Goal: Task Accomplishment & Management: Manage account settings

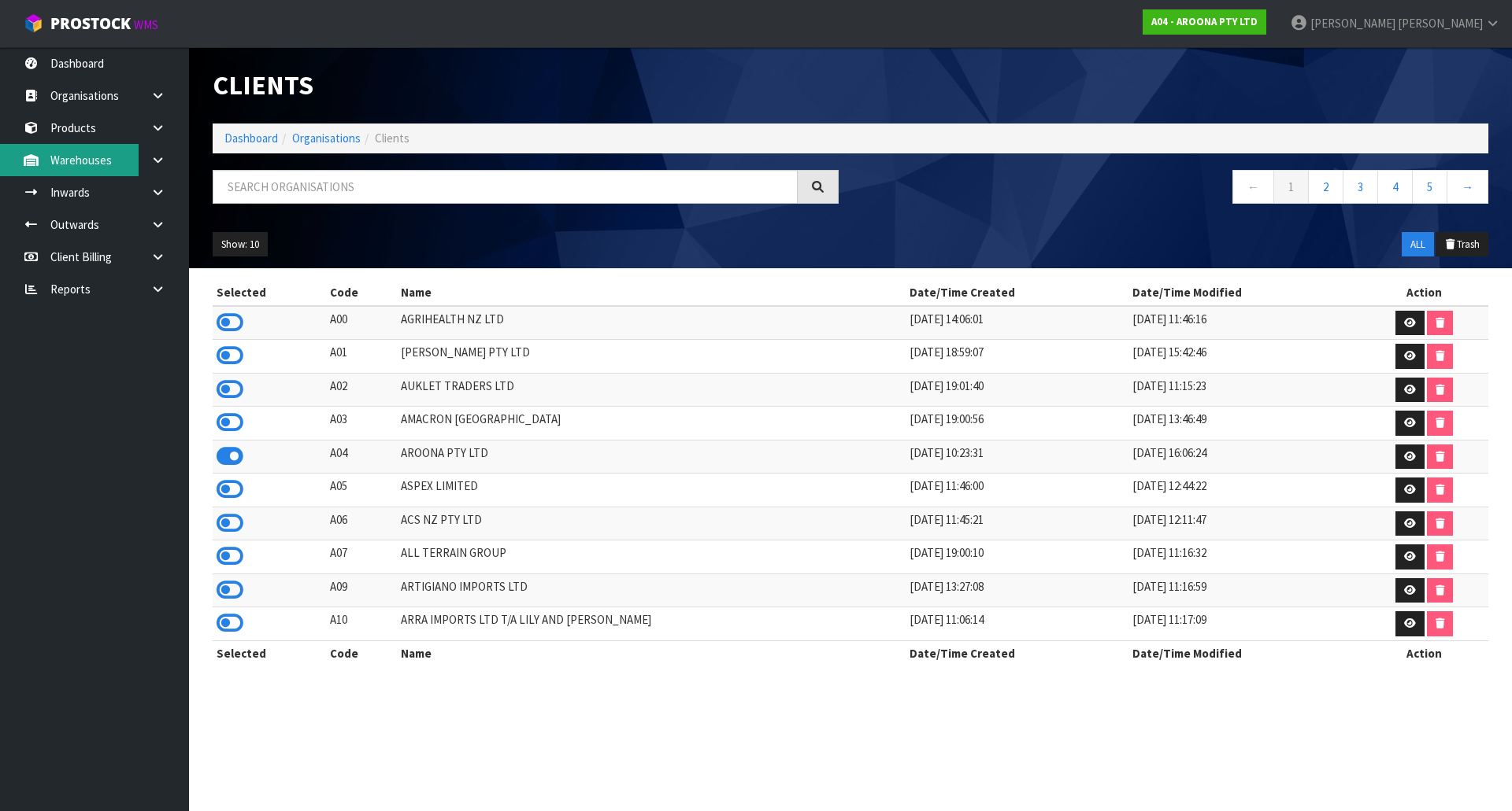
click at [113, 146] on link "Warehouses" at bounding box center [94, 160] width 189 height 32
click at [113, 139] on link "Products" at bounding box center [94, 128] width 189 height 32
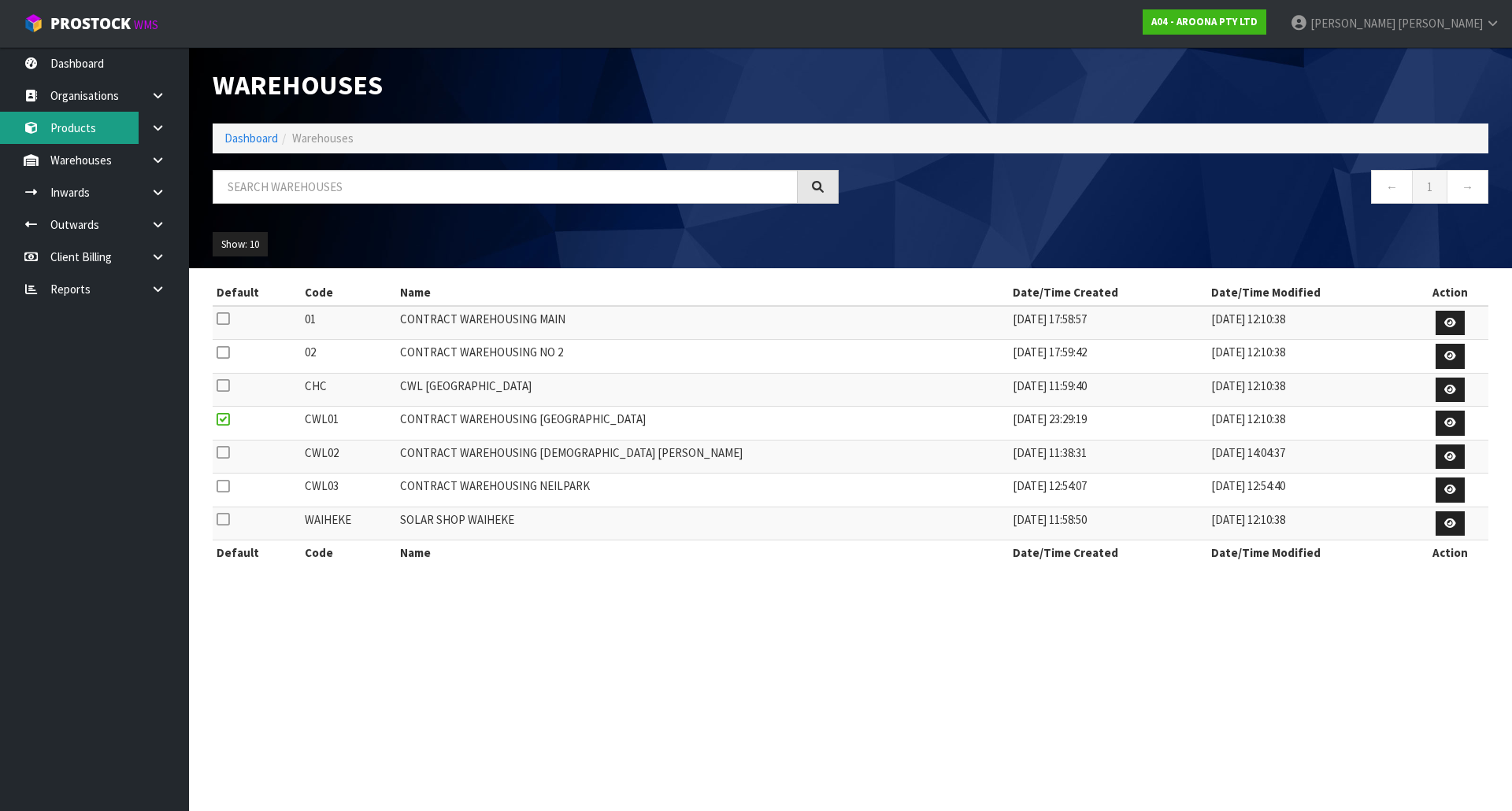
click at [120, 136] on link "Products" at bounding box center [94, 128] width 189 height 32
click at [95, 163] on link "Warehouses" at bounding box center [94, 160] width 189 height 32
click at [77, 132] on link "Products" at bounding box center [94, 128] width 189 height 32
click at [97, 152] on link "Warehouses" at bounding box center [94, 160] width 189 height 32
click at [57, 134] on link "Products" at bounding box center [94, 128] width 189 height 32
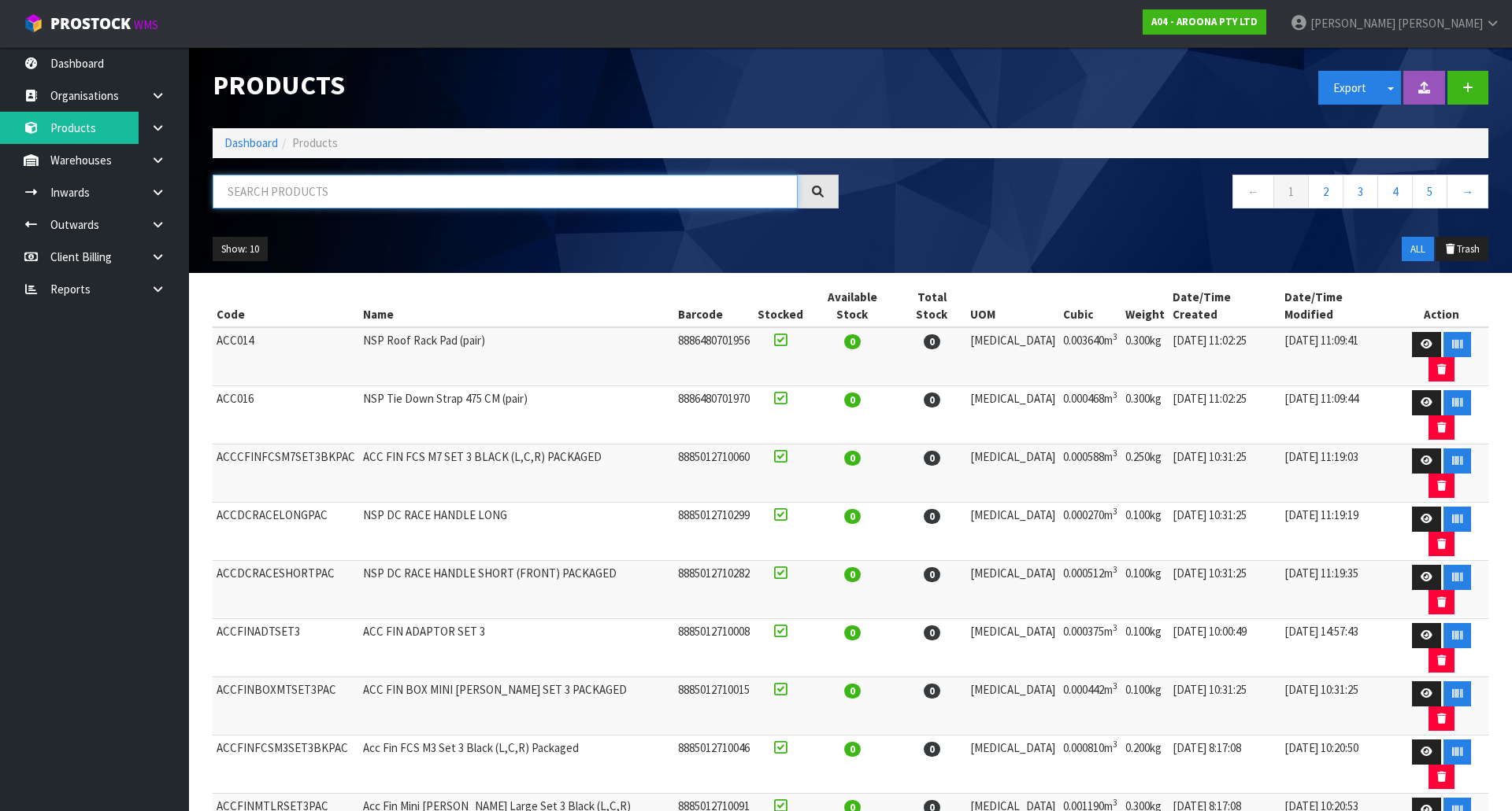
click at [269, 190] on input "text" at bounding box center [505, 191] width 585 height 34
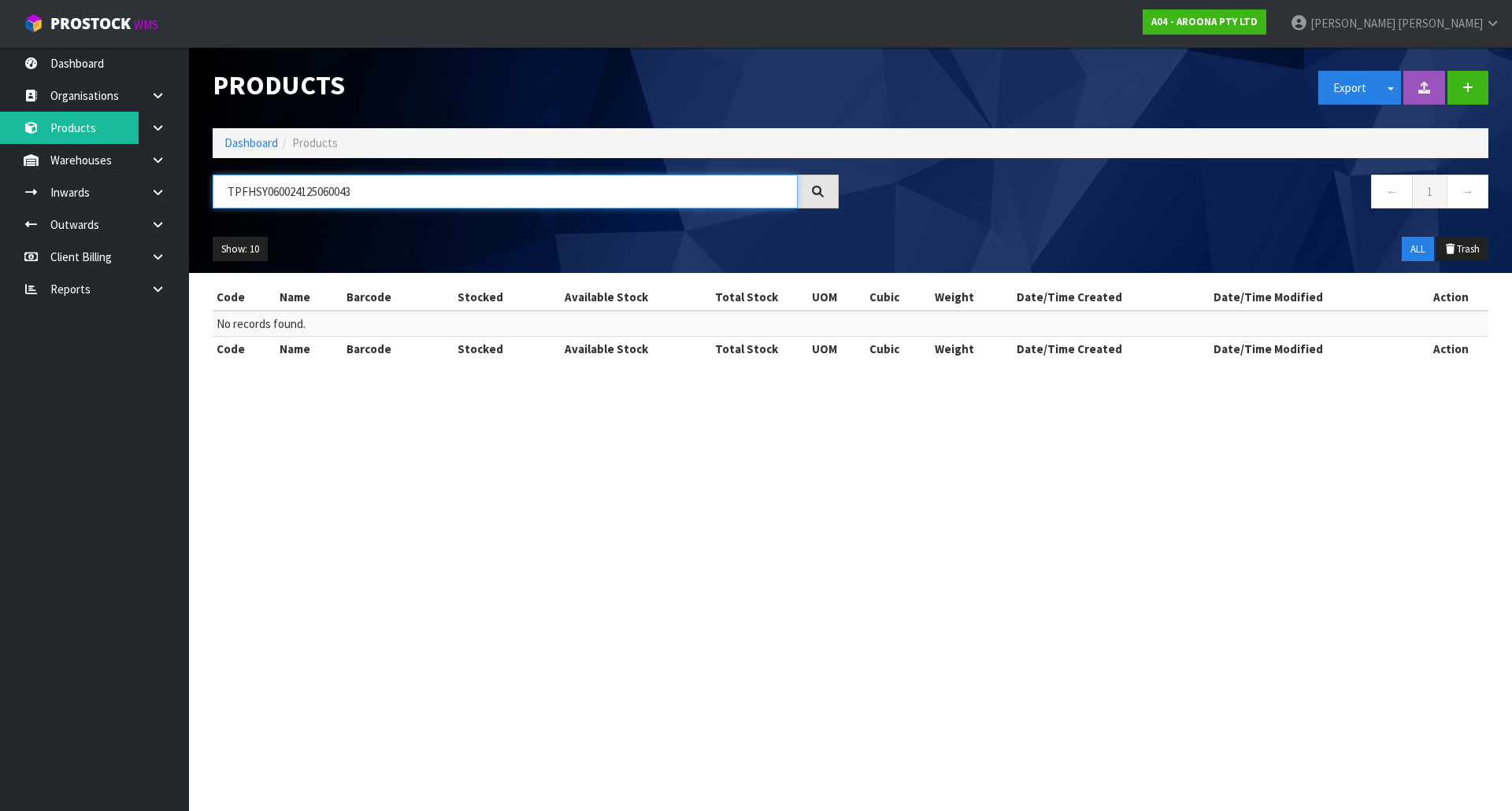
click at [263, 191] on input "TPFHSY060024125060043" at bounding box center [505, 191] width 585 height 34
type input "T"
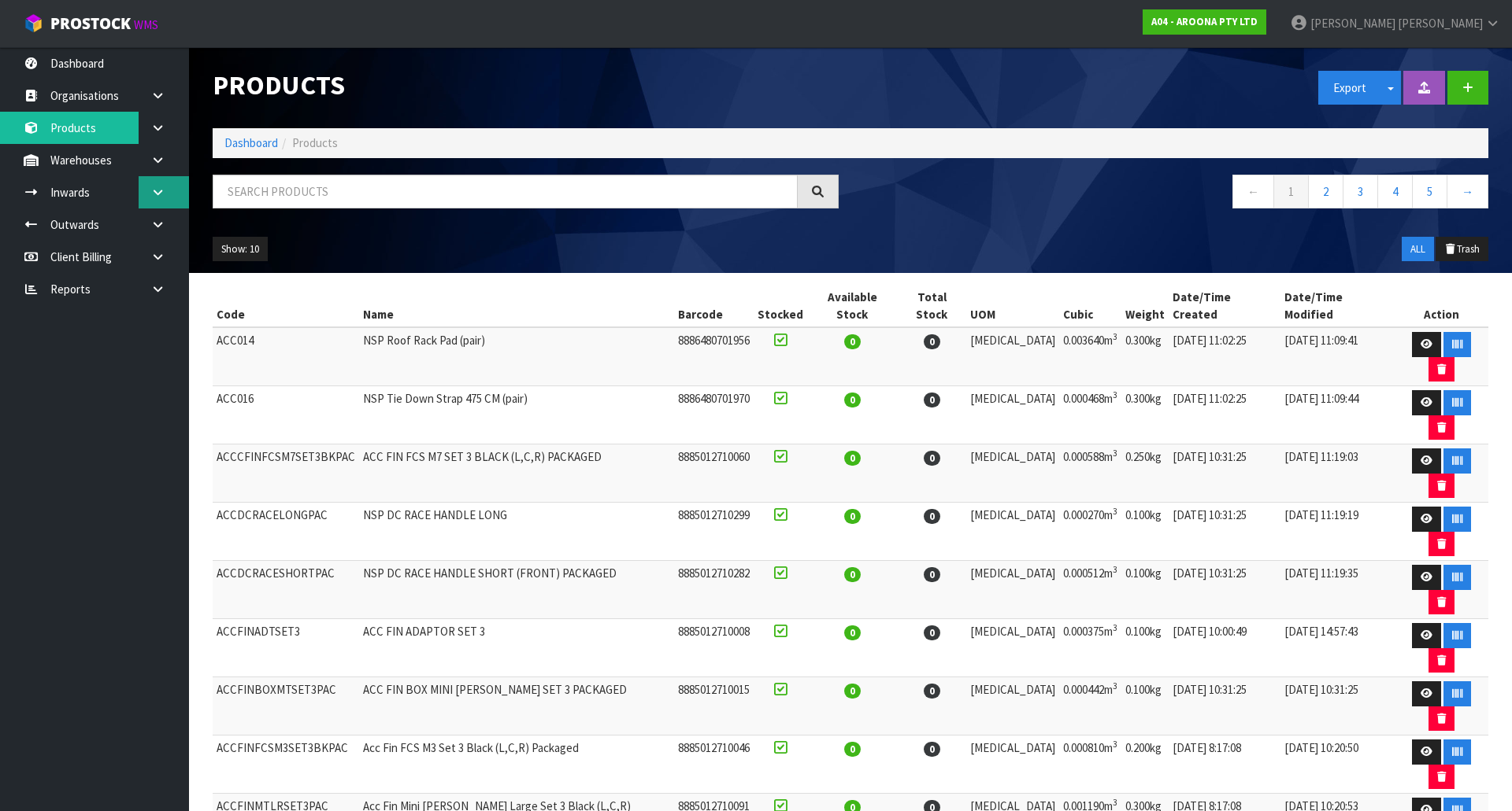
click at [169, 188] on link at bounding box center [163, 192] width 50 height 32
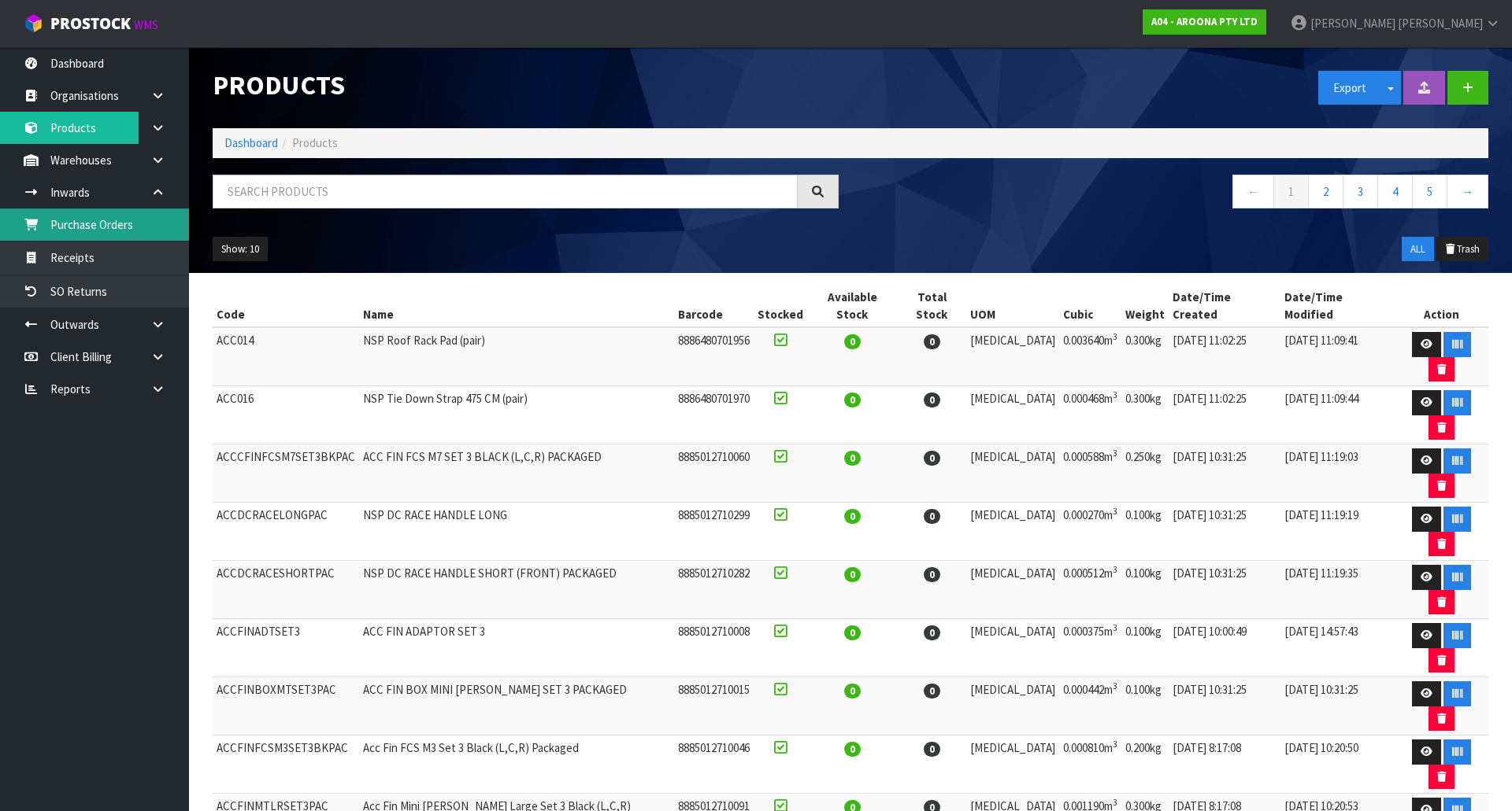
click at [107, 236] on link "Purchase Orders" at bounding box center [94, 224] width 189 height 32
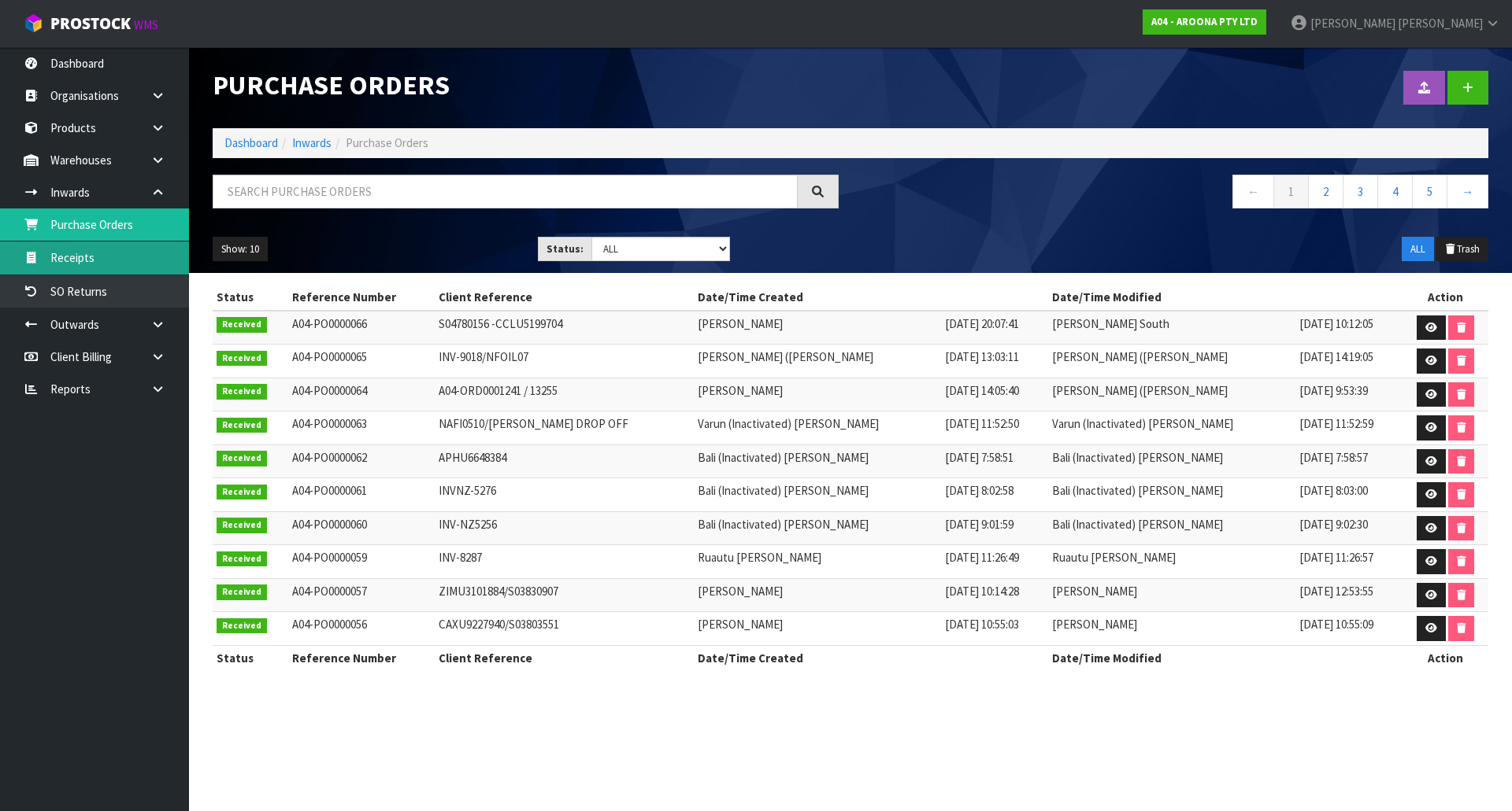
click at [115, 264] on link "Receipts" at bounding box center [94, 257] width 189 height 32
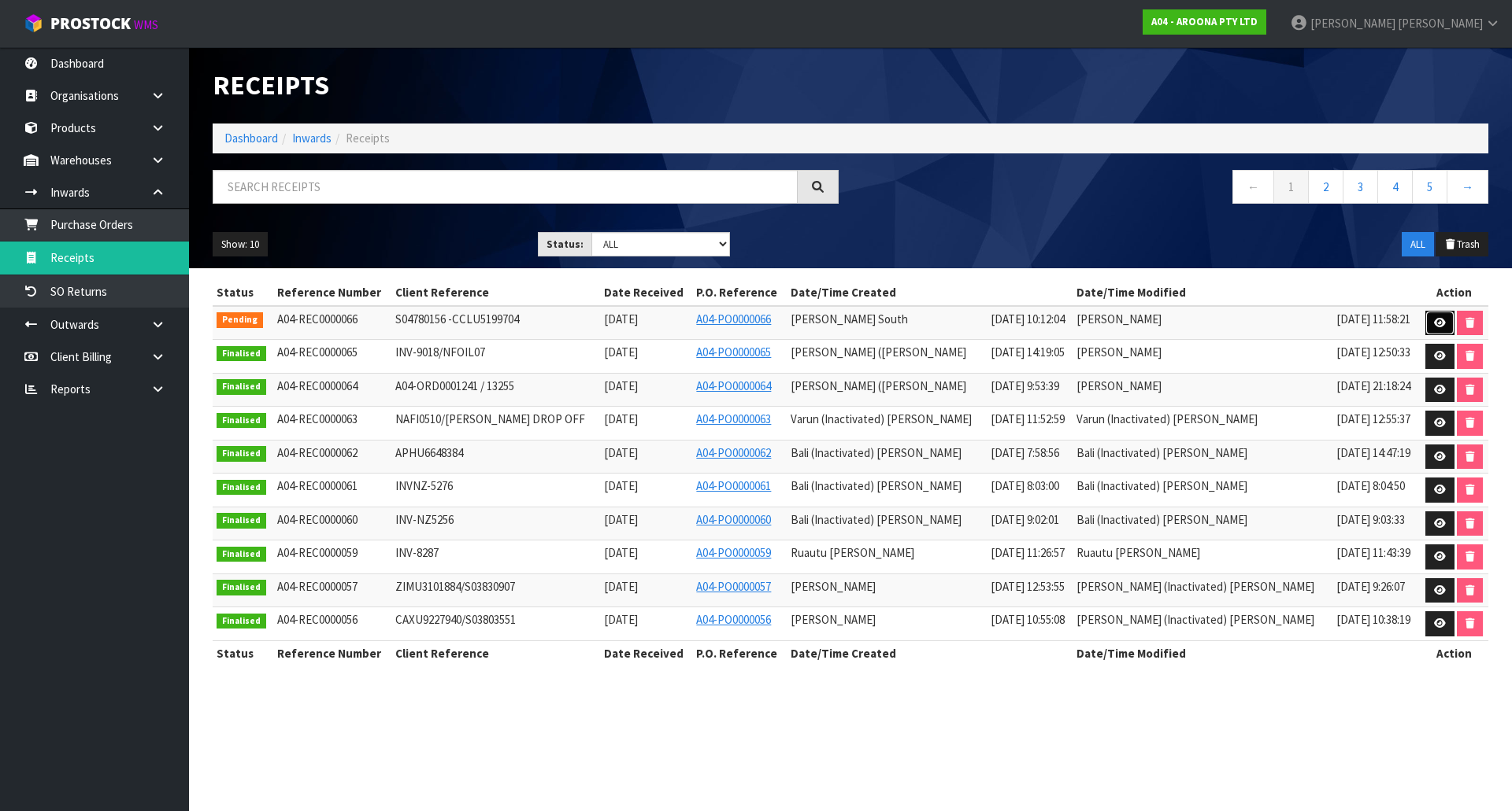
click at [1425, 317] on link at bounding box center [1439, 323] width 29 height 25
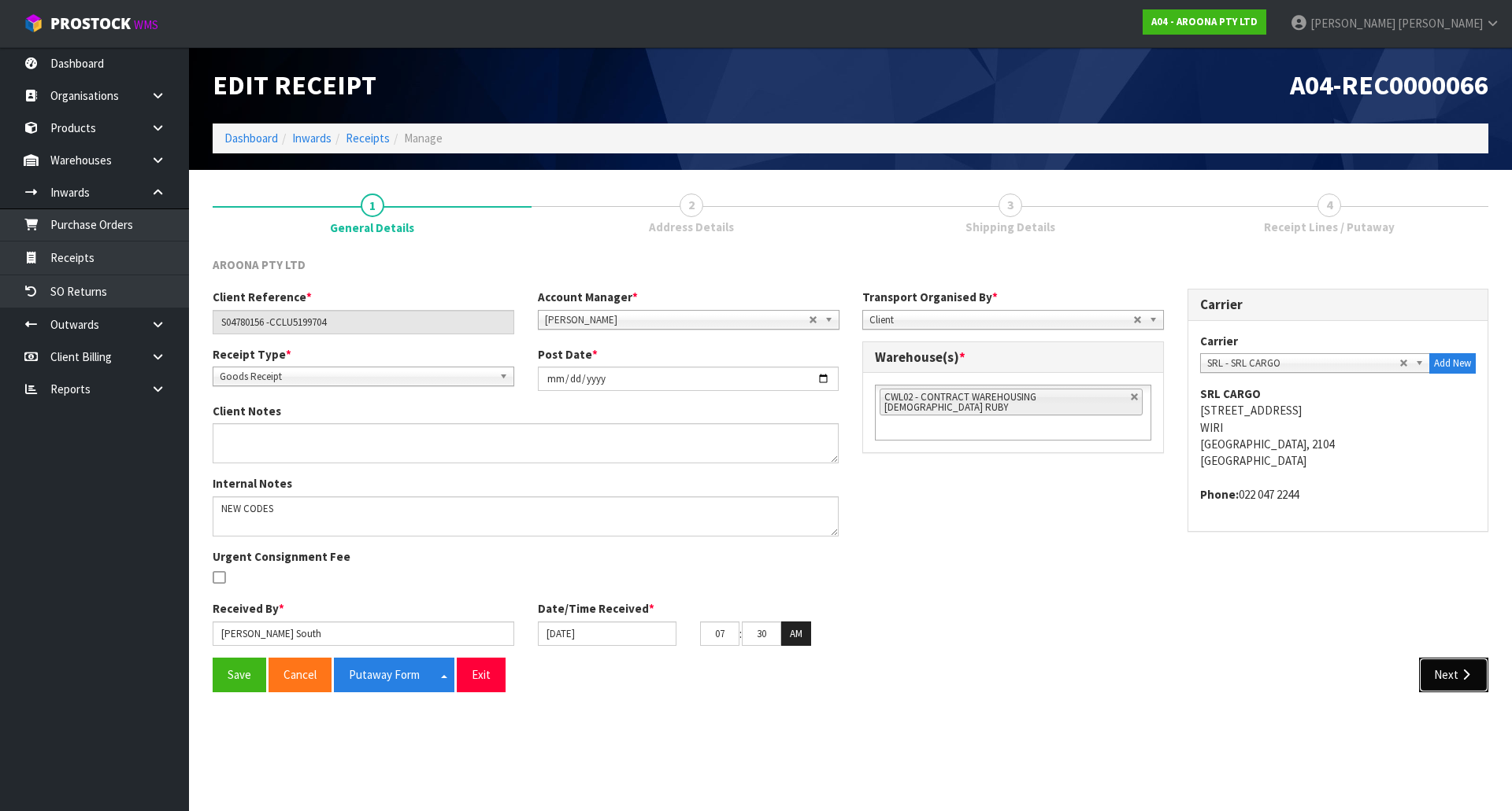
click at [1427, 678] on button "Next" at bounding box center [1454, 675] width 69 height 34
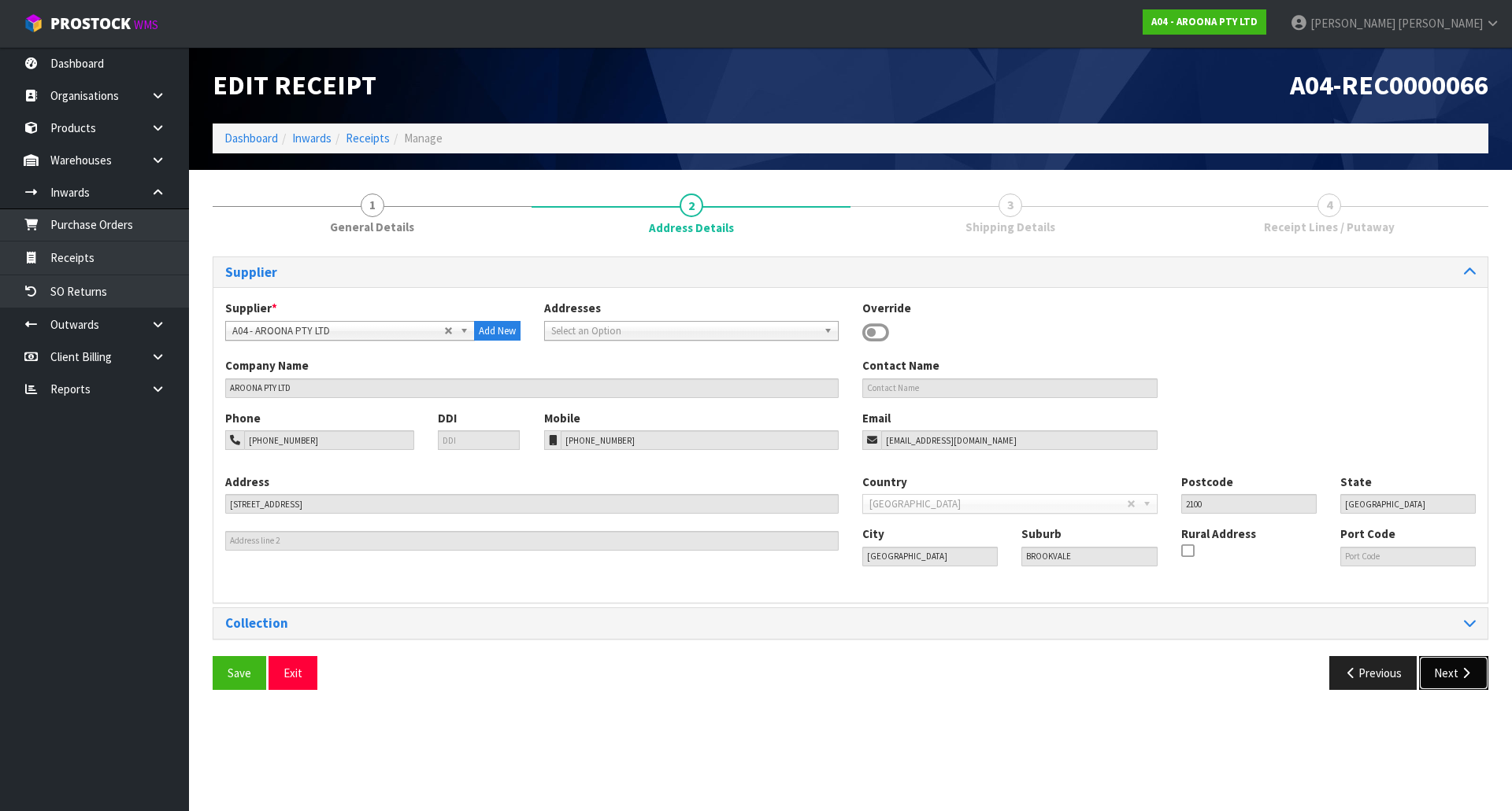
click at [1440, 674] on button "Next" at bounding box center [1454, 673] width 69 height 34
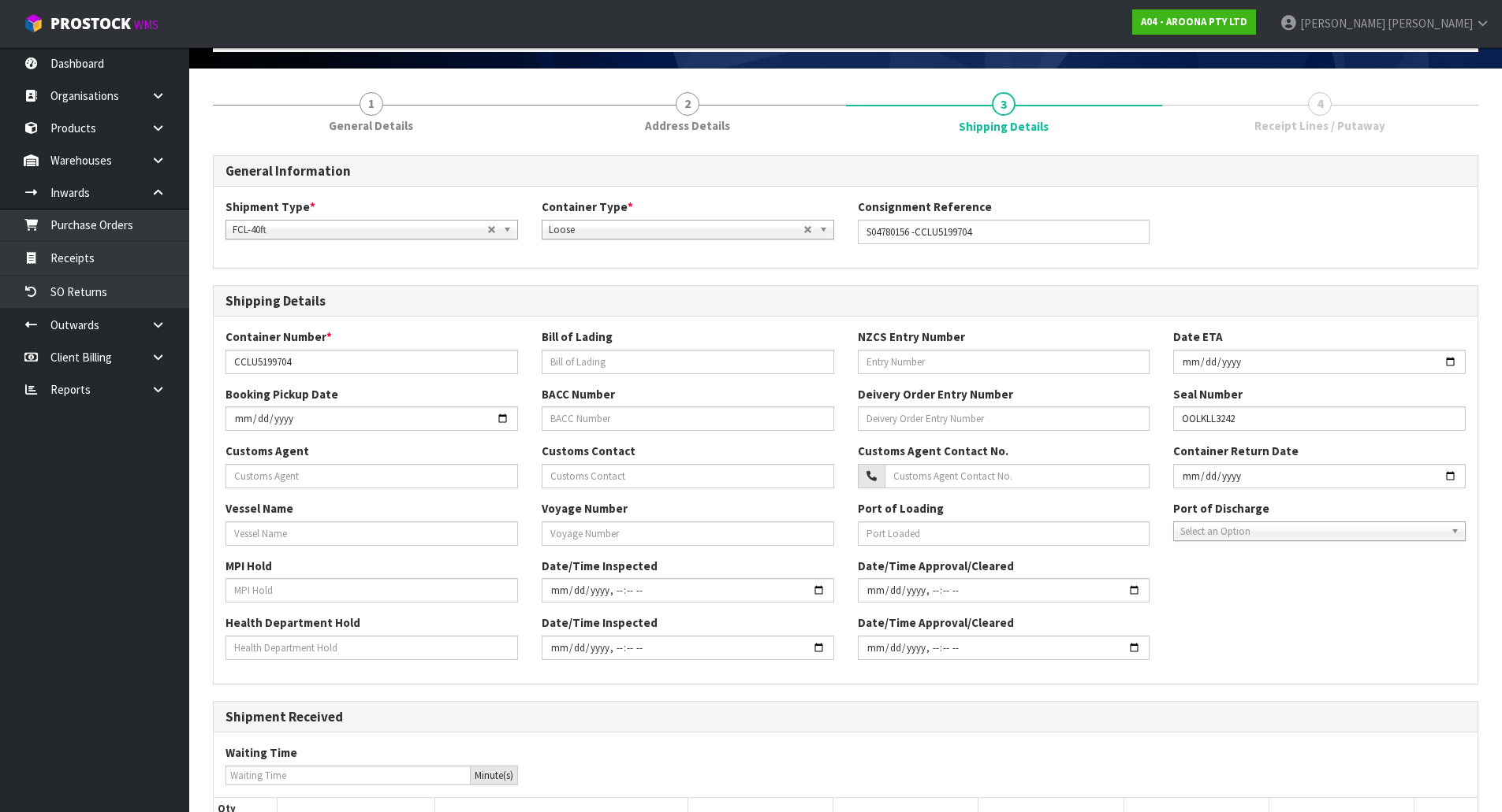
scroll to position [286, 0]
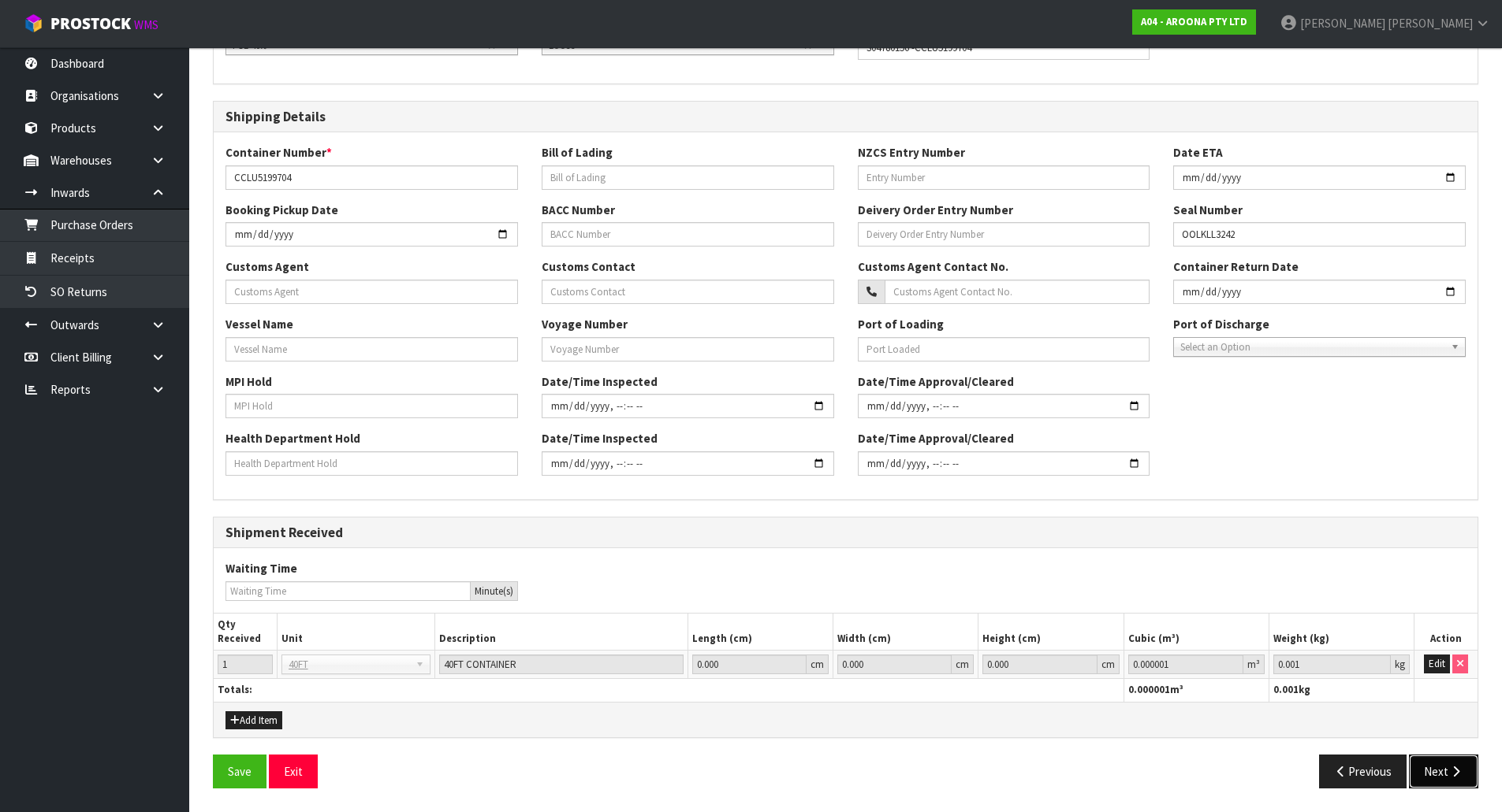
click at [1442, 760] on button "Next" at bounding box center [1443, 771] width 70 height 34
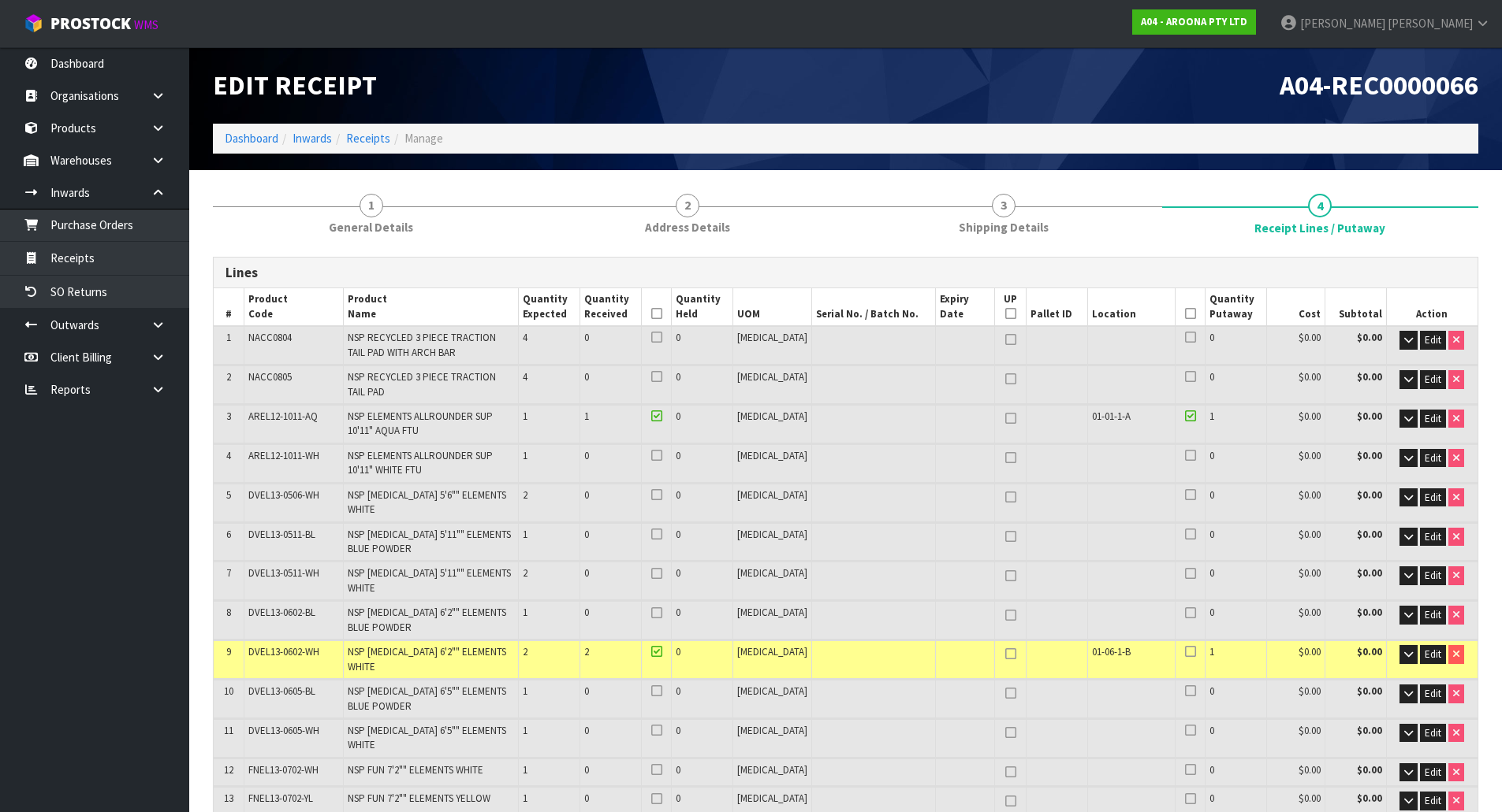
scroll to position [2500, 0]
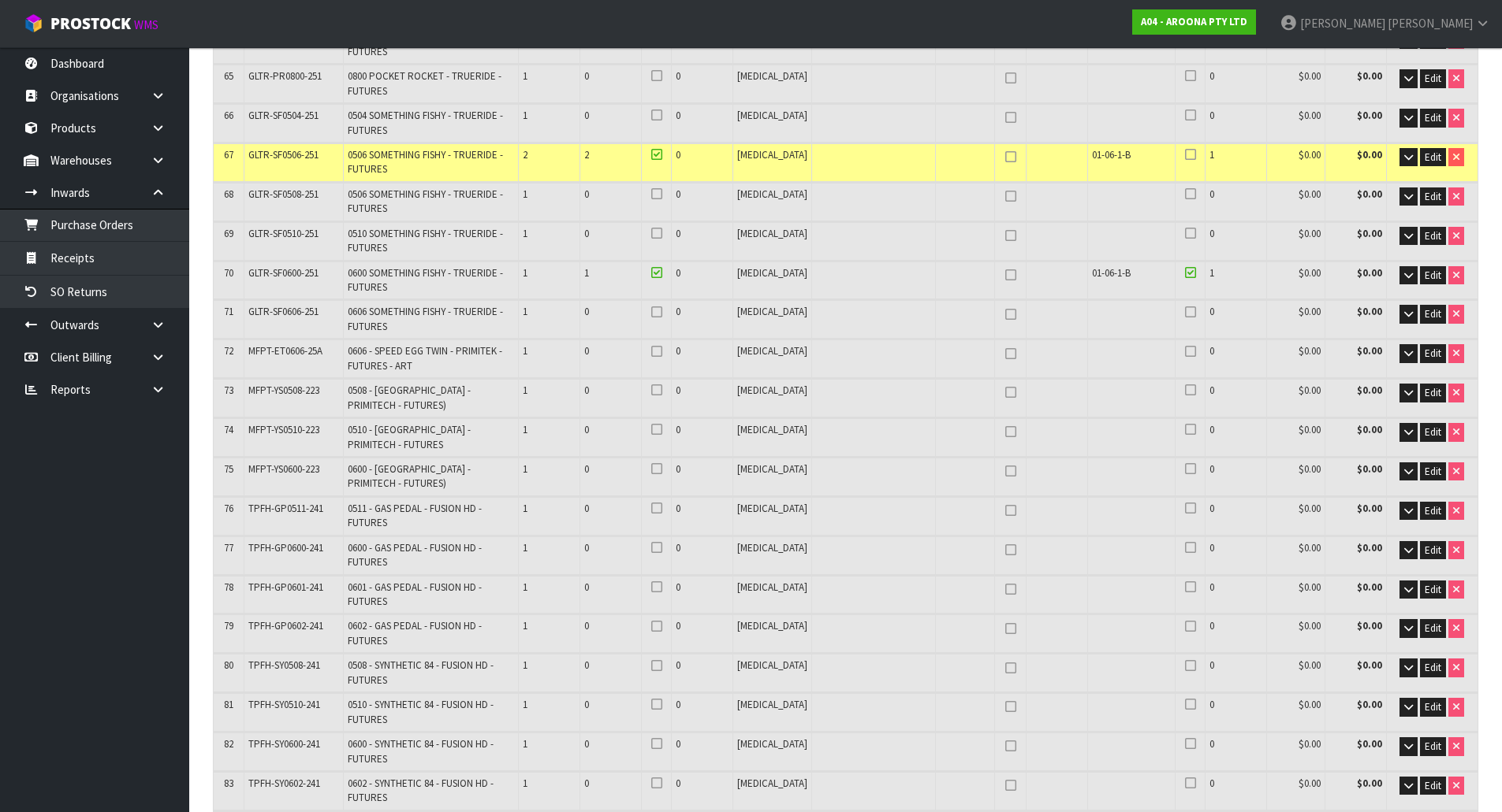
drag, startPoint x: 822, startPoint y: 590, endPoint x: 825, endPoint y: 600, distance: 10.4
click at [825, 732] on td at bounding box center [874, 751] width 124 height 38
click at [848, 732] on td at bounding box center [874, 751] width 124 height 38
click at [1404, 702] on icon "button" at bounding box center [1408, 707] width 8 height 10
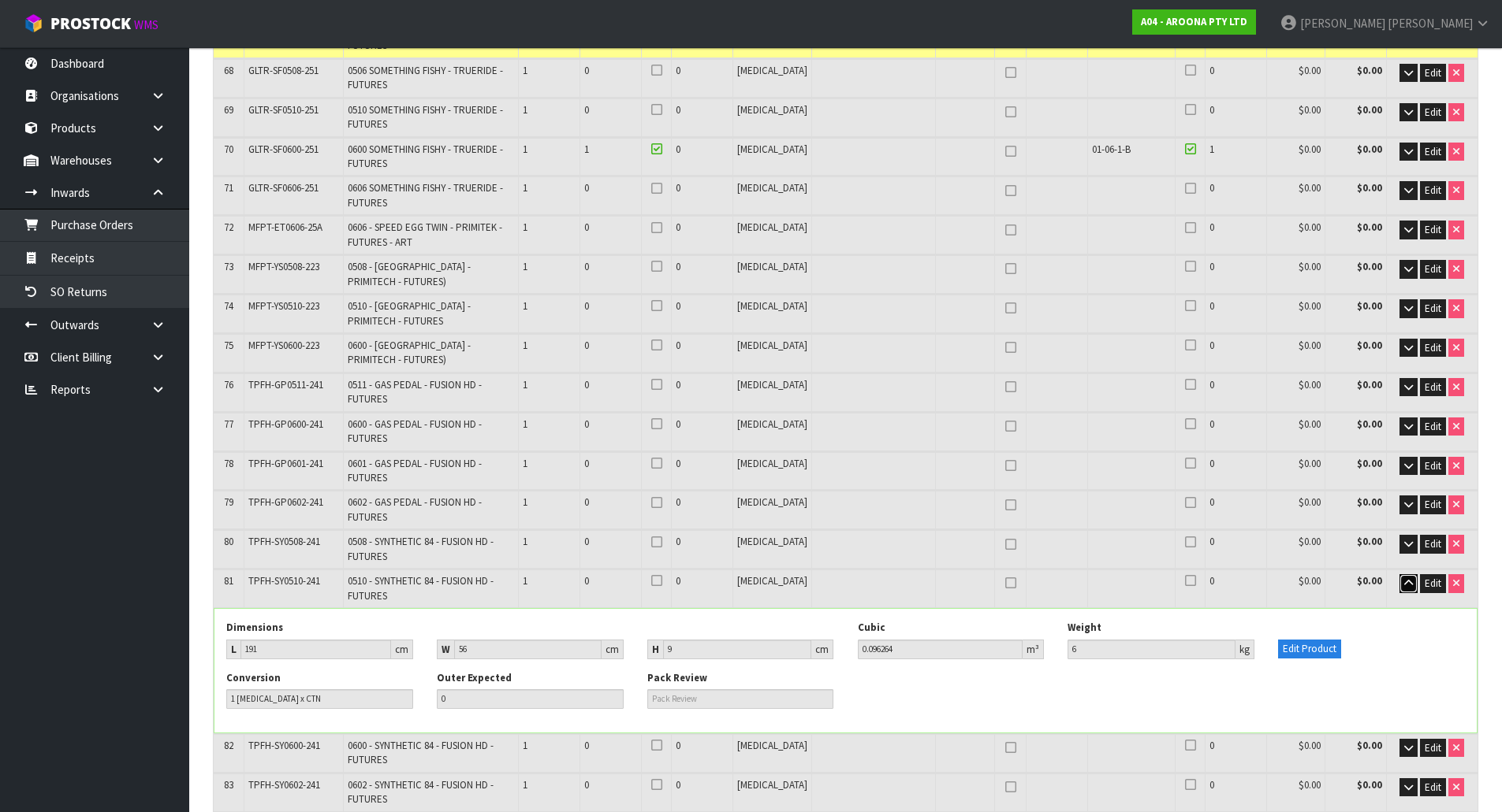
scroll to position [2625, 0]
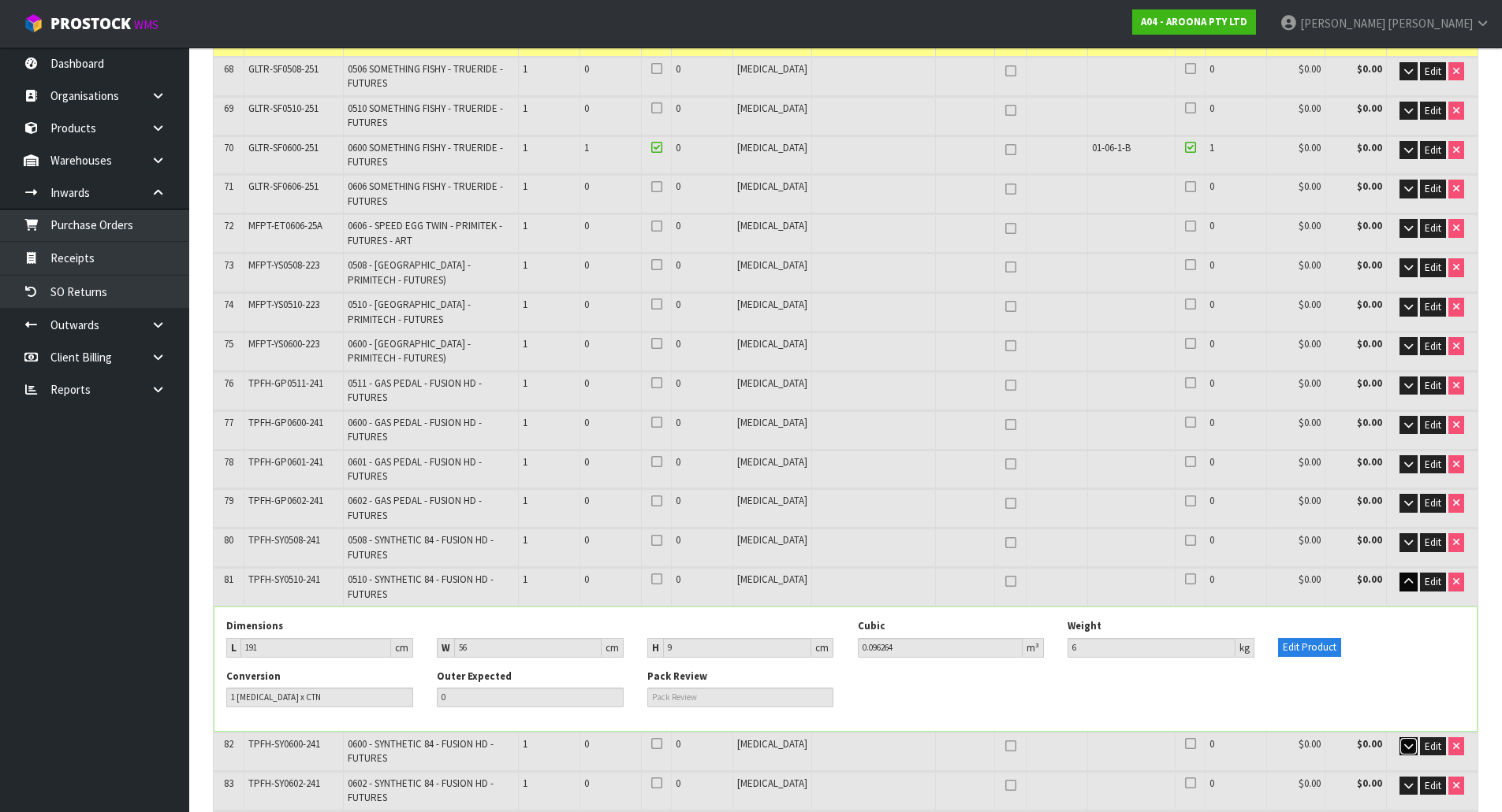
click at [1404, 742] on icon "button" at bounding box center [1408, 747] width 8 height 10
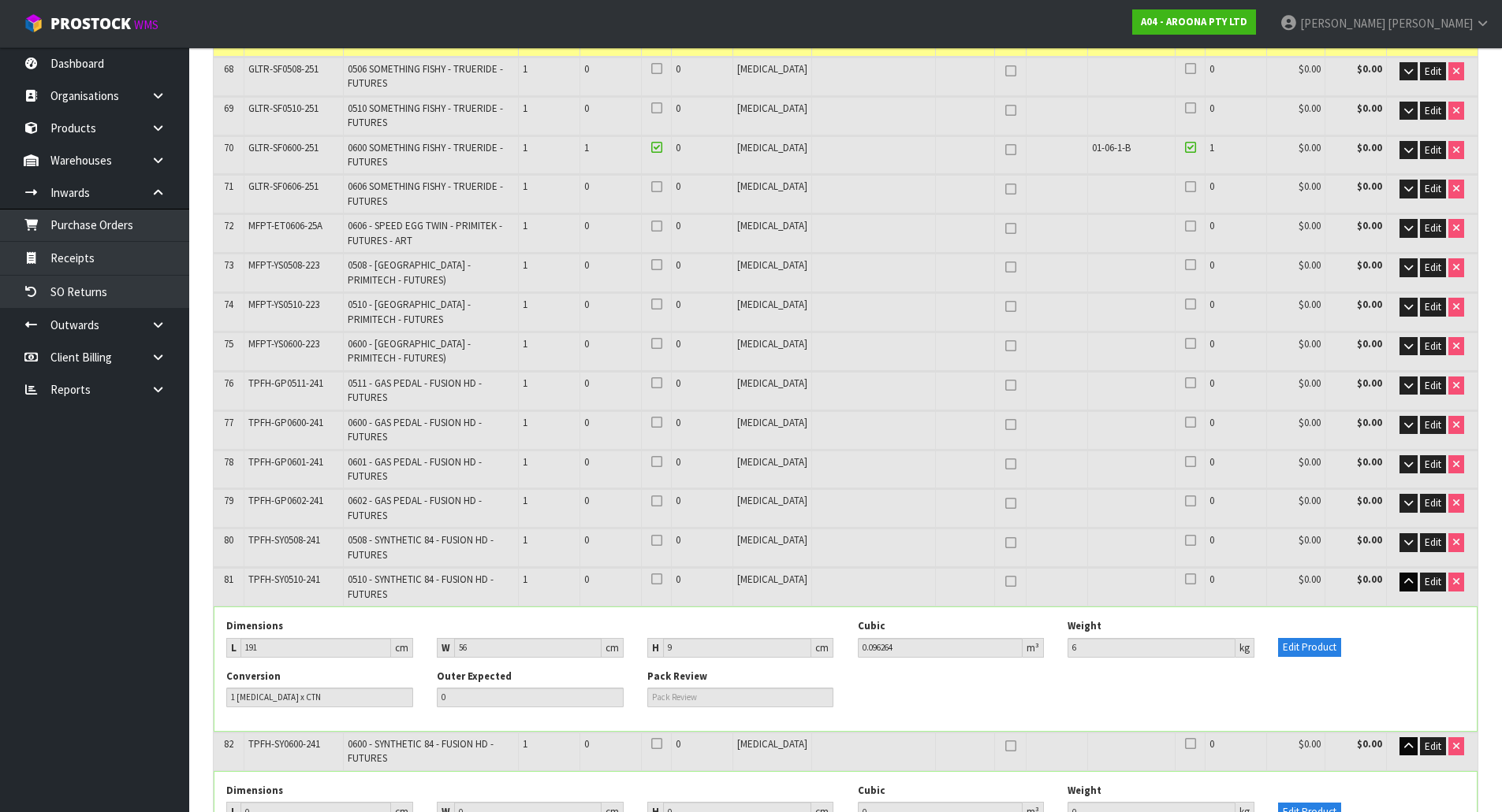
click at [1404, 568] on td "Edit" at bounding box center [1432, 587] width 92 height 38
click at [1402, 573] on button "button" at bounding box center [1408, 582] width 18 height 19
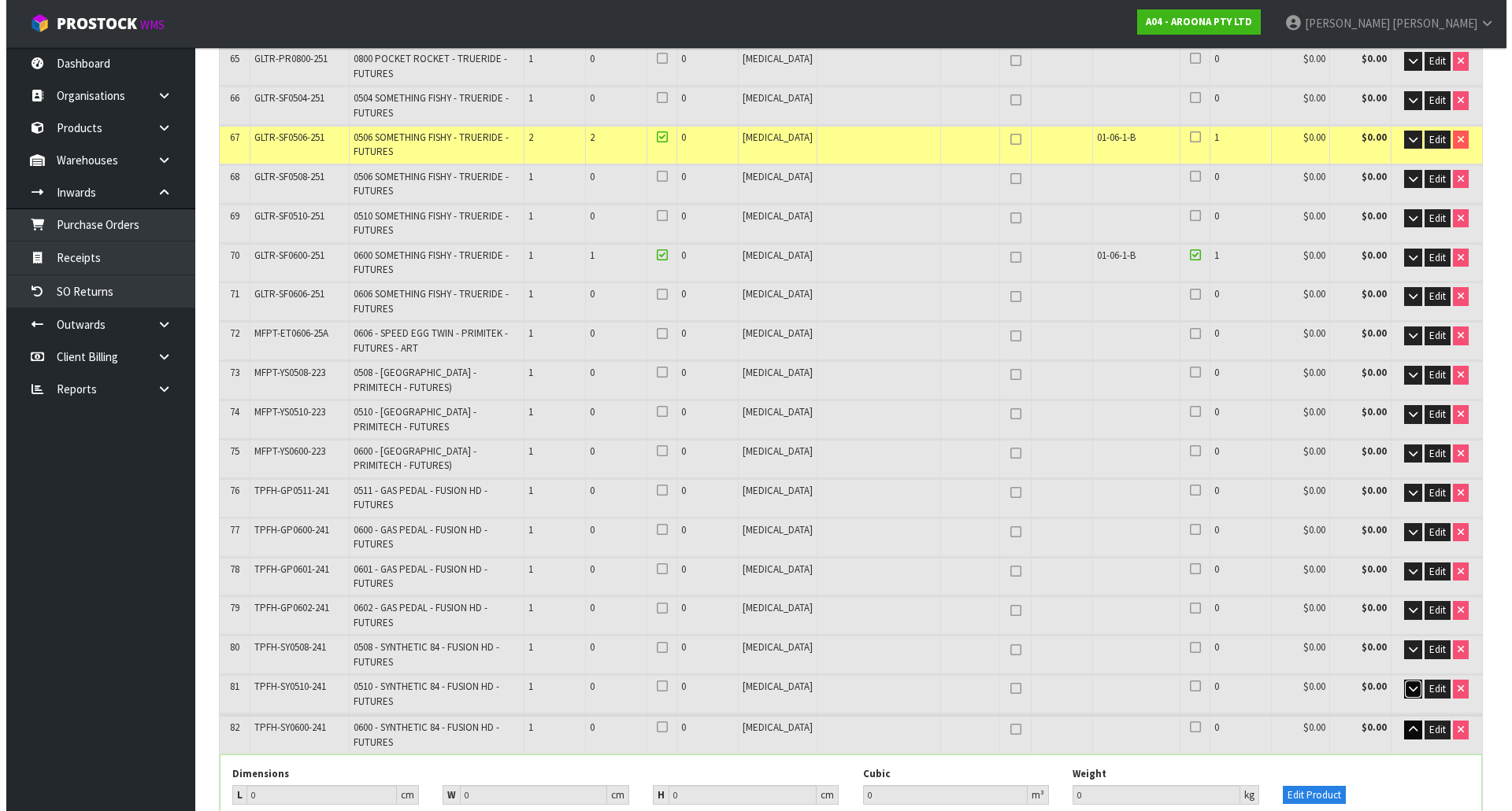
scroll to position [2496, 0]
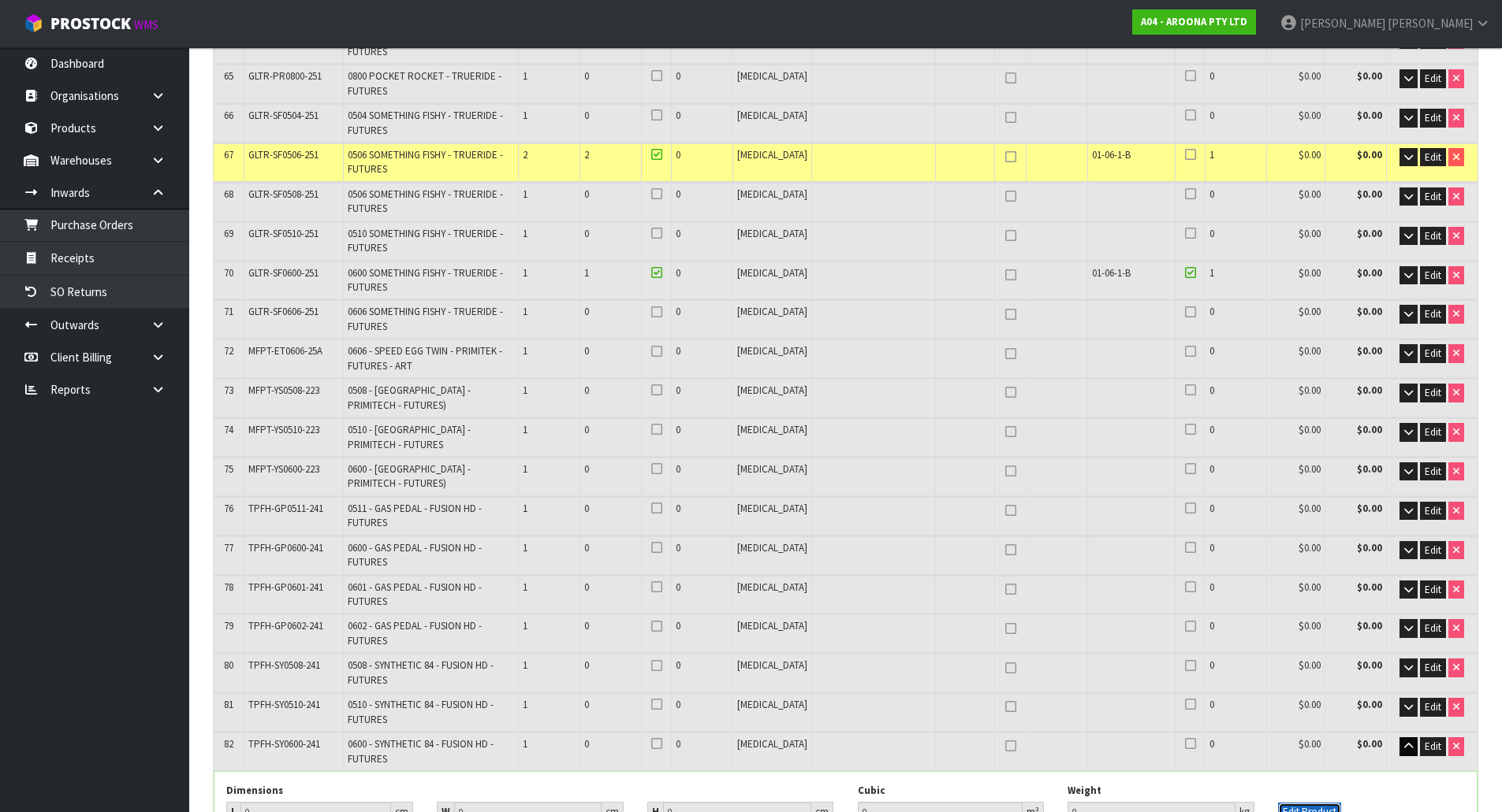
click at [1322, 803] on button "Edit Product" at bounding box center [1309, 812] width 63 height 19
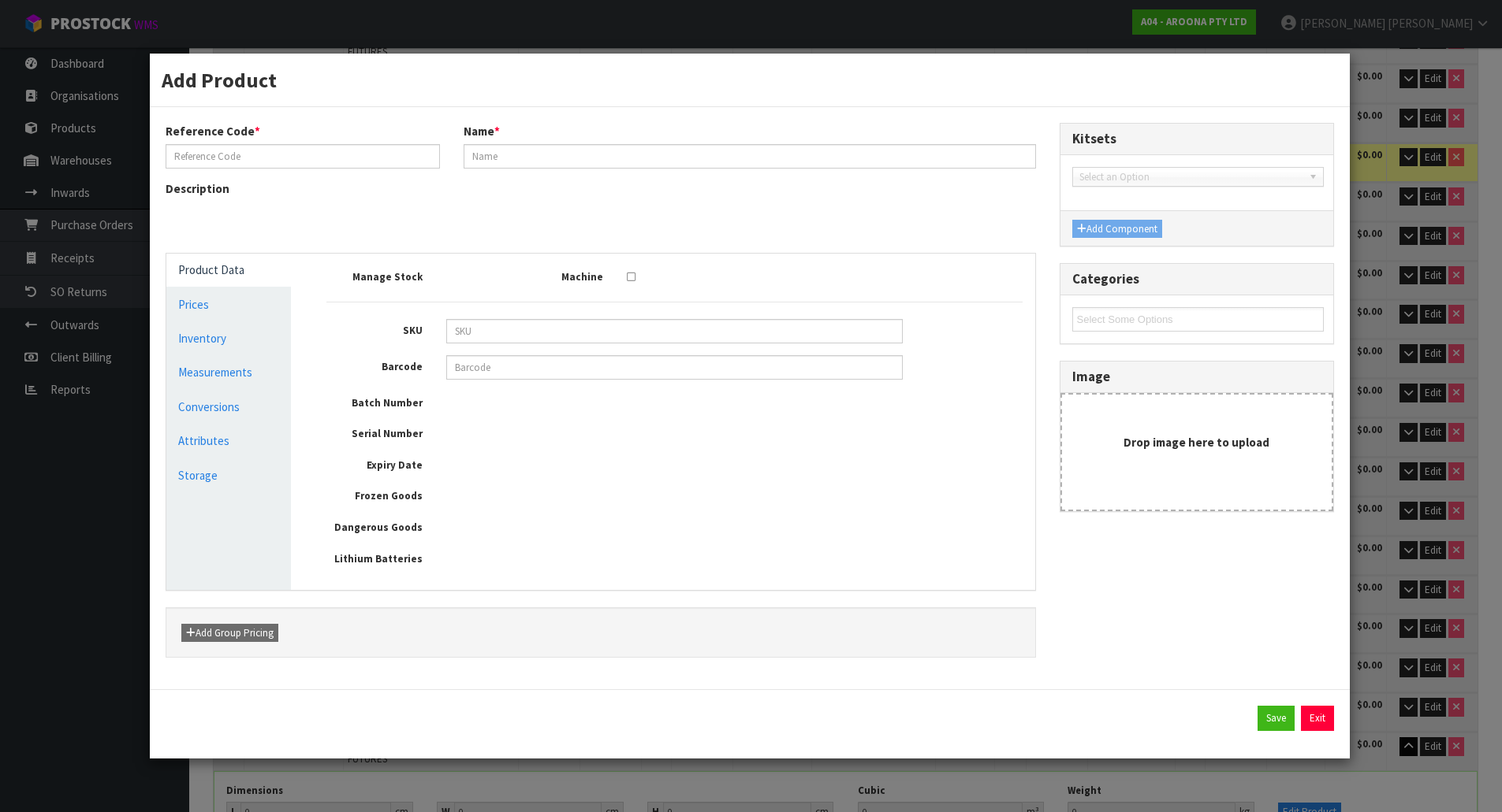
type input "TPFH-SY0600-241"
type input "0600 - SYNTHETIC 84 - FUSION HD - FUTURES"
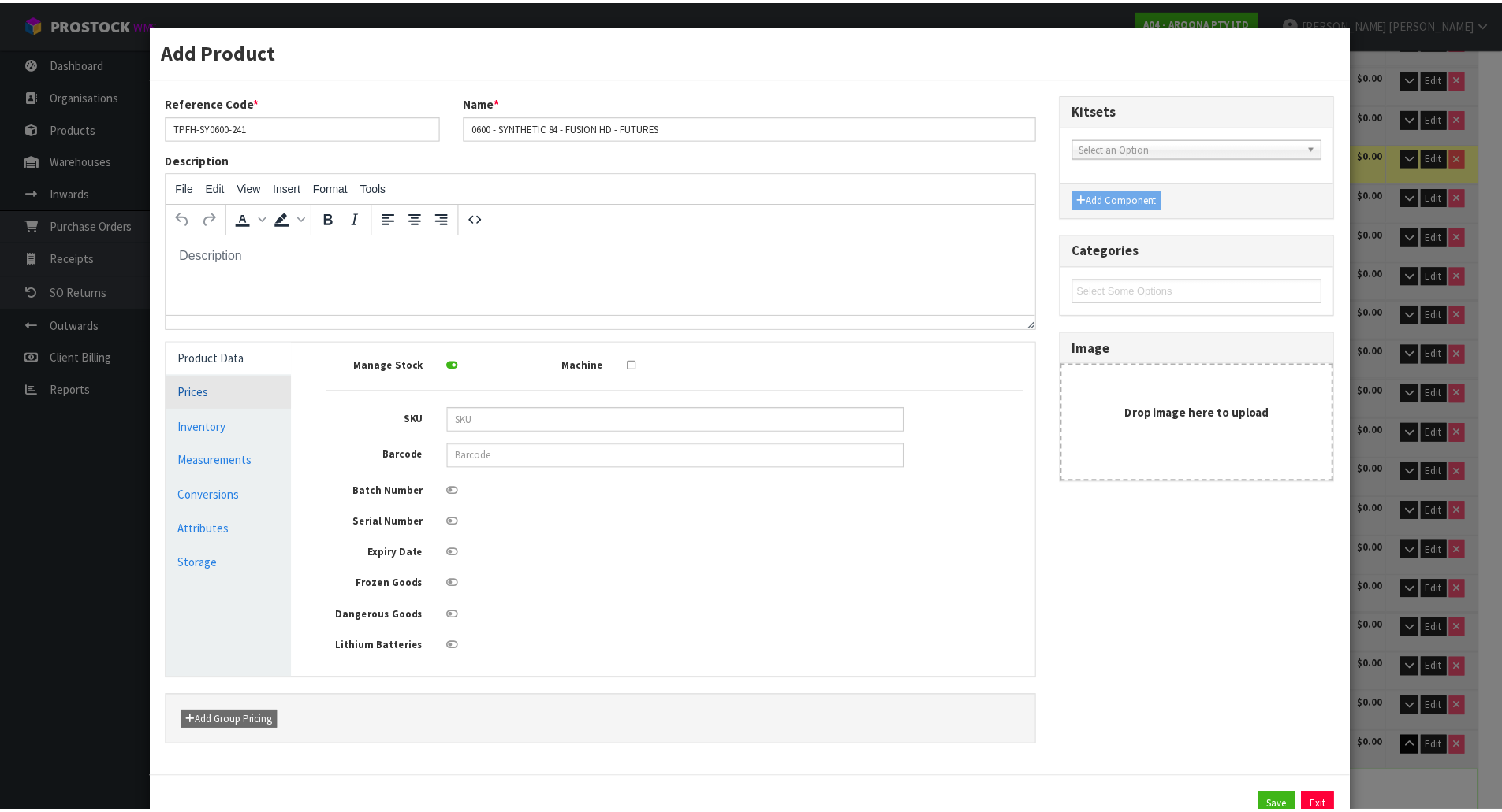
scroll to position [0, 0]
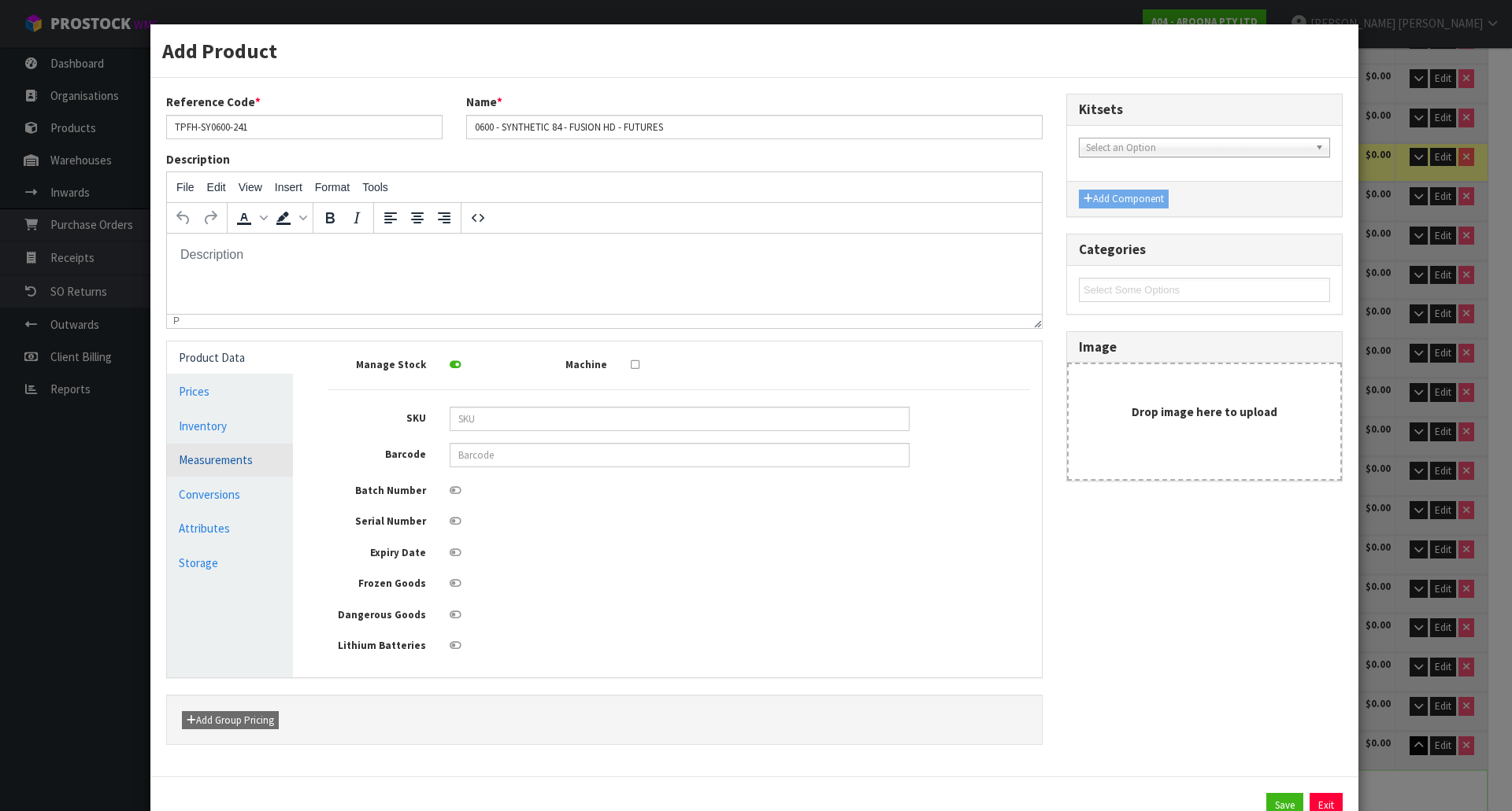
click at [250, 466] on link "Measurements" at bounding box center [230, 460] width 126 height 32
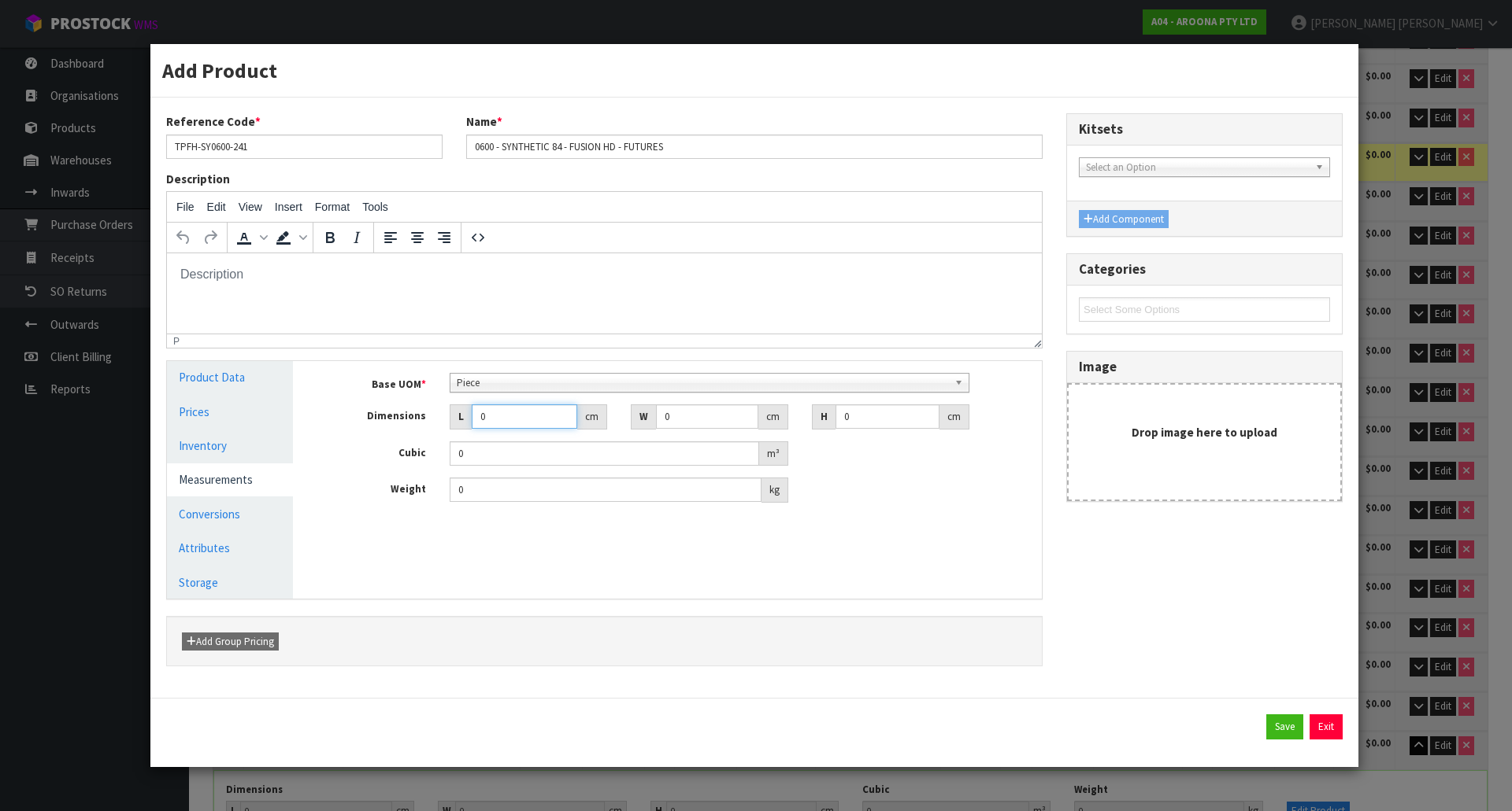
click at [527, 422] on input "0" at bounding box center [524, 417] width 106 height 25
type input "0.000001"
type input "194"
click at [704, 414] on input "0" at bounding box center [706, 417] width 102 height 25
type input "56"
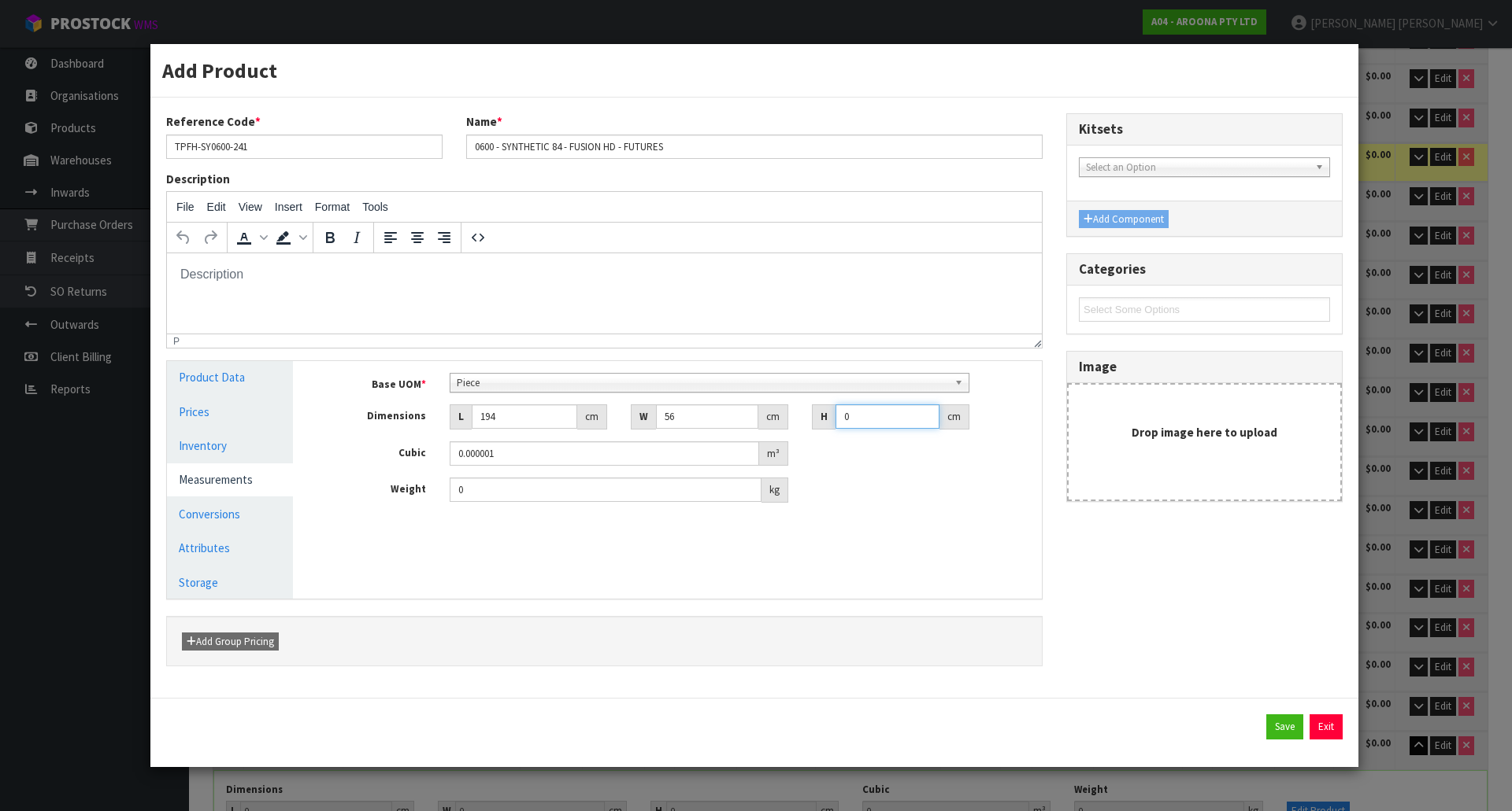
type input "1"
type input "0.010864"
type input "10"
type input "0.10864"
type input "10"
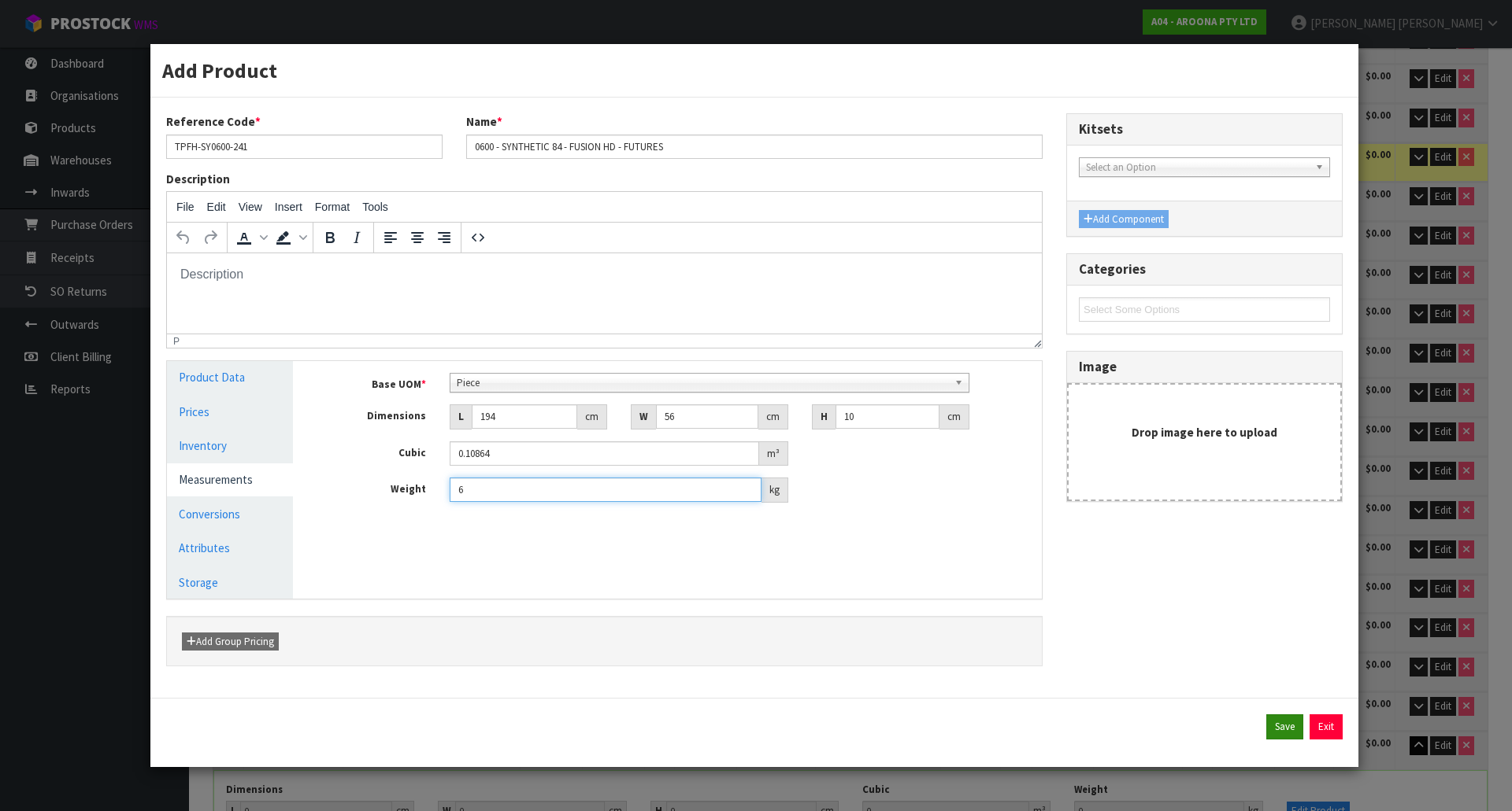
type input "6"
click at [1276, 735] on button "Save" at bounding box center [1285, 727] width 37 height 25
type input "194"
type input "56"
type input "10"
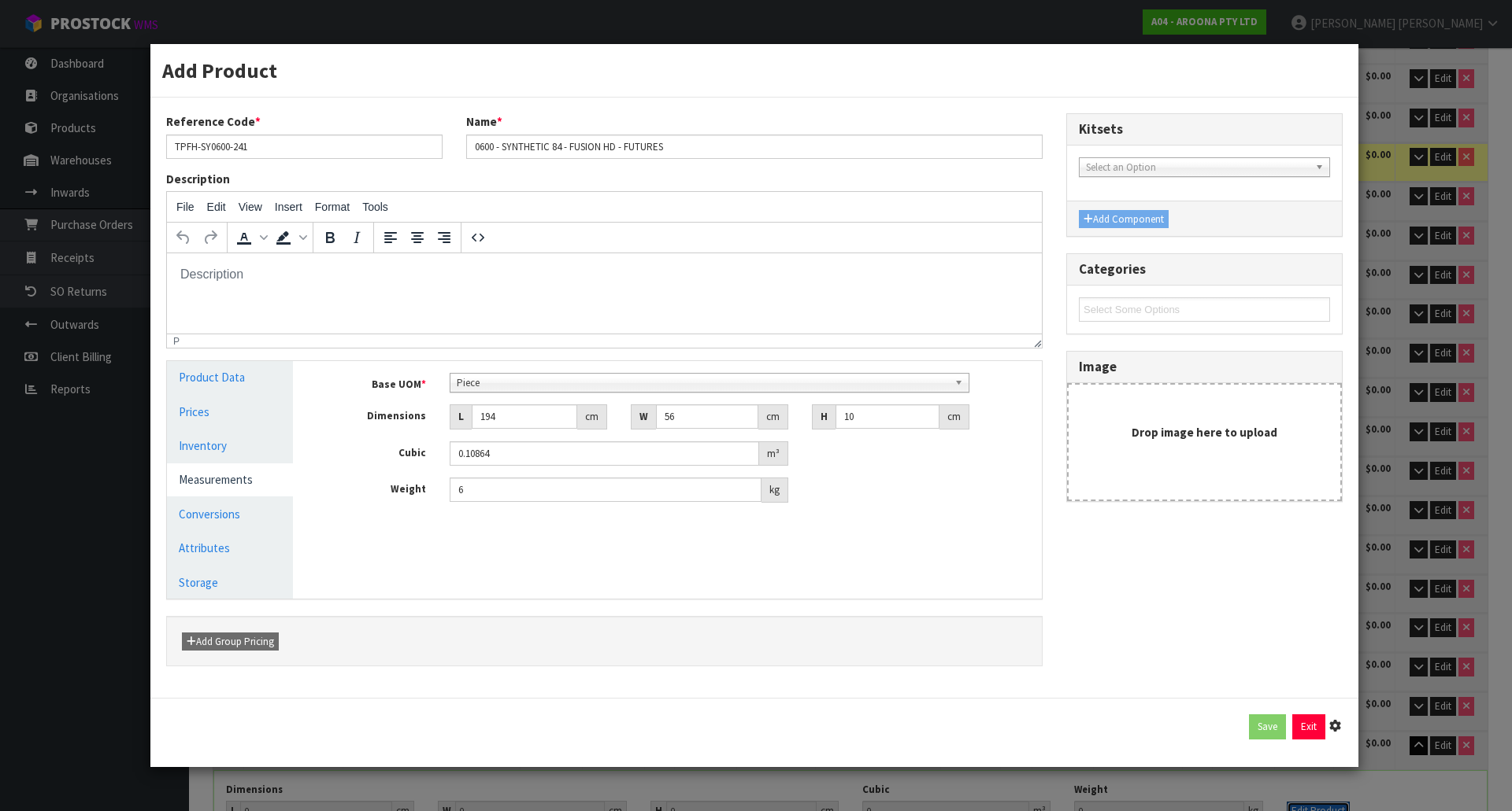
type input "0.10864"
type input "6"
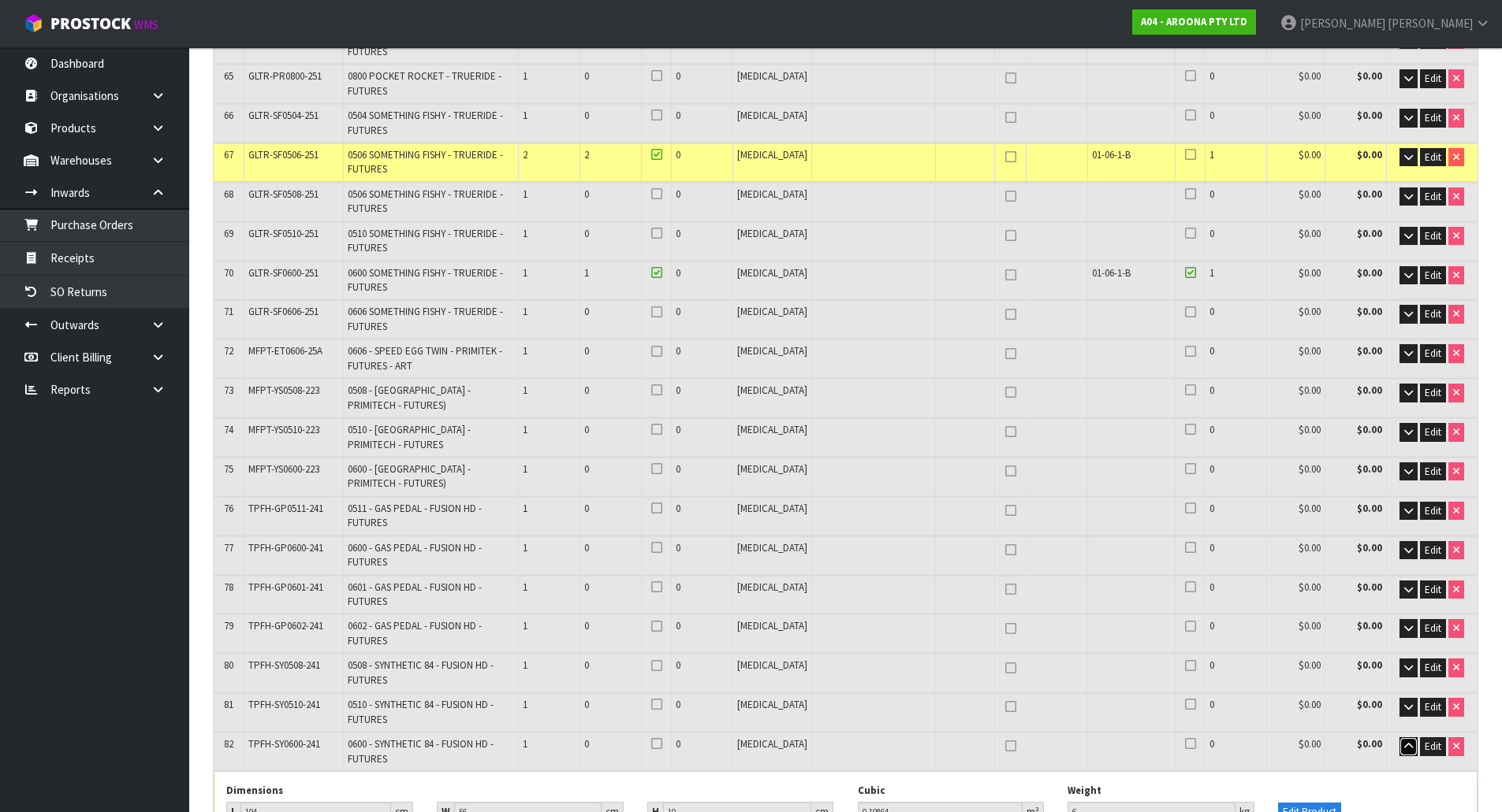
click at [1399, 737] on button "button" at bounding box center [1408, 747] width 18 height 19
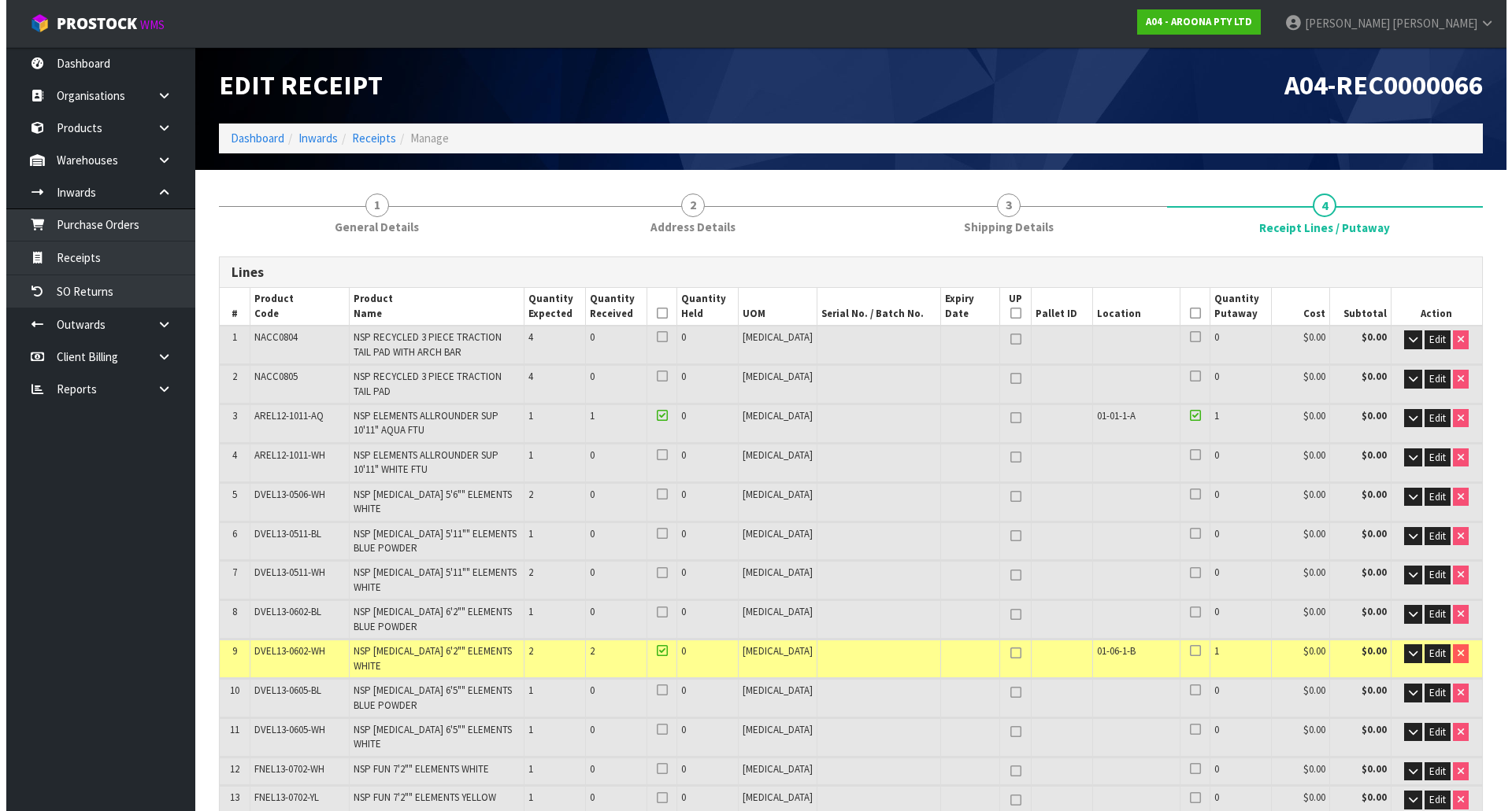
scroll to position [2690, 0]
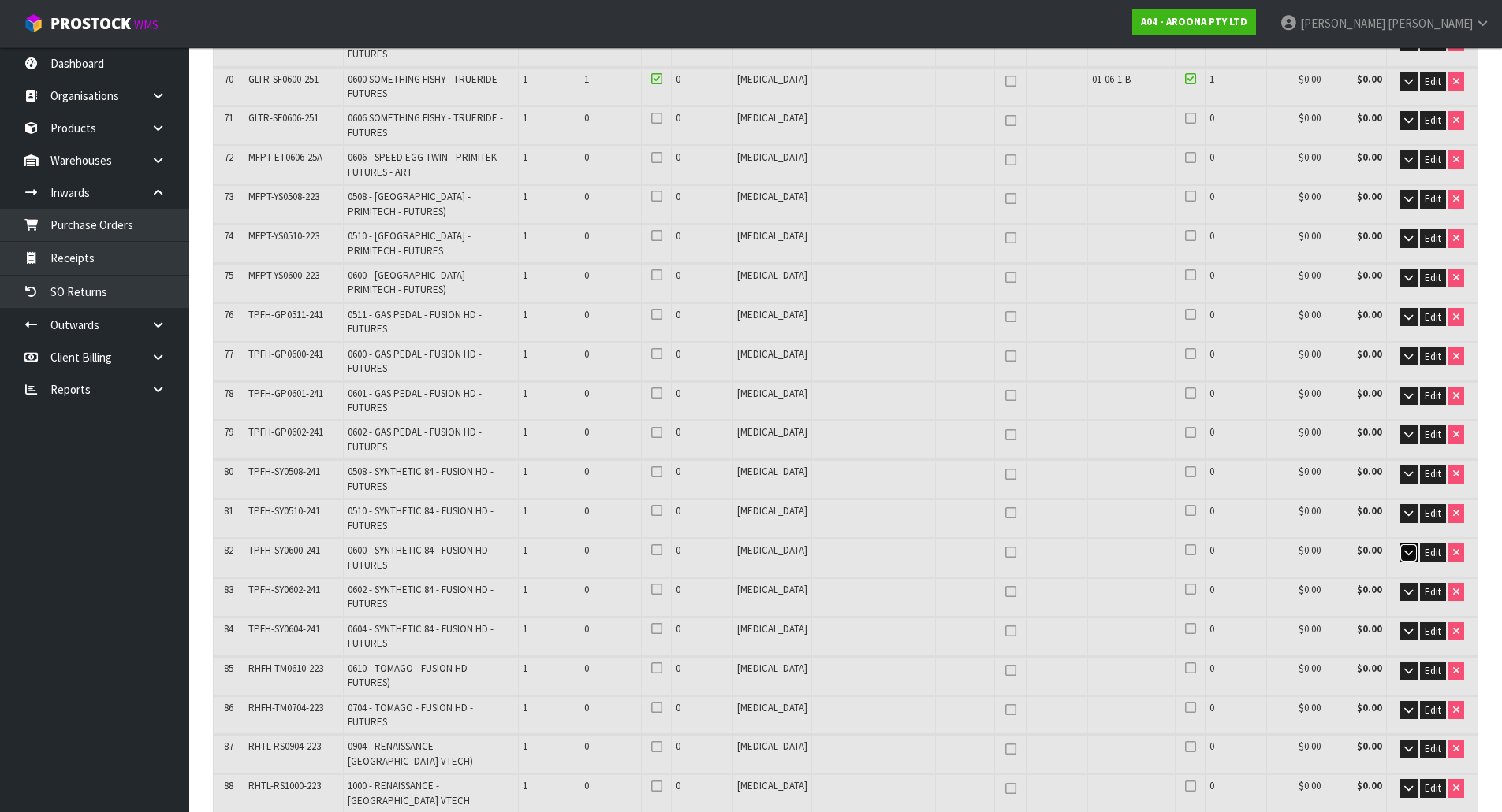
click at [1407, 548] on icon "button" at bounding box center [1408, 553] width 8 height 10
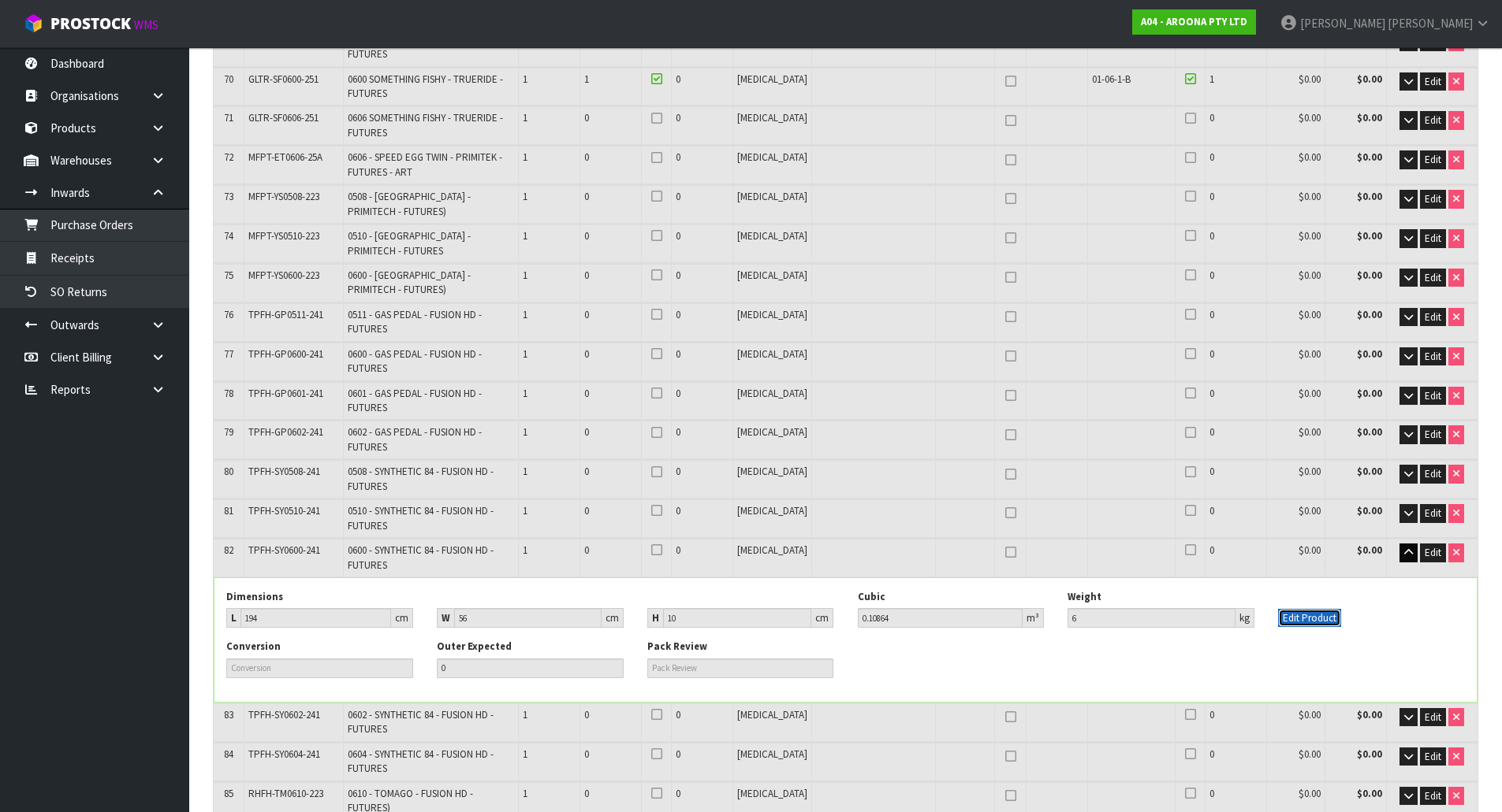
click at [1329, 609] on button "Edit Product" at bounding box center [1309, 618] width 63 height 19
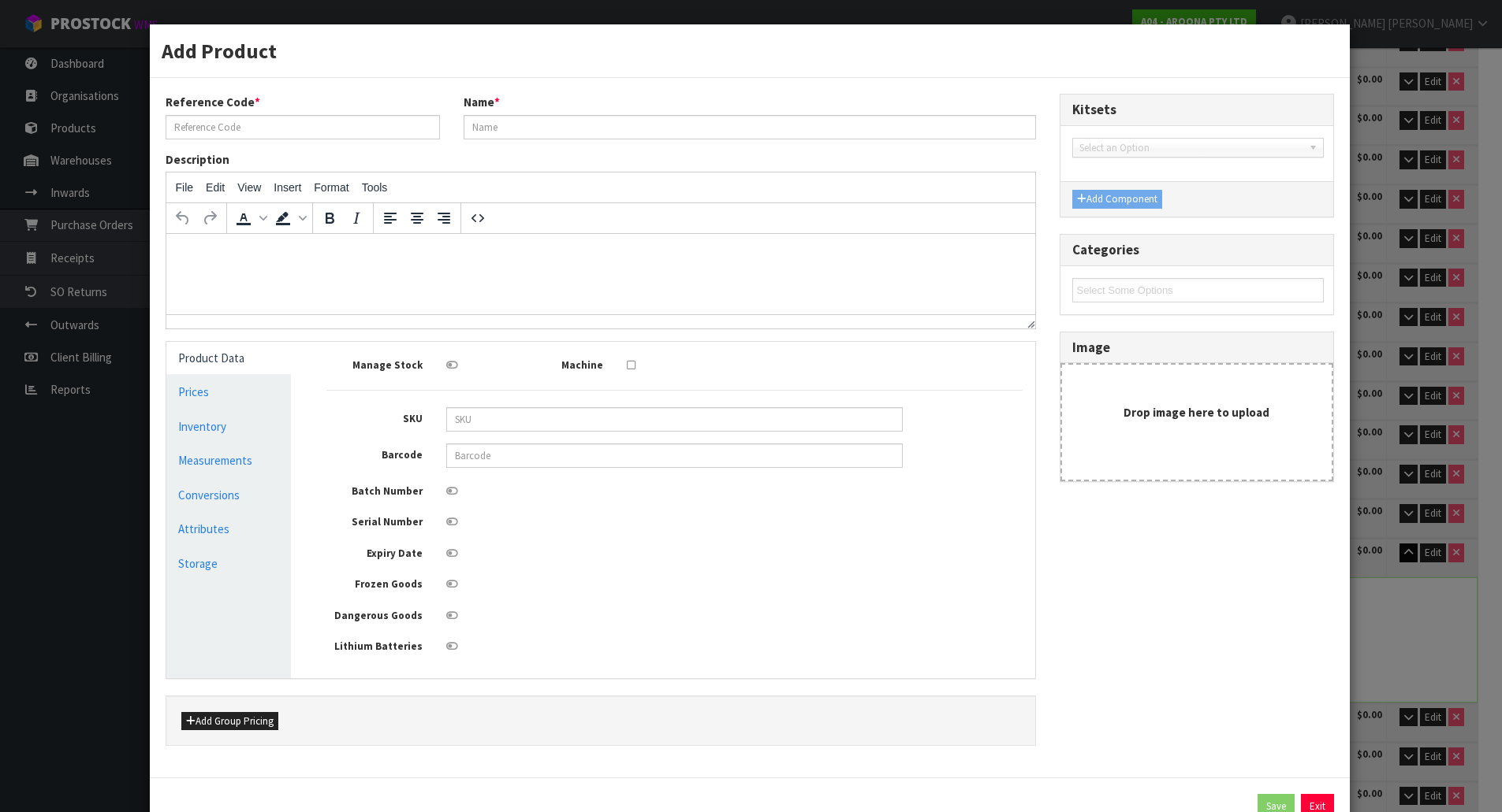
type input "TPFH-SY0600-241"
type input "0600 - SYNTHETIC 84 - FUSION HD - FUTURES"
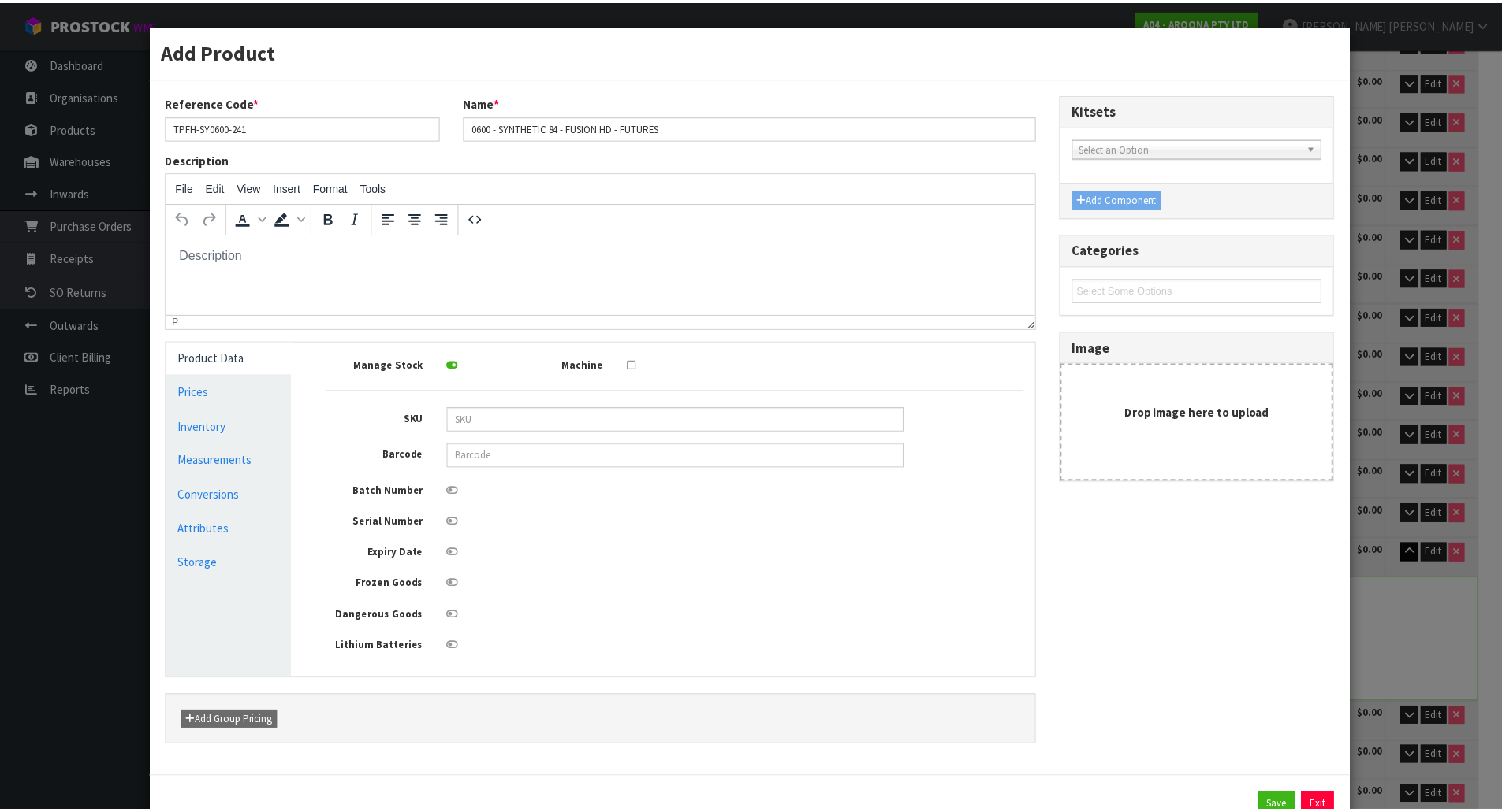
scroll to position [0, 0]
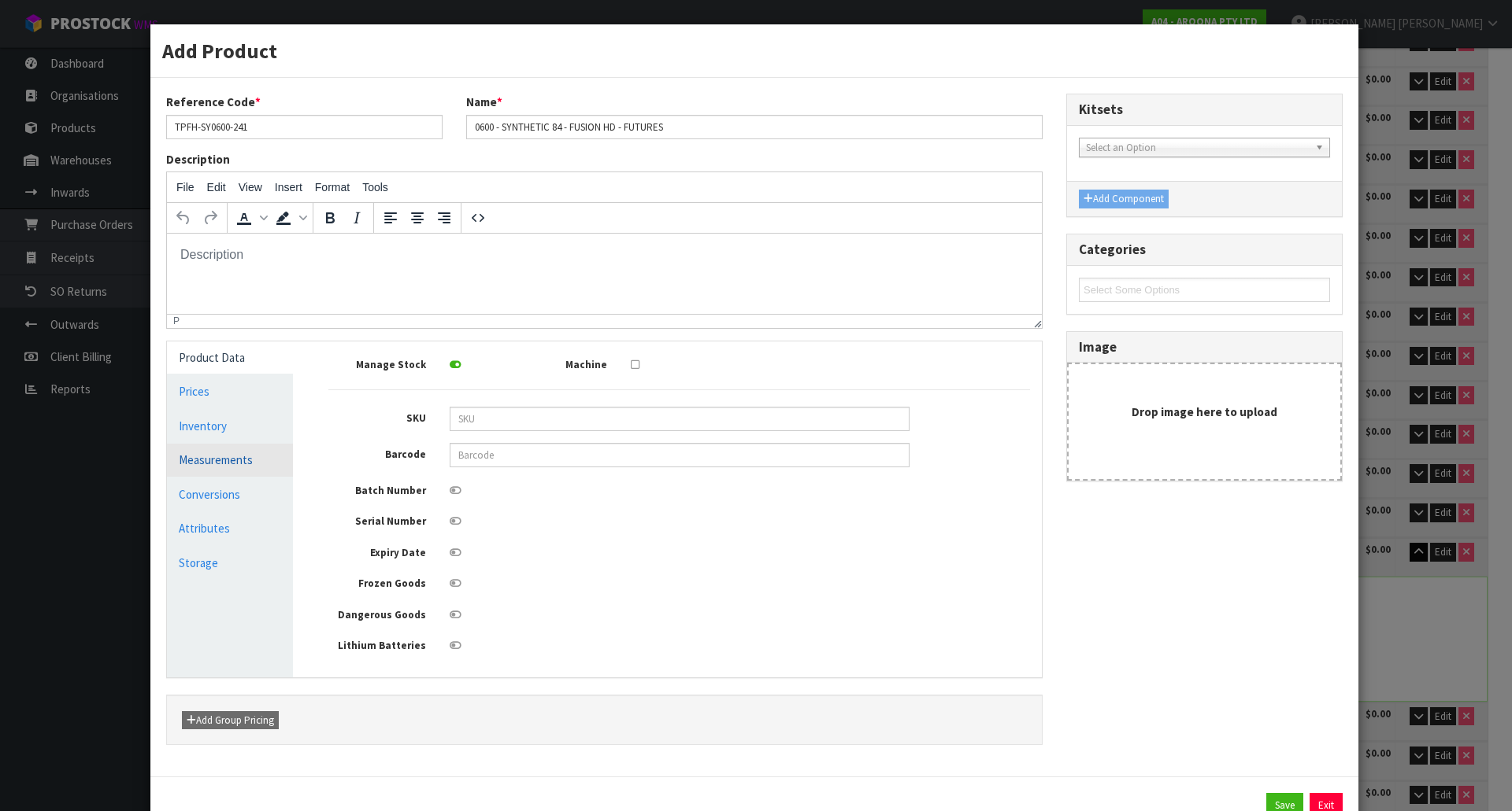
click at [230, 462] on link "Measurements" at bounding box center [230, 460] width 126 height 32
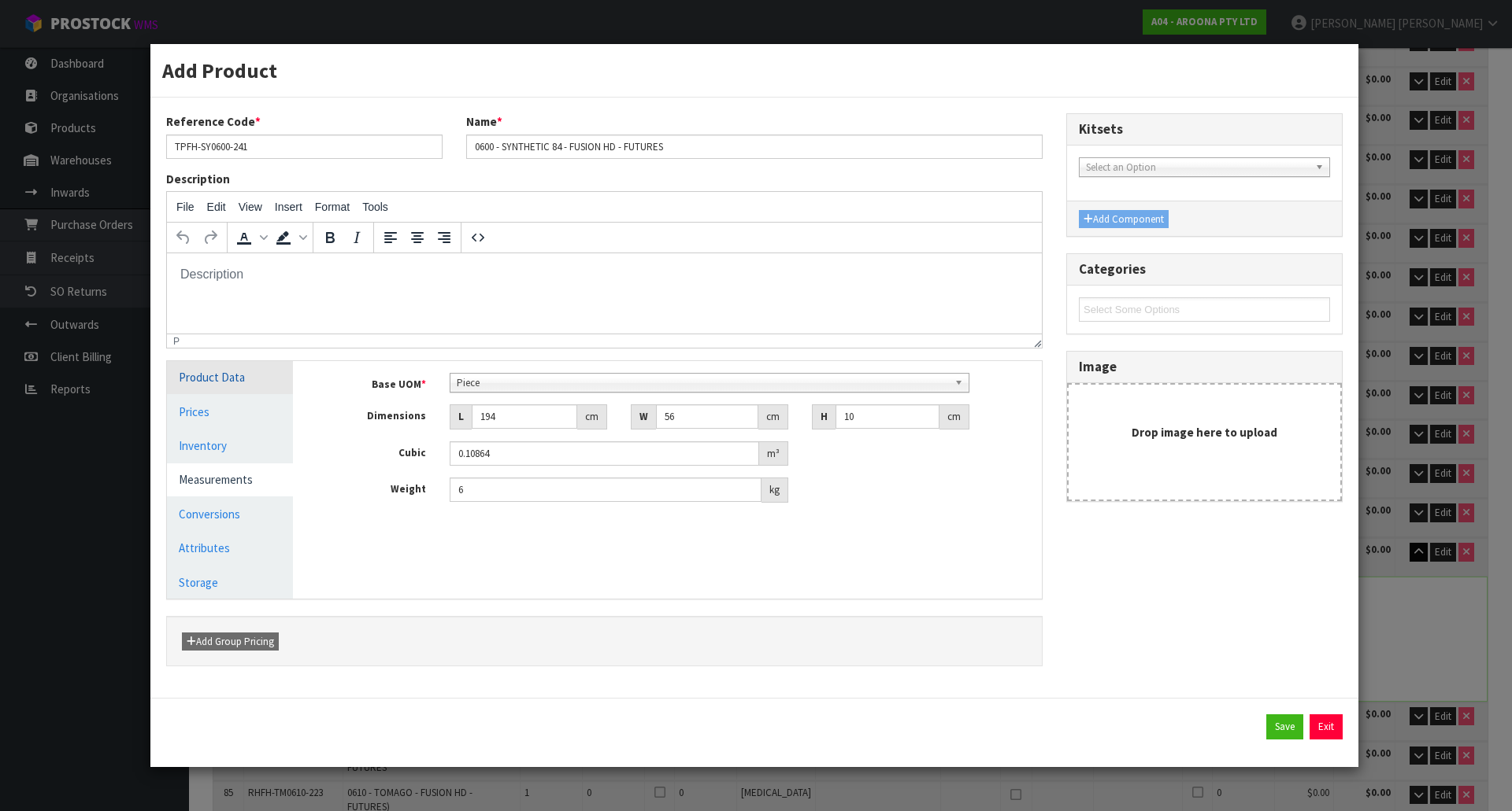
click at [242, 384] on link "Product Data" at bounding box center [230, 378] width 126 height 32
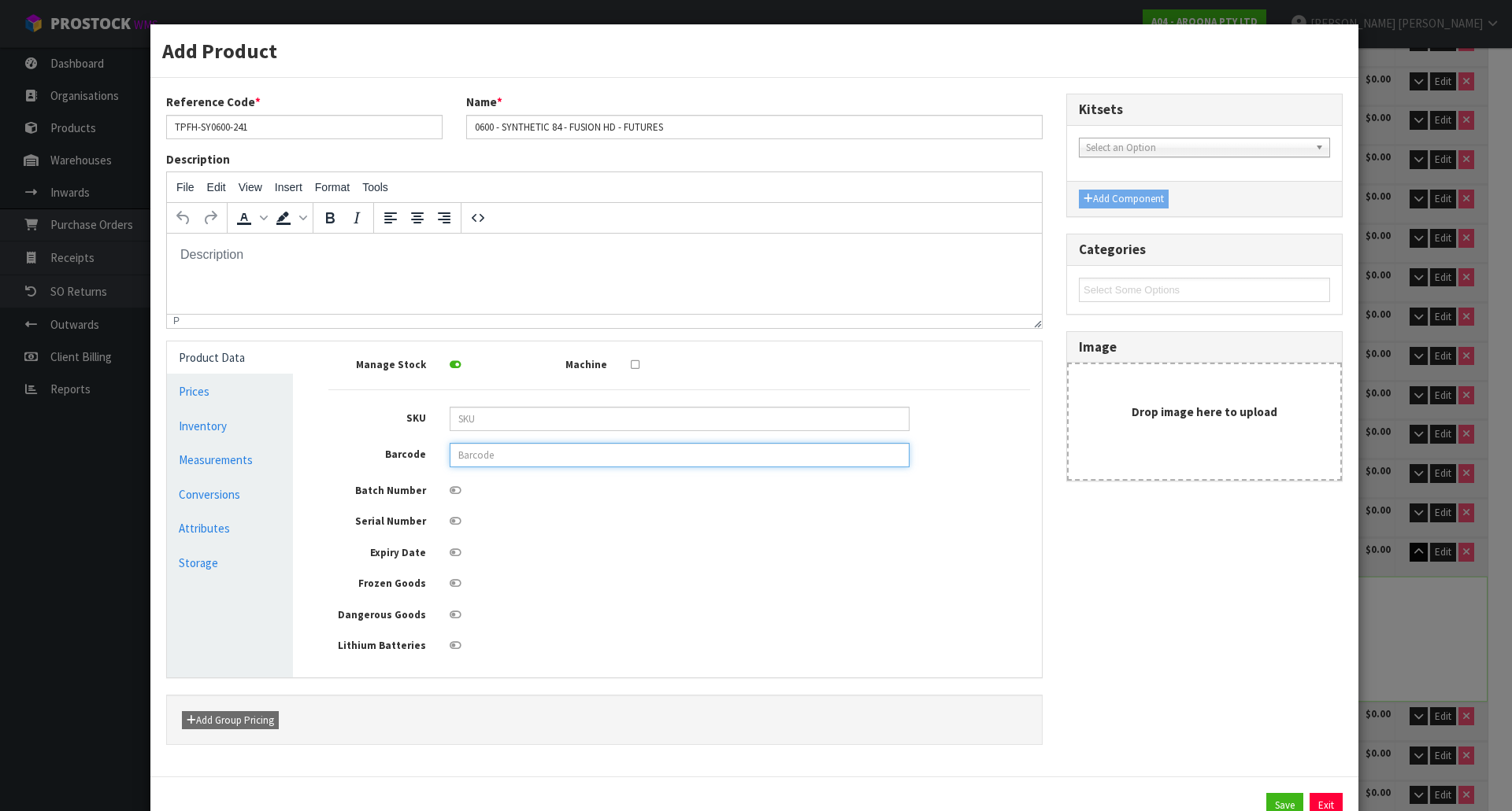
click at [485, 461] on input "text" at bounding box center [679, 455] width 460 height 25
type input "849799044204"
click at [1266, 793] on button "Save" at bounding box center [1285, 806] width 37 height 25
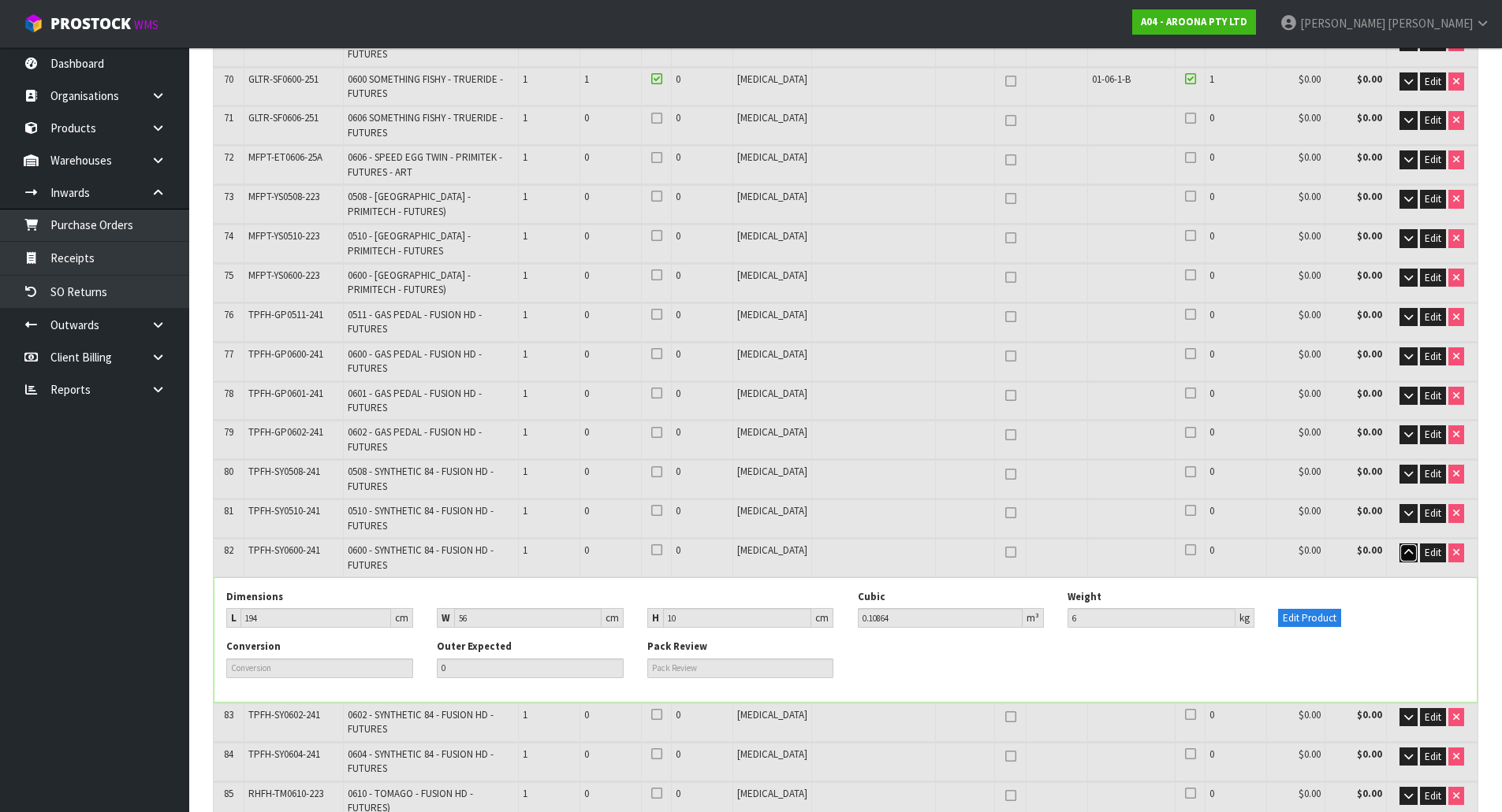
click at [1407, 548] on icon "button" at bounding box center [1408, 553] width 8 height 10
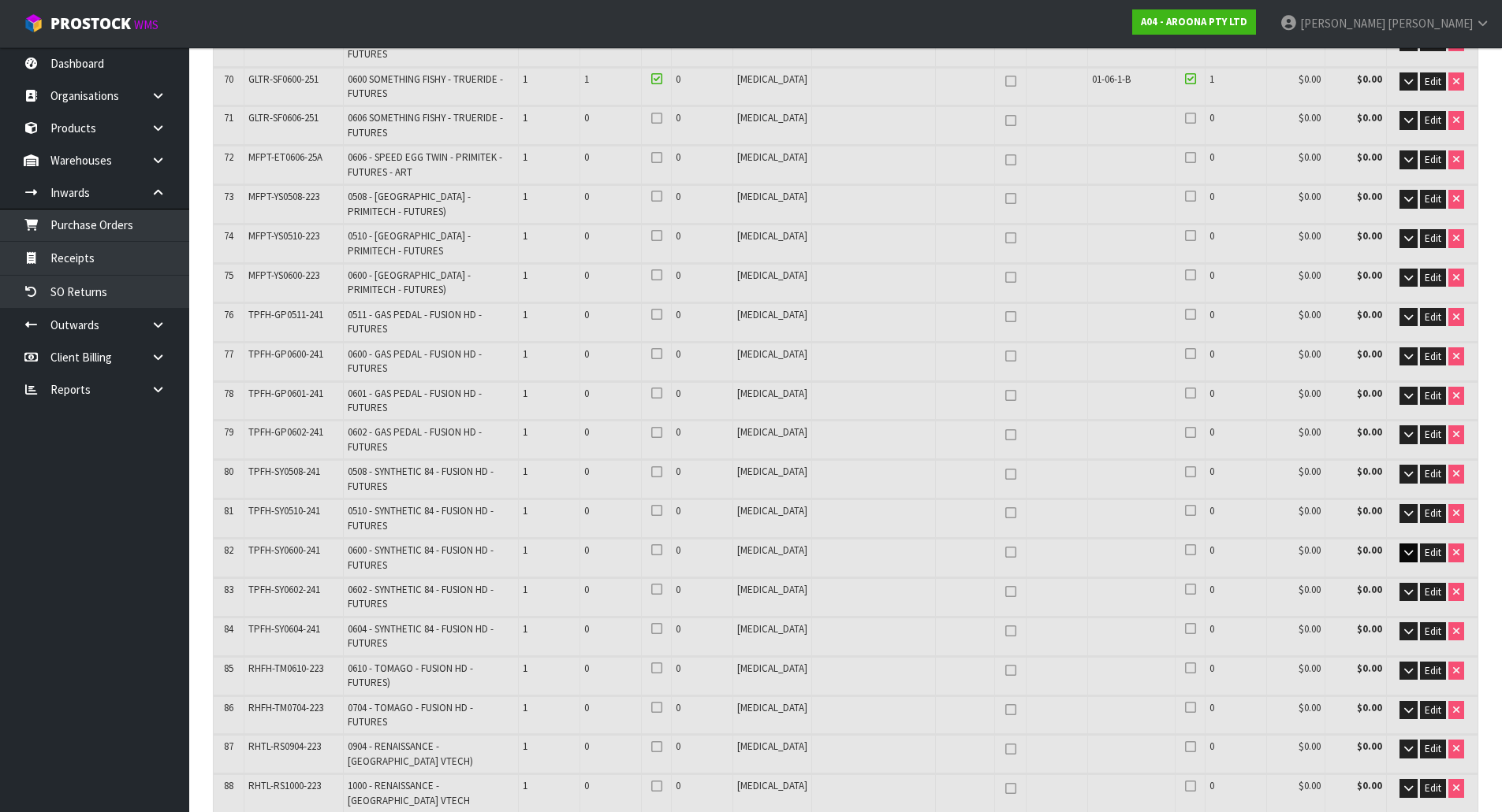
click at [294, 543] on span "TPFH-SY0600-241" at bounding box center [284, 550] width 72 height 14
click at [287, 539] on td "TPFH-SY0600-241" at bounding box center [293, 558] width 99 height 38
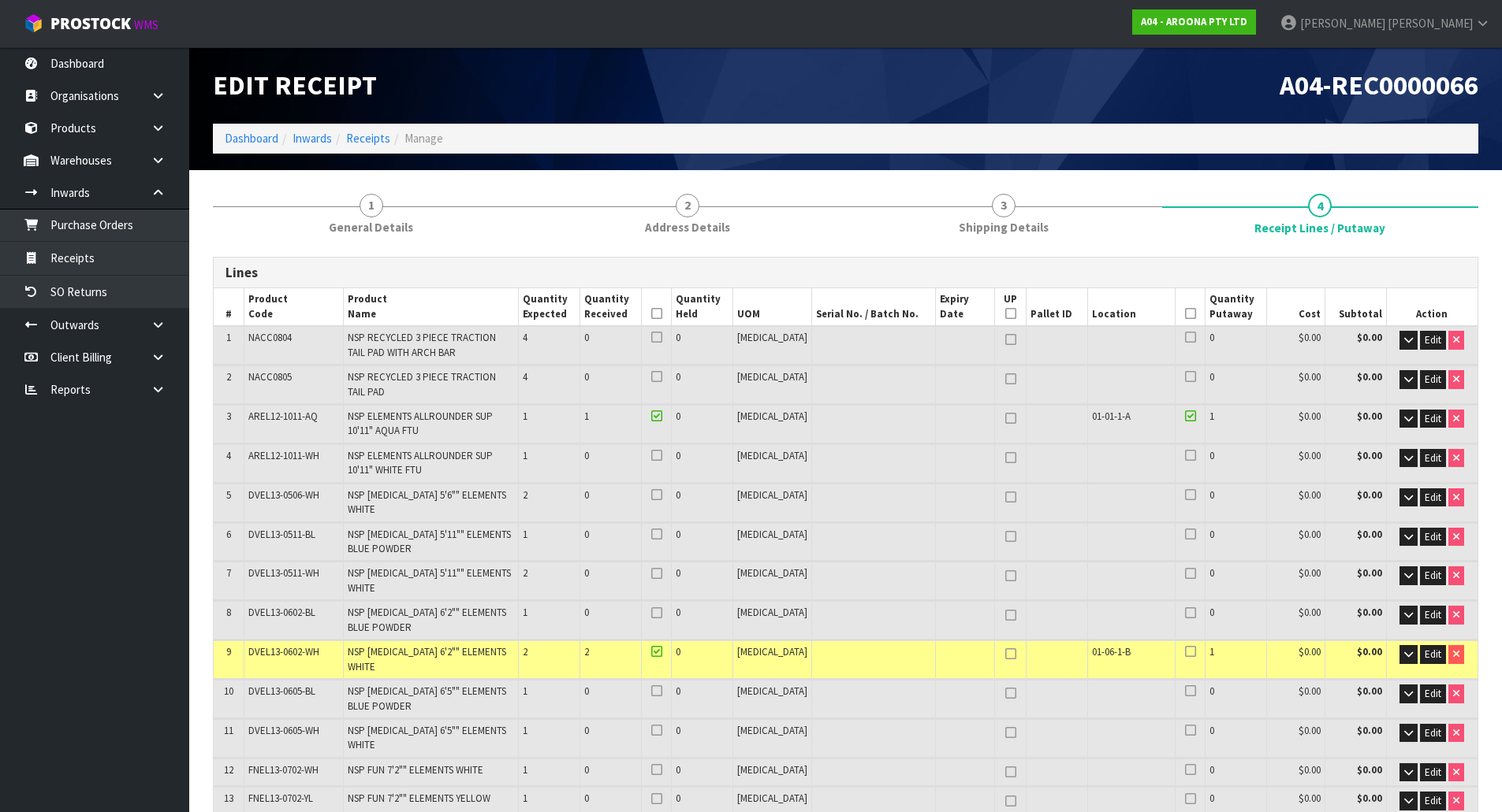
click at [451, 72] on h1 "Edit Receipt" at bounding box center [523, 86] width 621 height 29
click at [315, 135] on link "Inwards" at bounding box center [312, 138] width 39 height 15
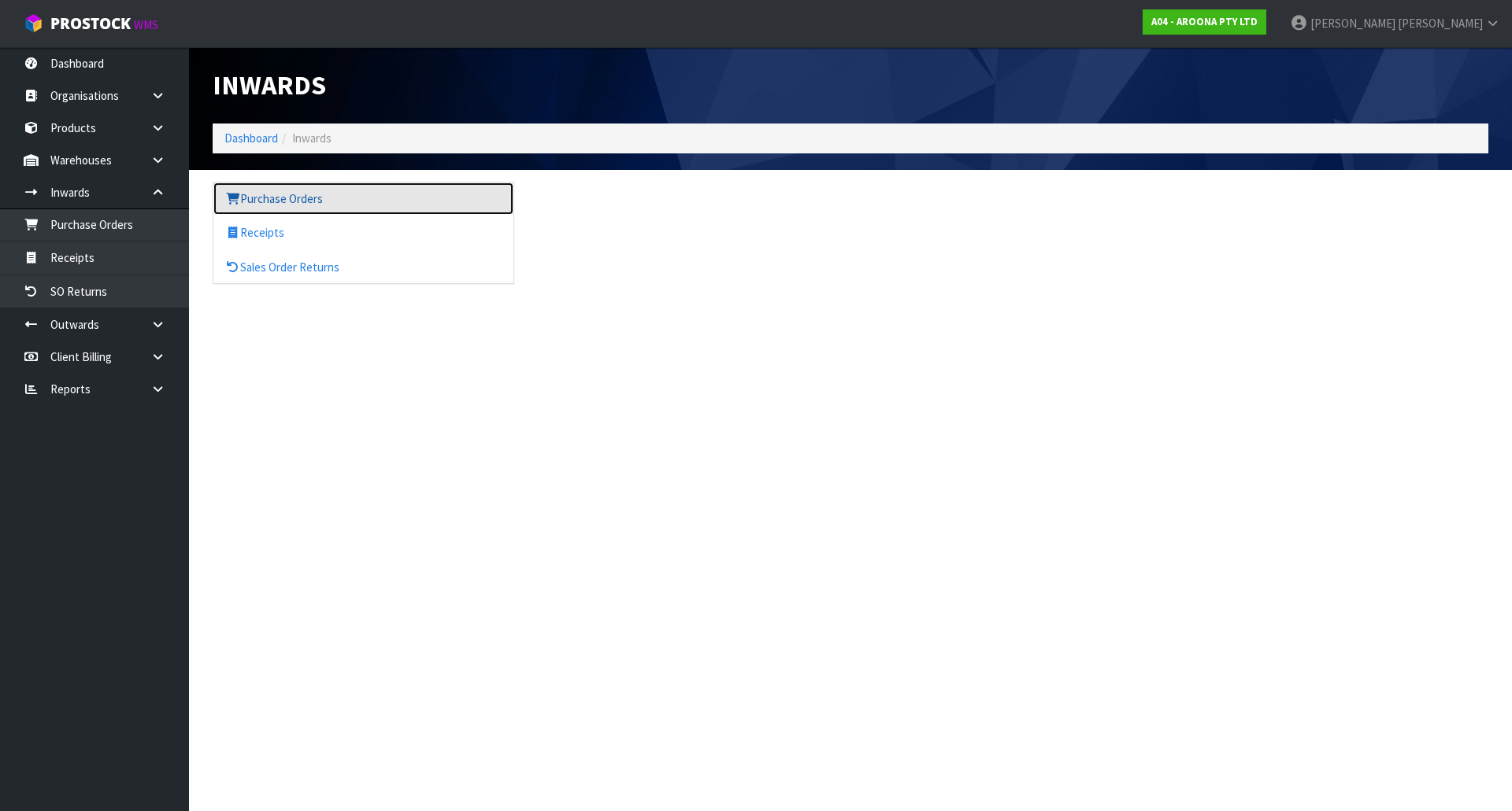
click at [277, 212] on link "Purchase Orders" at bounding box center [363, 199] width 300 height 32
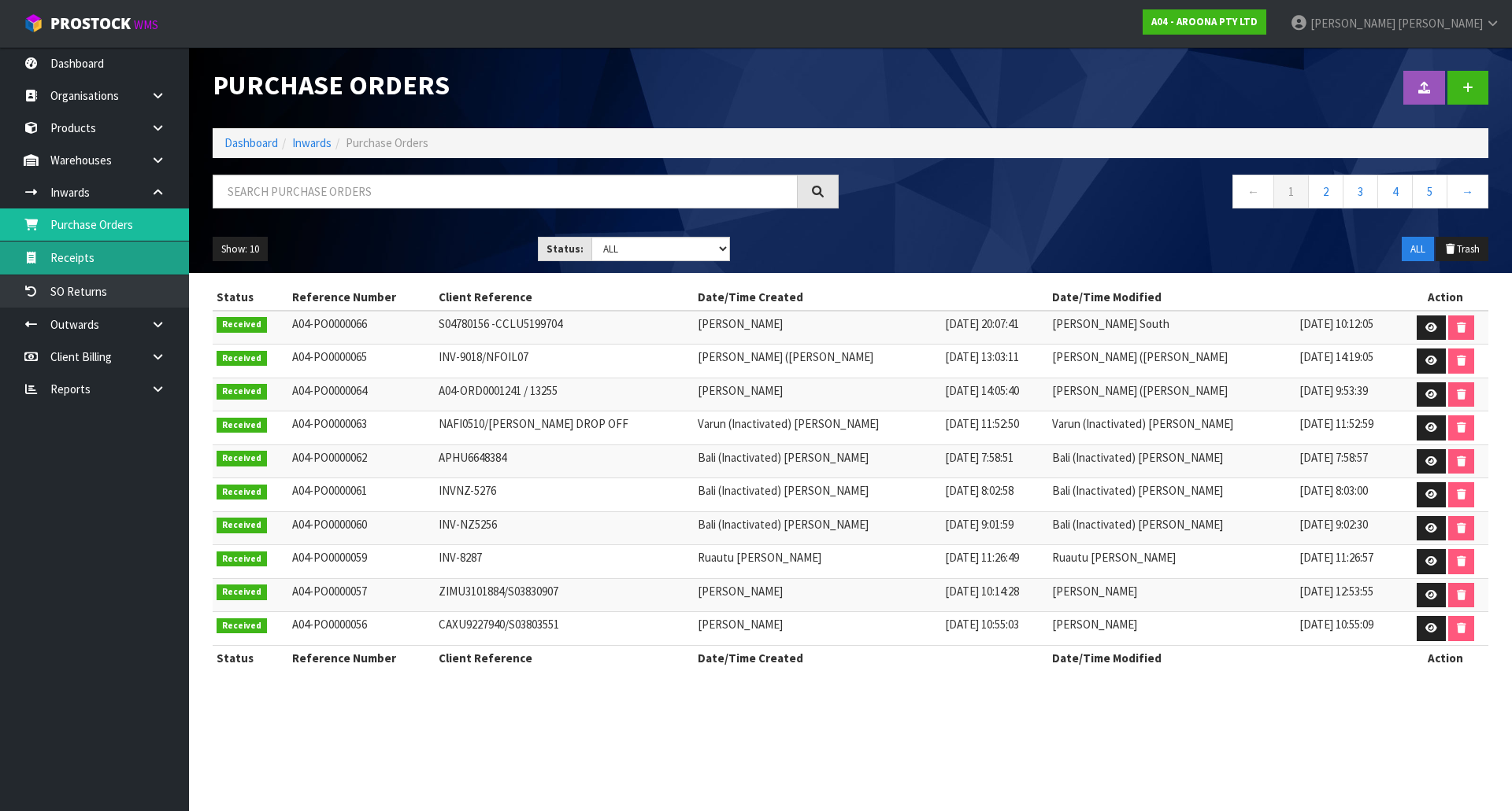
click at [101, 258] on link "Receipts" at bounding box center [94, 257] width 189 height 32
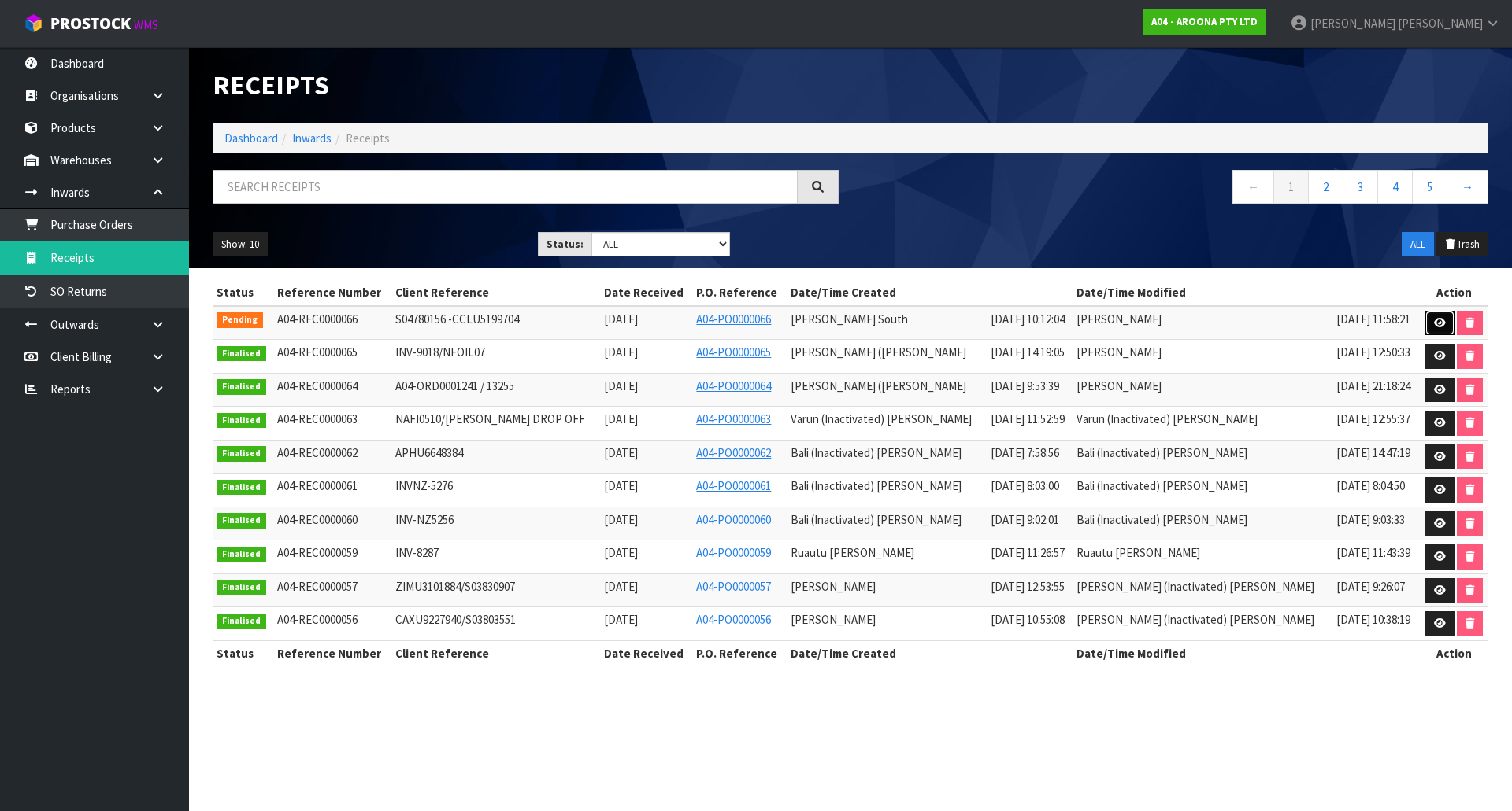
click at [1425, 319] on link at bounding box center [1439, 323] width 29 height 25
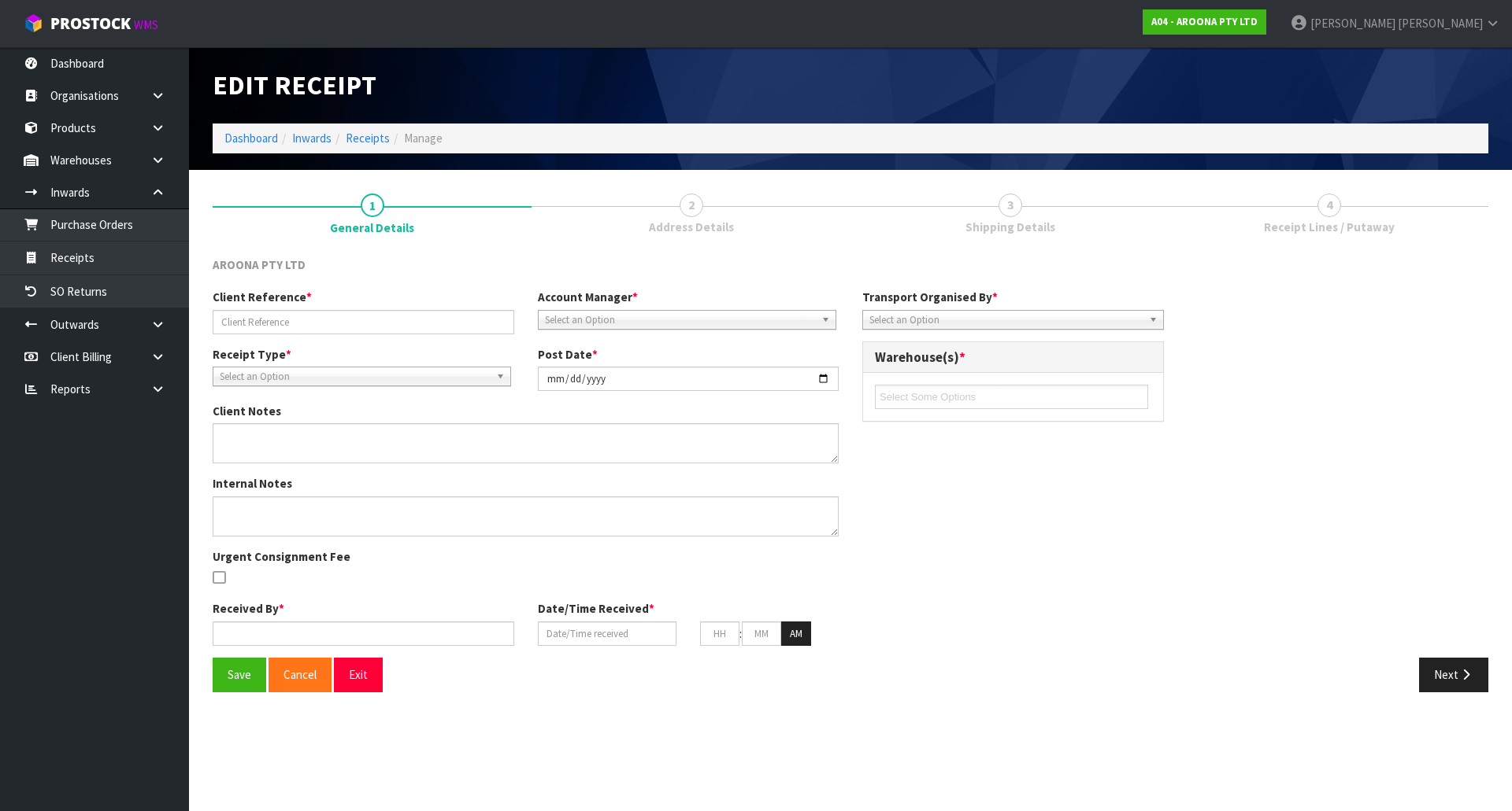
type input "S04780156 -CCLU5199704"
type input "[DATE]"
type textarea "NEW CODES"
type input "[PERSON_NAME] South"
type input "[DATE]"
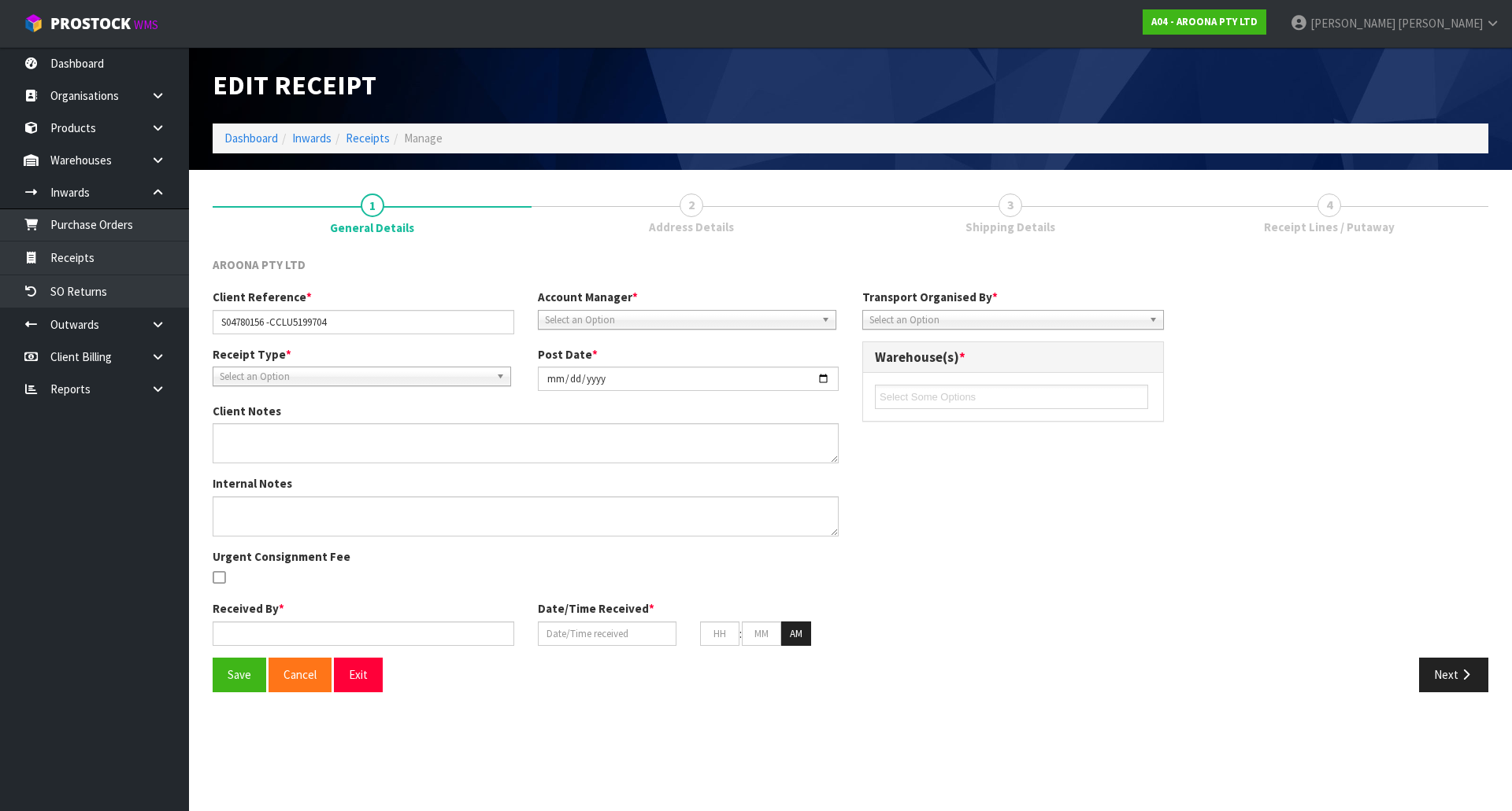
type input "07"
type input "30"
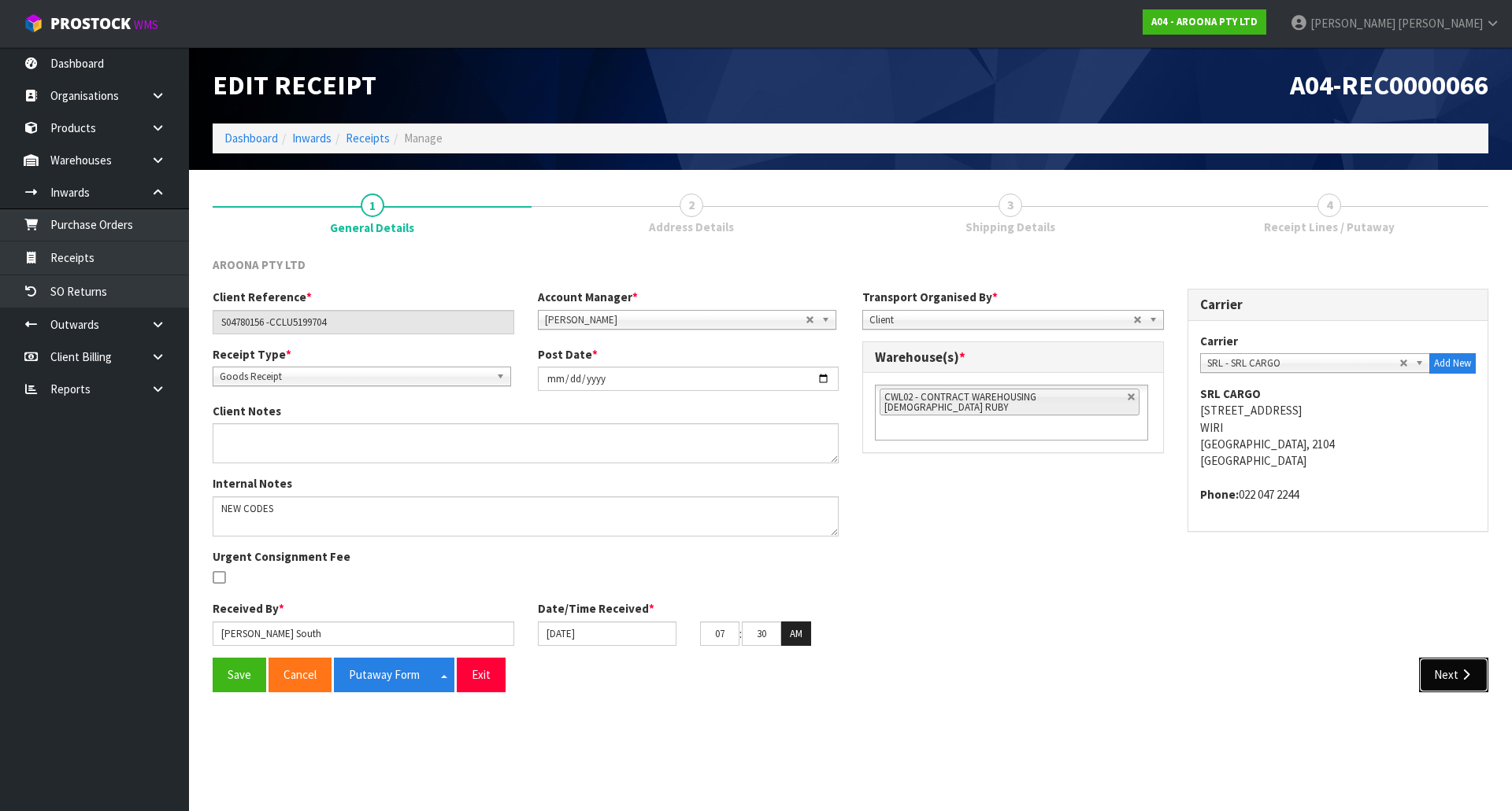
click at [1467, 666] on button "Next" at bounding box center [1454, 675] width 69 height 34
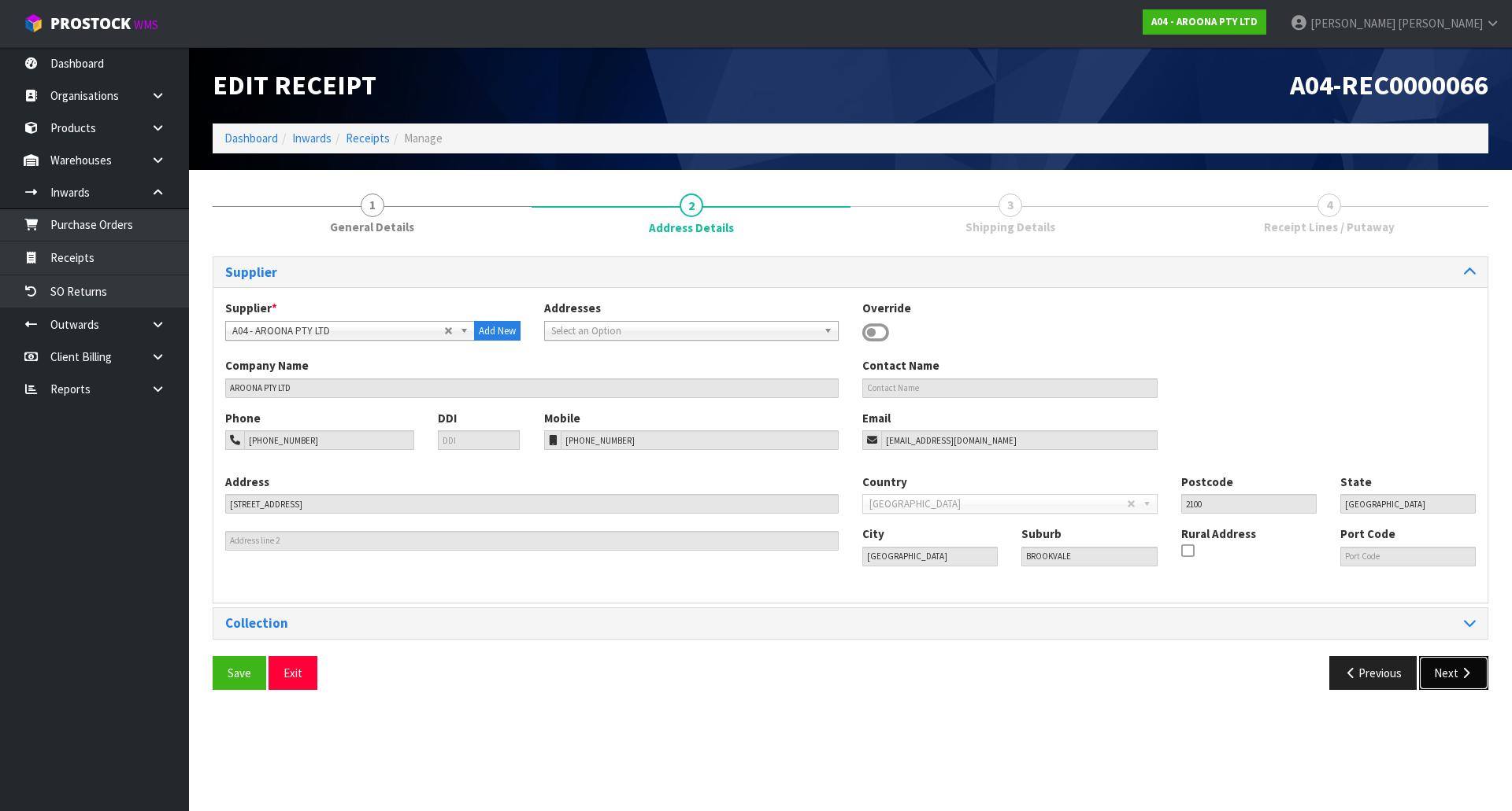
click at [1465, 682] on button "Next" at bounding box center [1454, 673] width 69 height 34
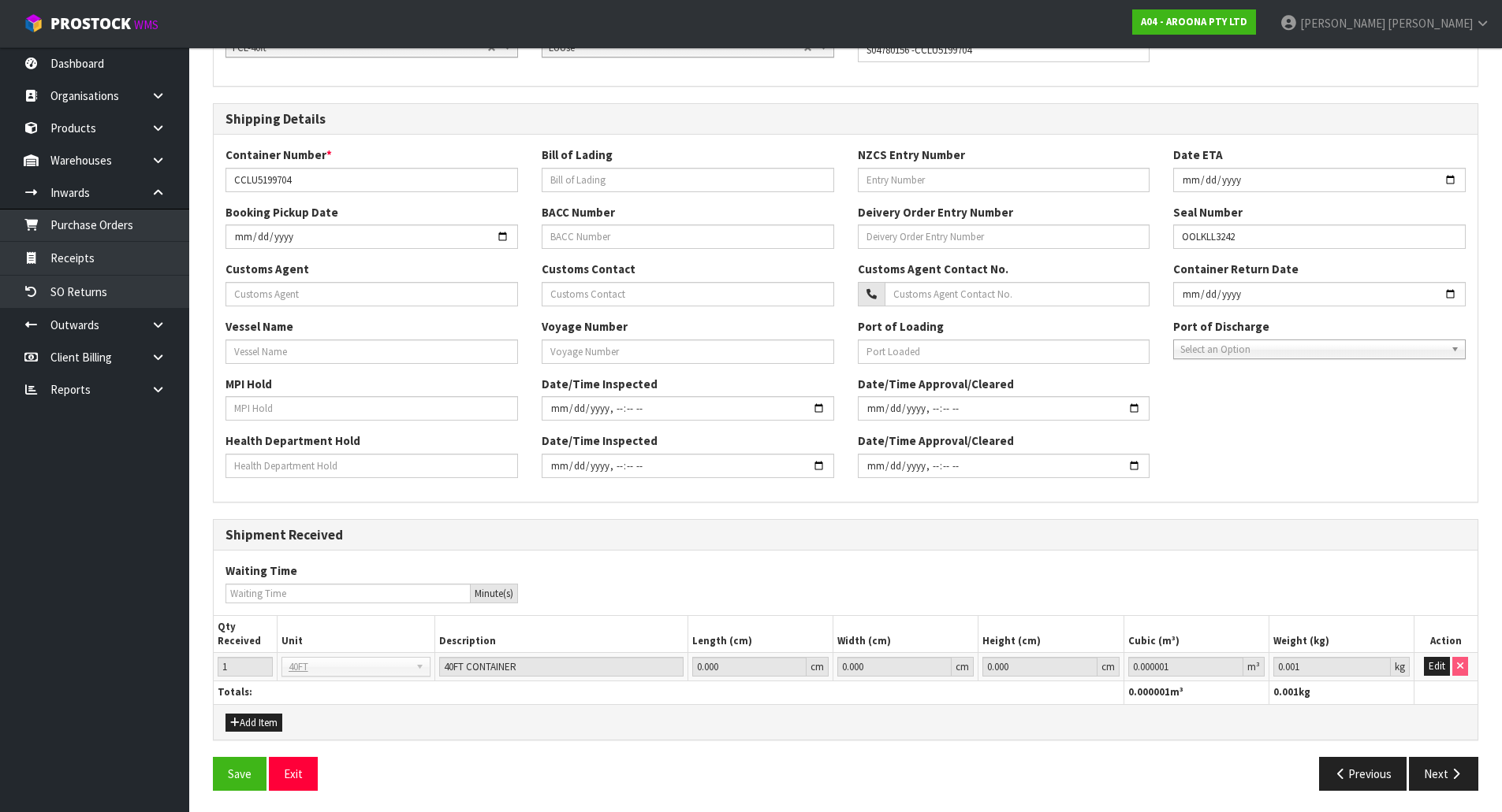
scroll to position [286, 0]
click at [1450, 749] on div "General Information Shipment Type * LCL National LCL International FCL-20ft FCL…" at bounding box center [846, 387] width 1265 height 831
click at [1447, 766] on button "Next" at bounding box center [1443, 771] width 70 height 34
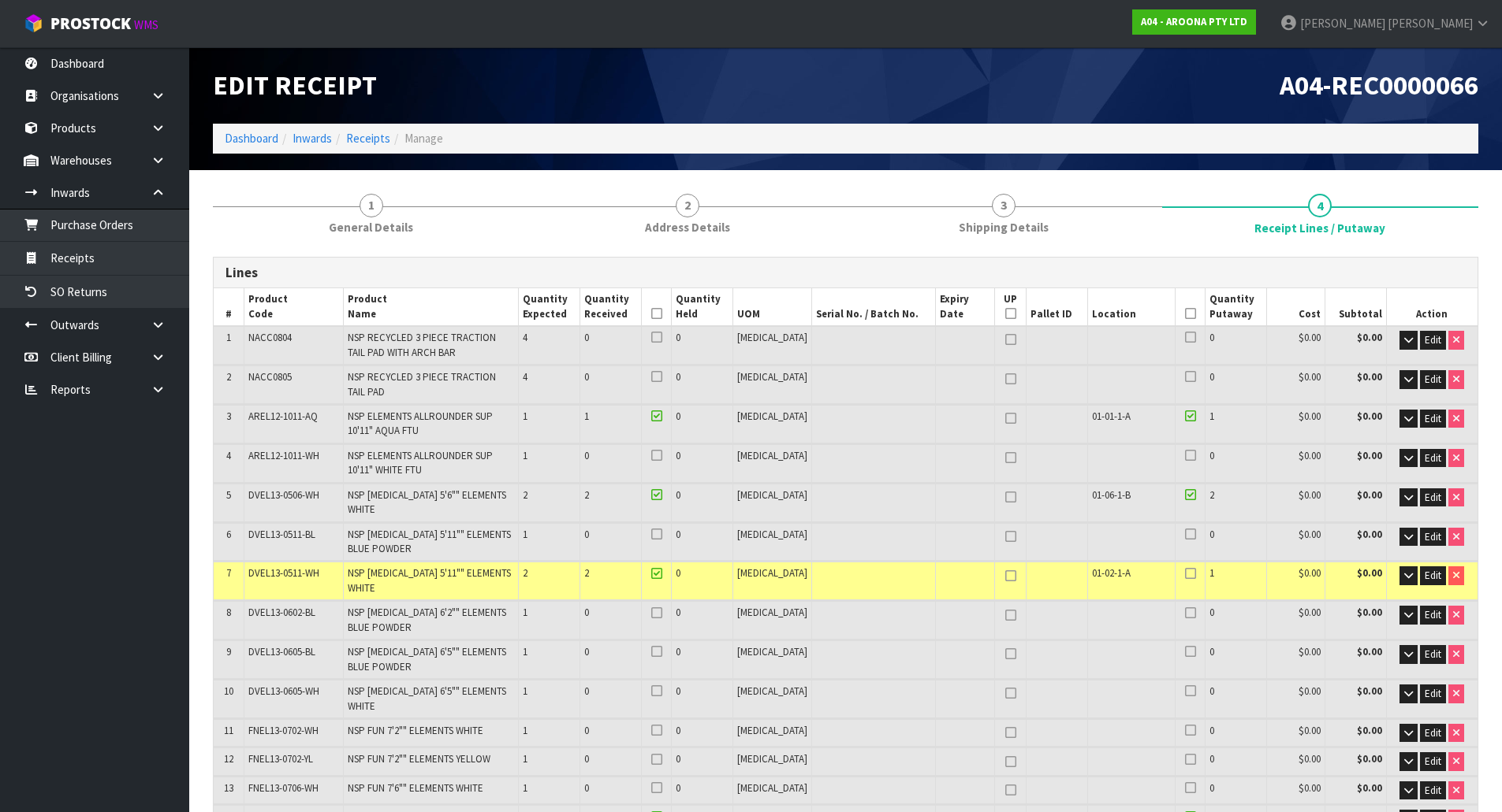
scroll to position [1256, 0]
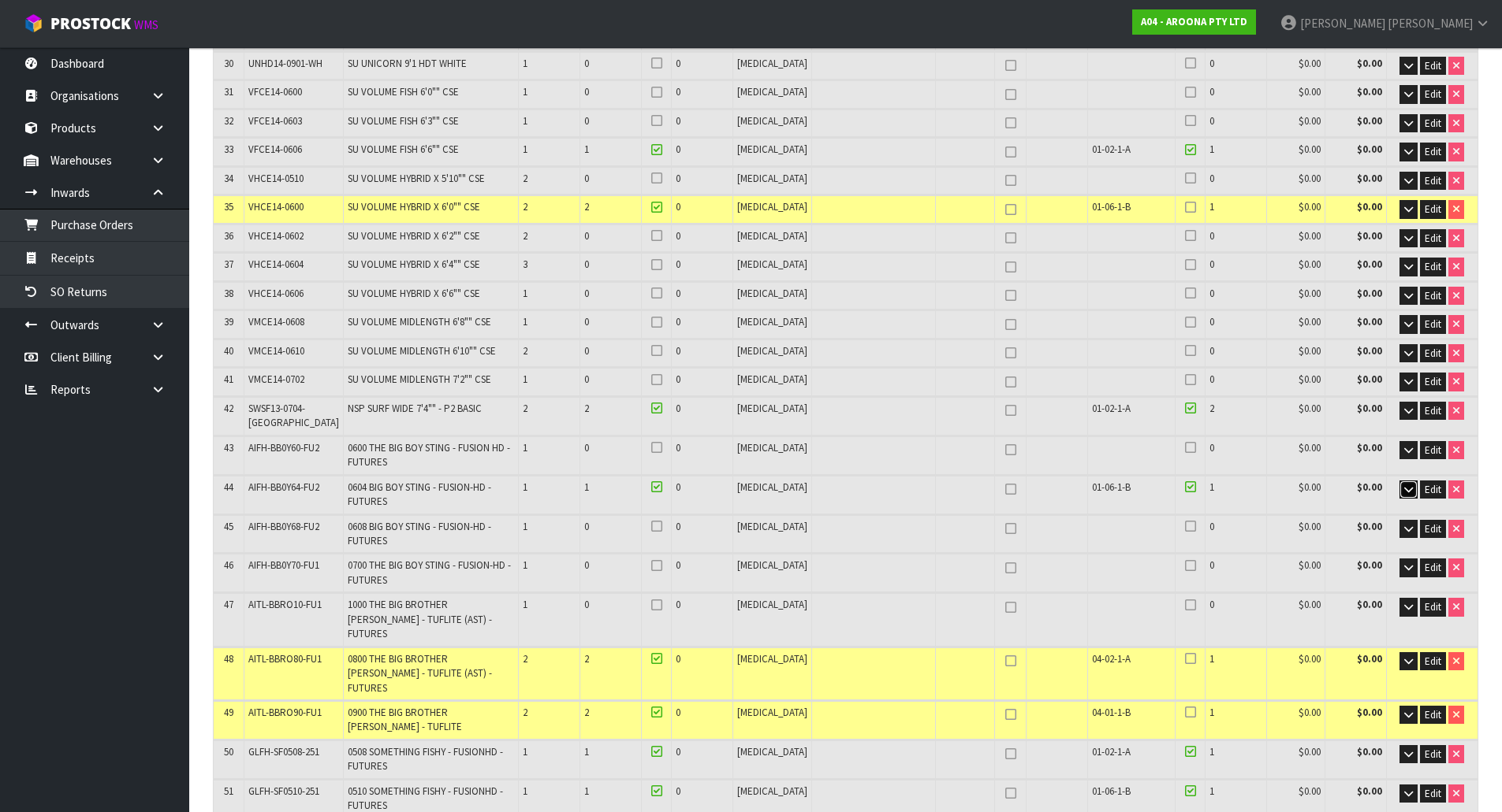
click at [1400, 481] on button "button" at bounding box center [1408, 490] width 18 height 19
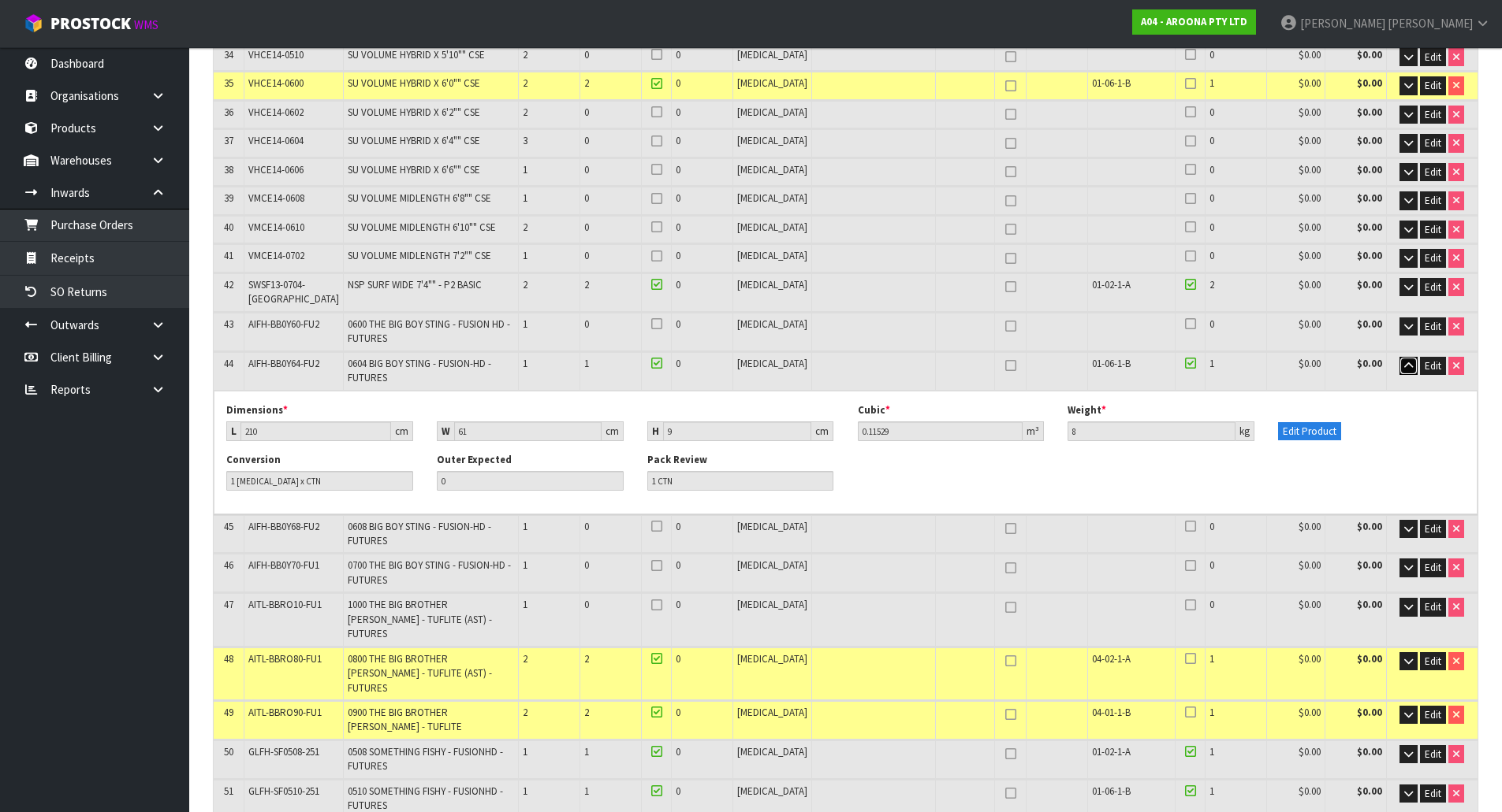
scroll to position [1381, 0]
click at [1404, 519] on button "button" at bounding box center [1408, 528] width 18 height 19
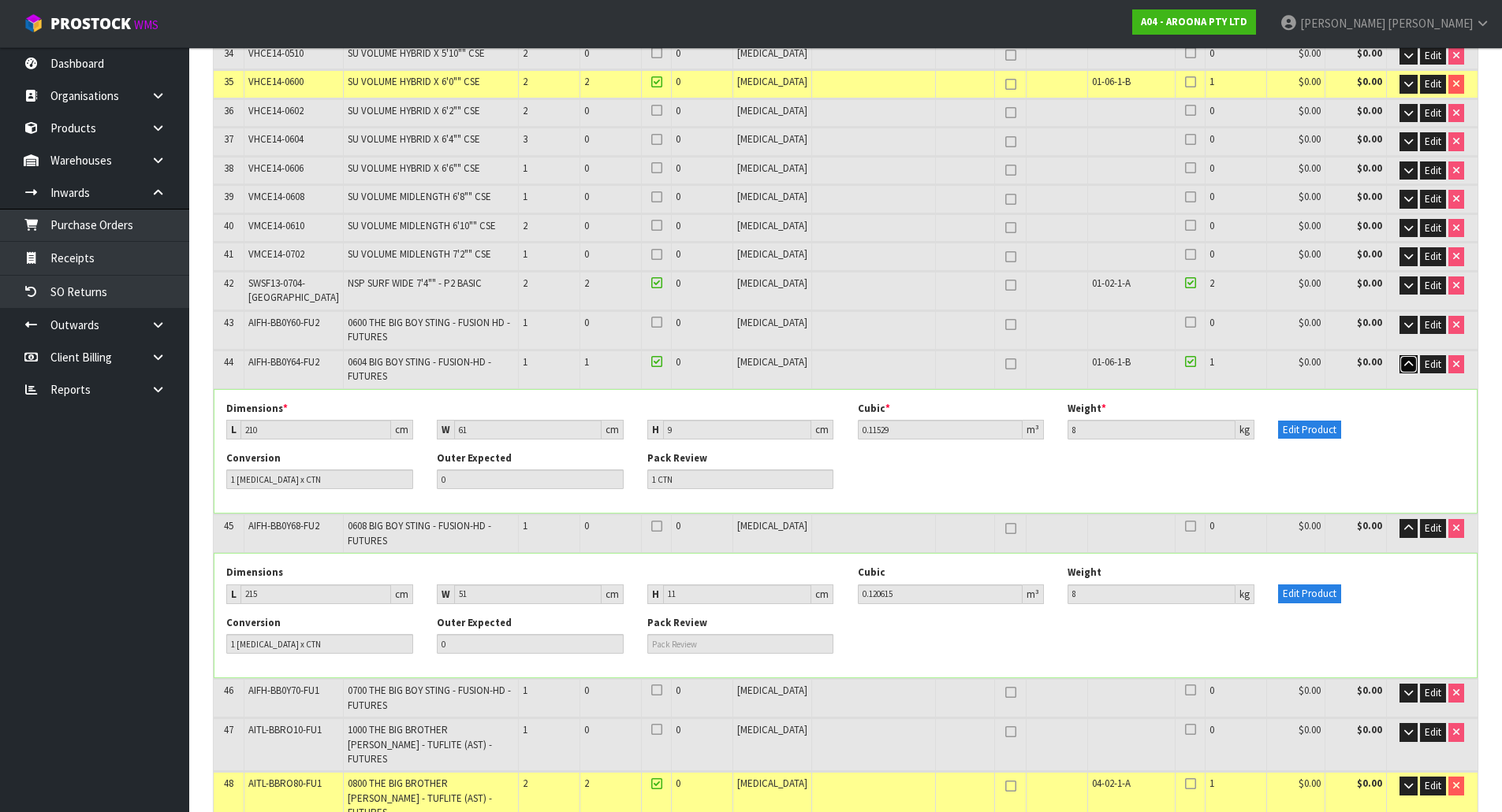
click at [1404, 359] on icon "button" at bounding box center [1408, 364] width 8 height 10
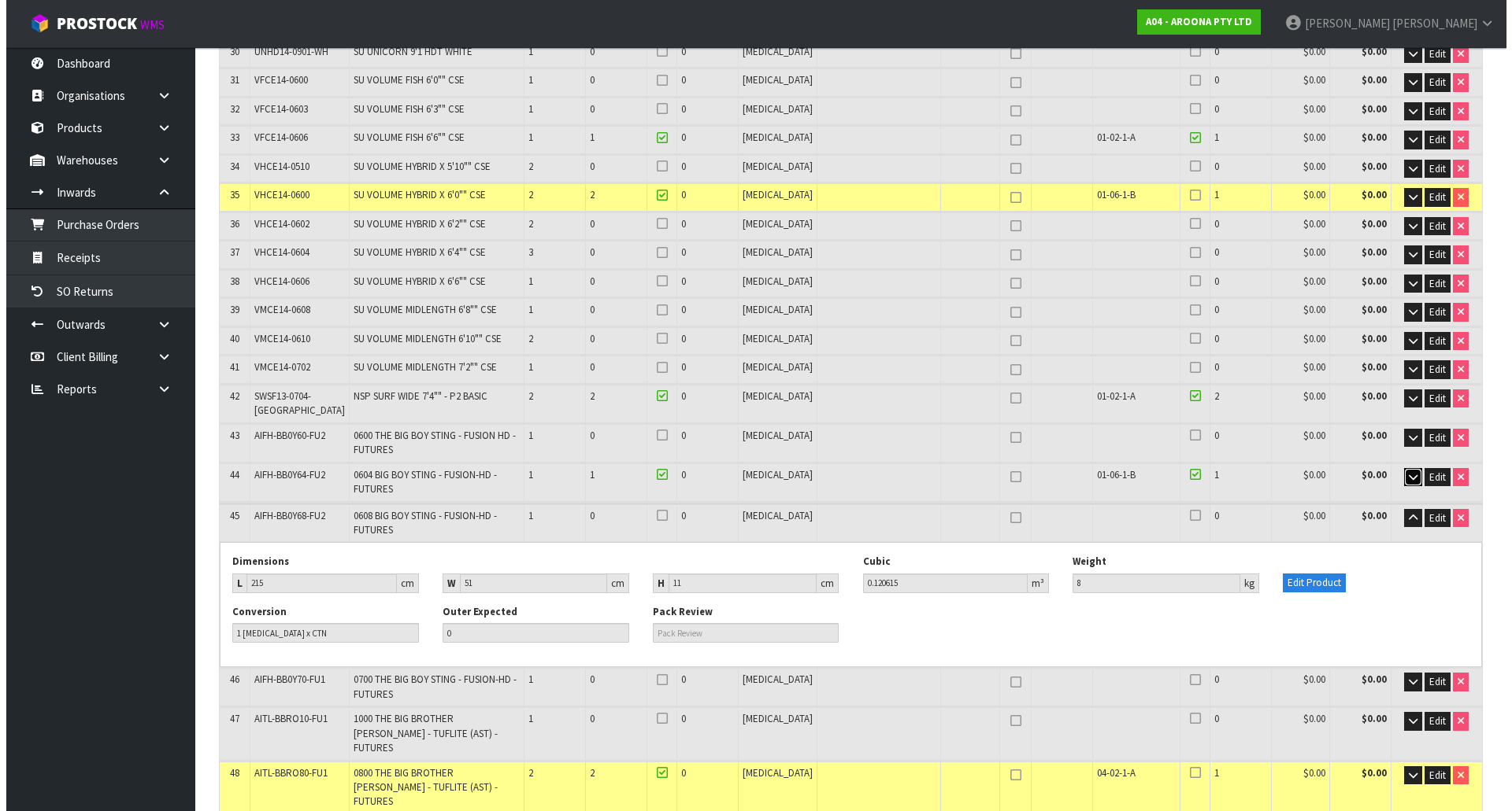
scroll to position [1255, 0]
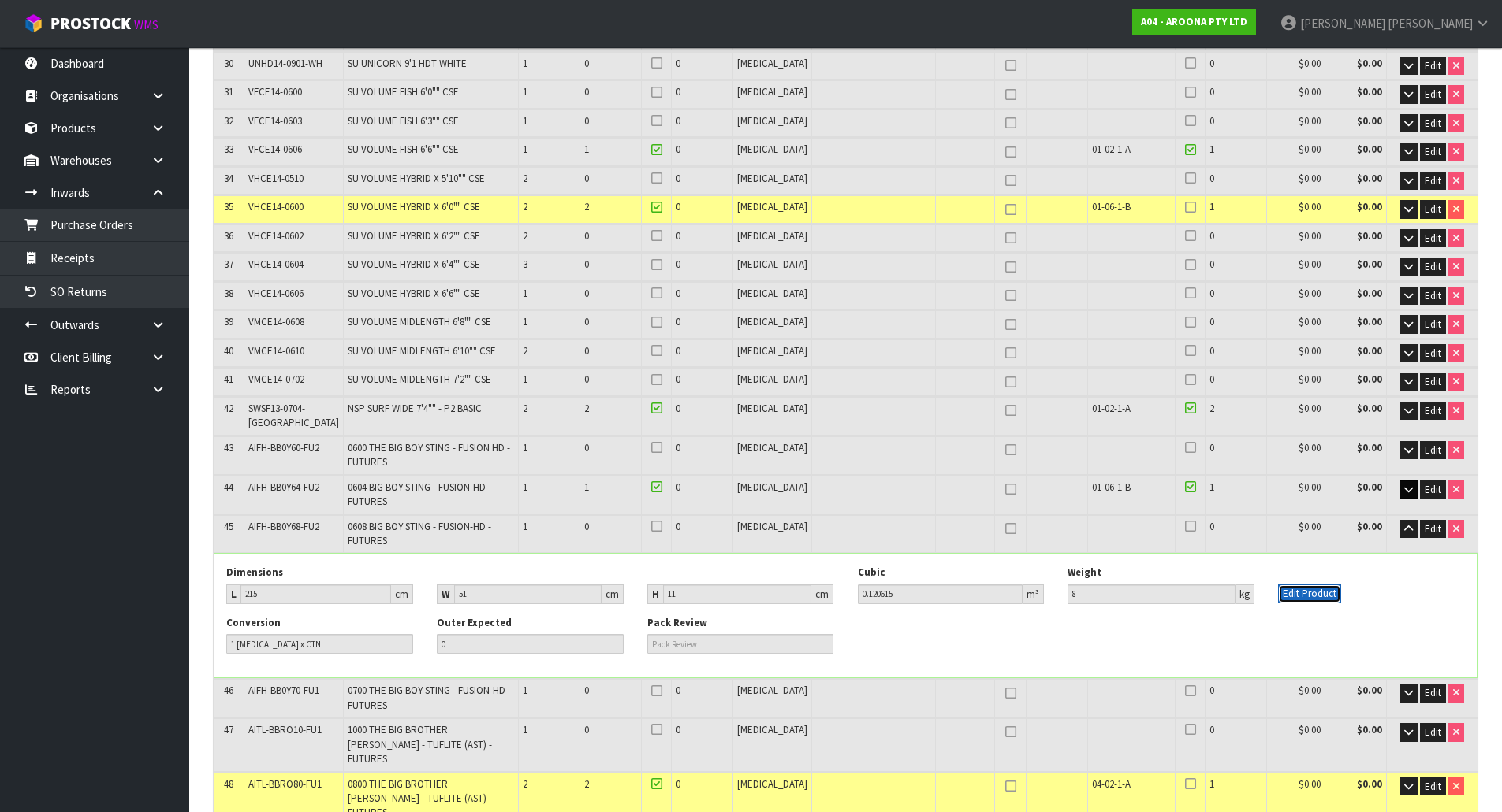
click at [1331, 585] on button "Edit Product" at bounding box center [1309, 594] width 63 height 19
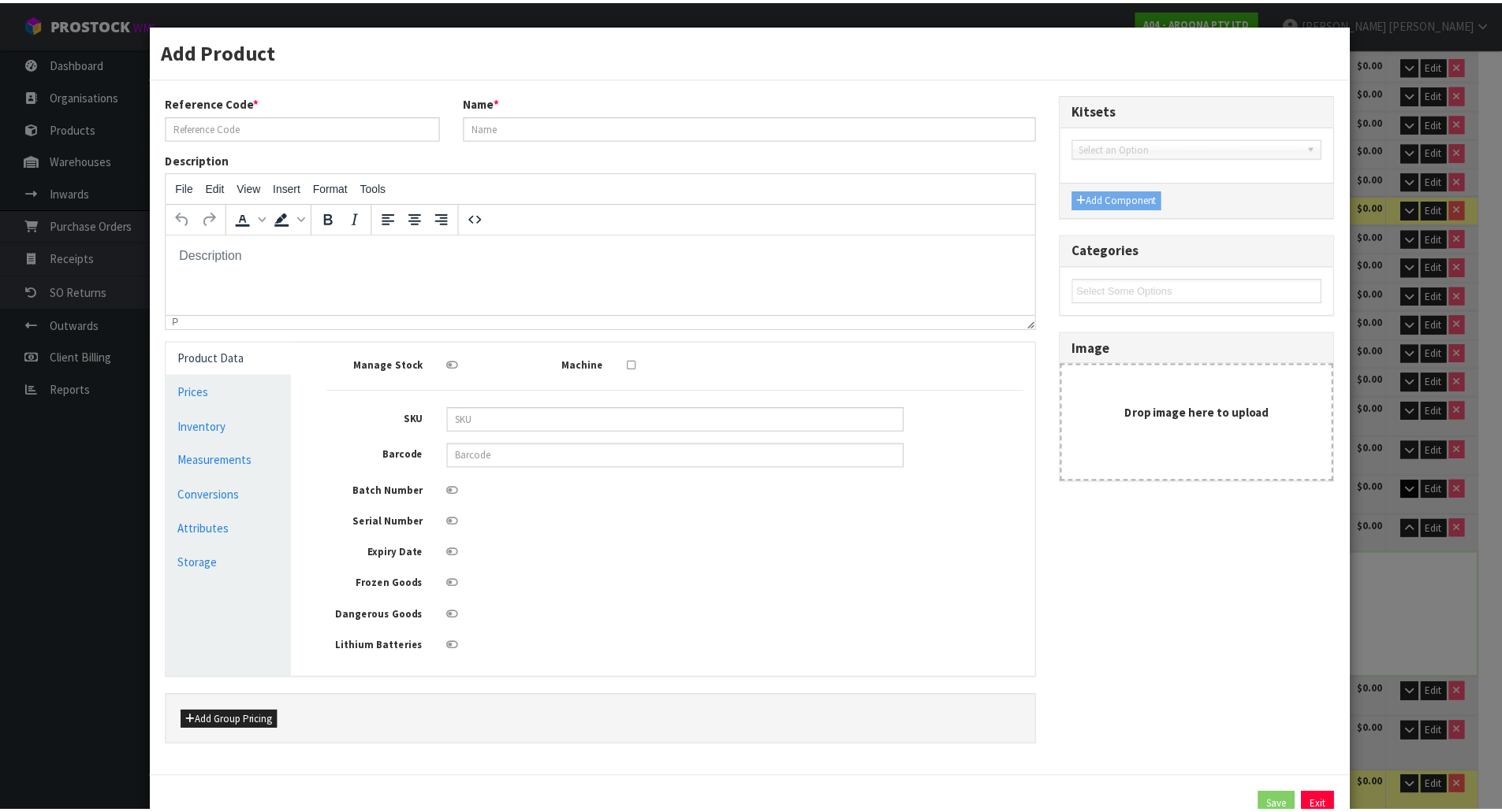
scroll to position [0, 0]
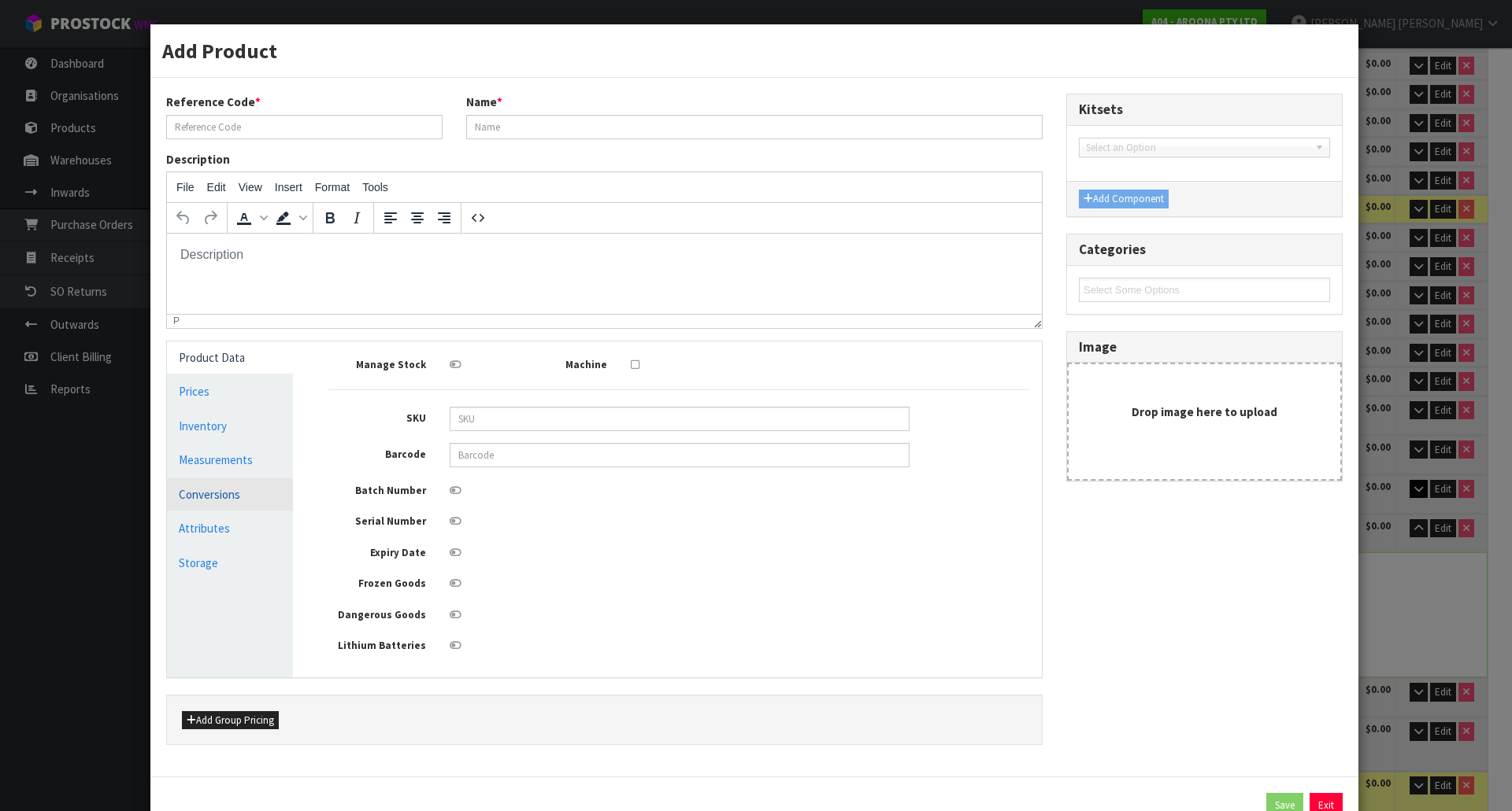
type input "AIFH-BB0Y68-FU2"
type input "0608 BIG BOY STING - FUSION-HD - FUTURES"
type input "849799042781"
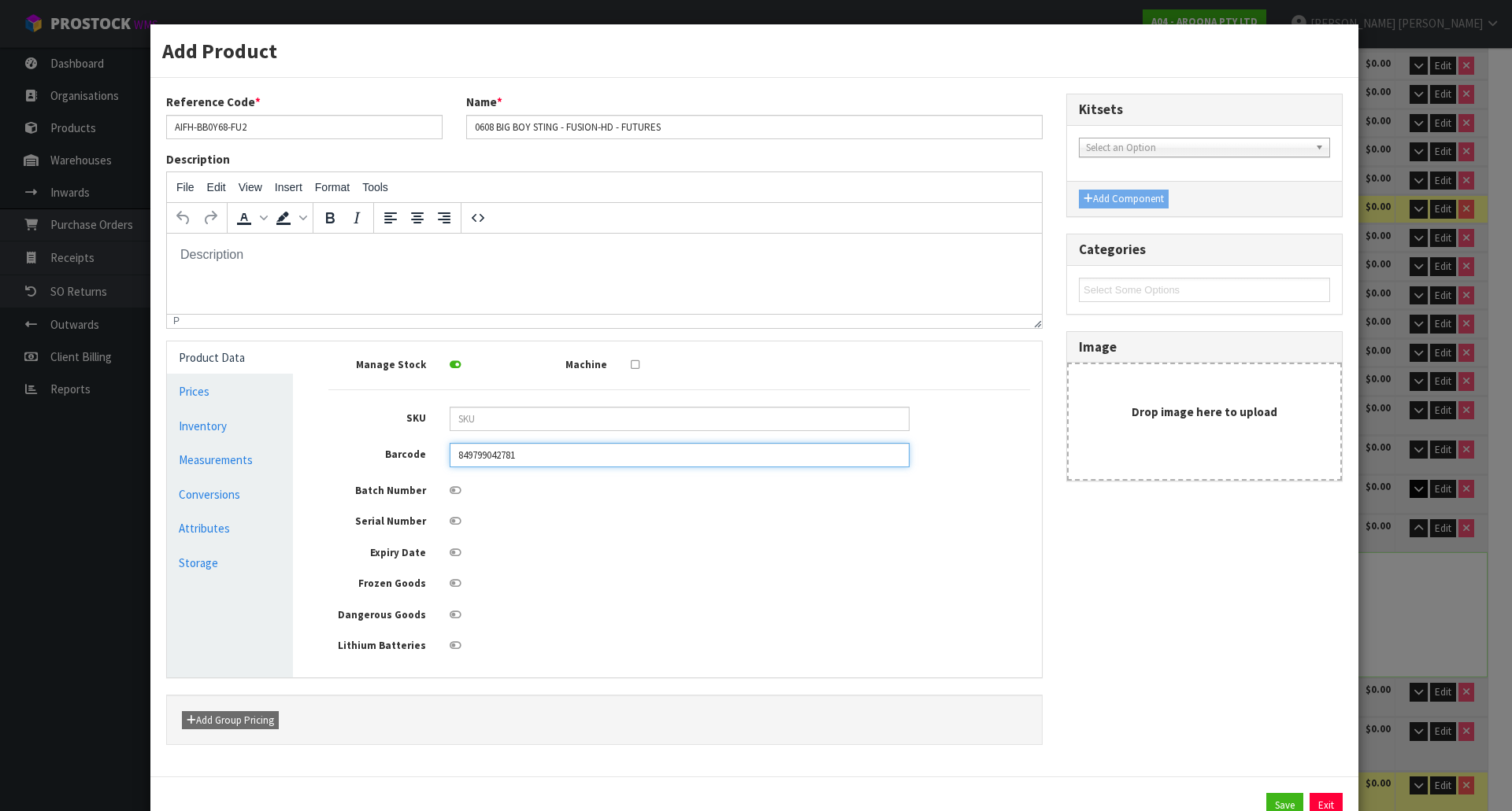
click at [530, 463] on input "849799042781" at bounding box center [679, 455] width 460 height 25
click at [1311, 808] on button "Exit" at bounding box center [1326, 806] width 33 height 25
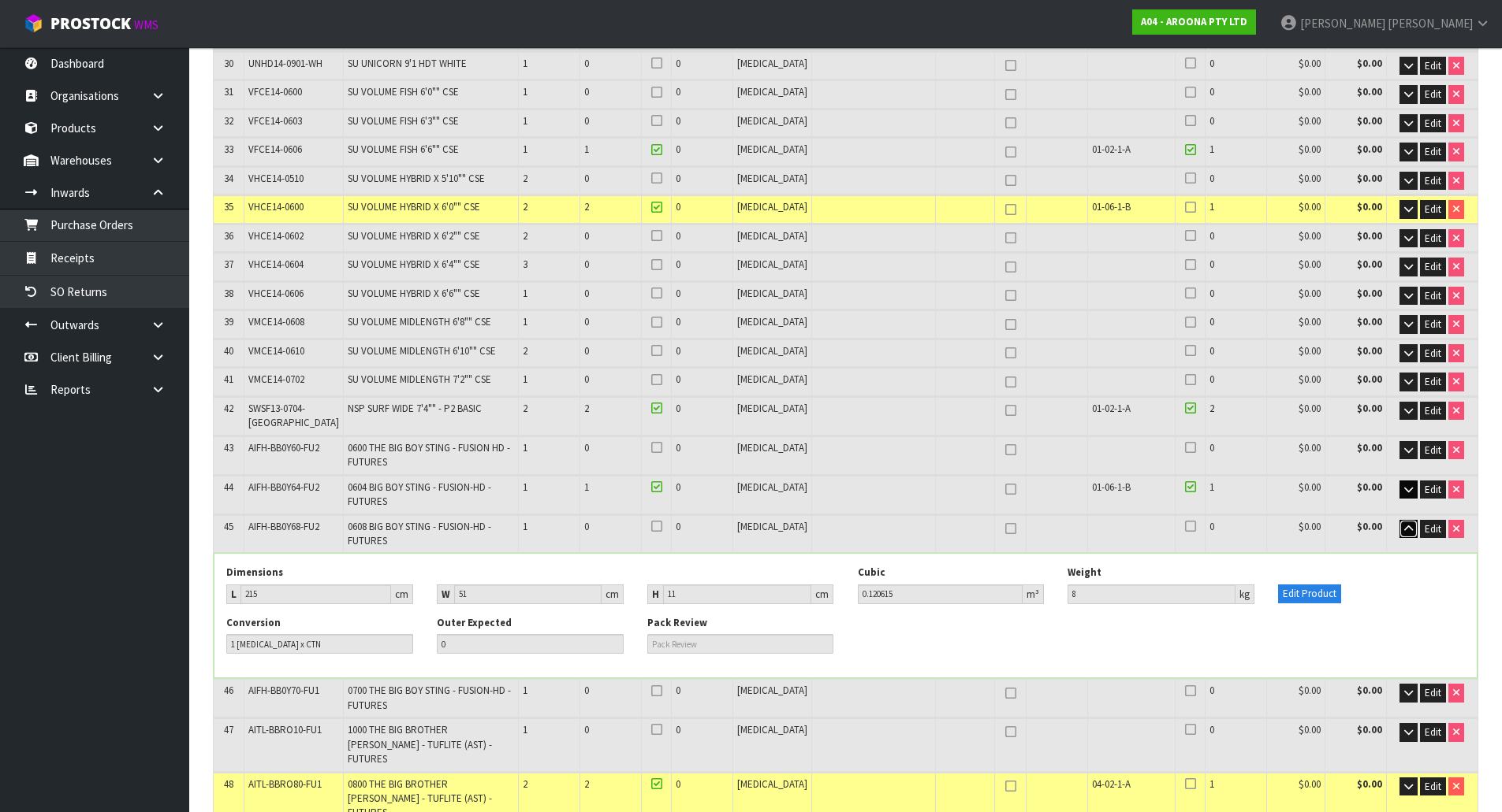
click at [1411, 520] on button "button" at bounding box center [1408, 529] width 18 height 19
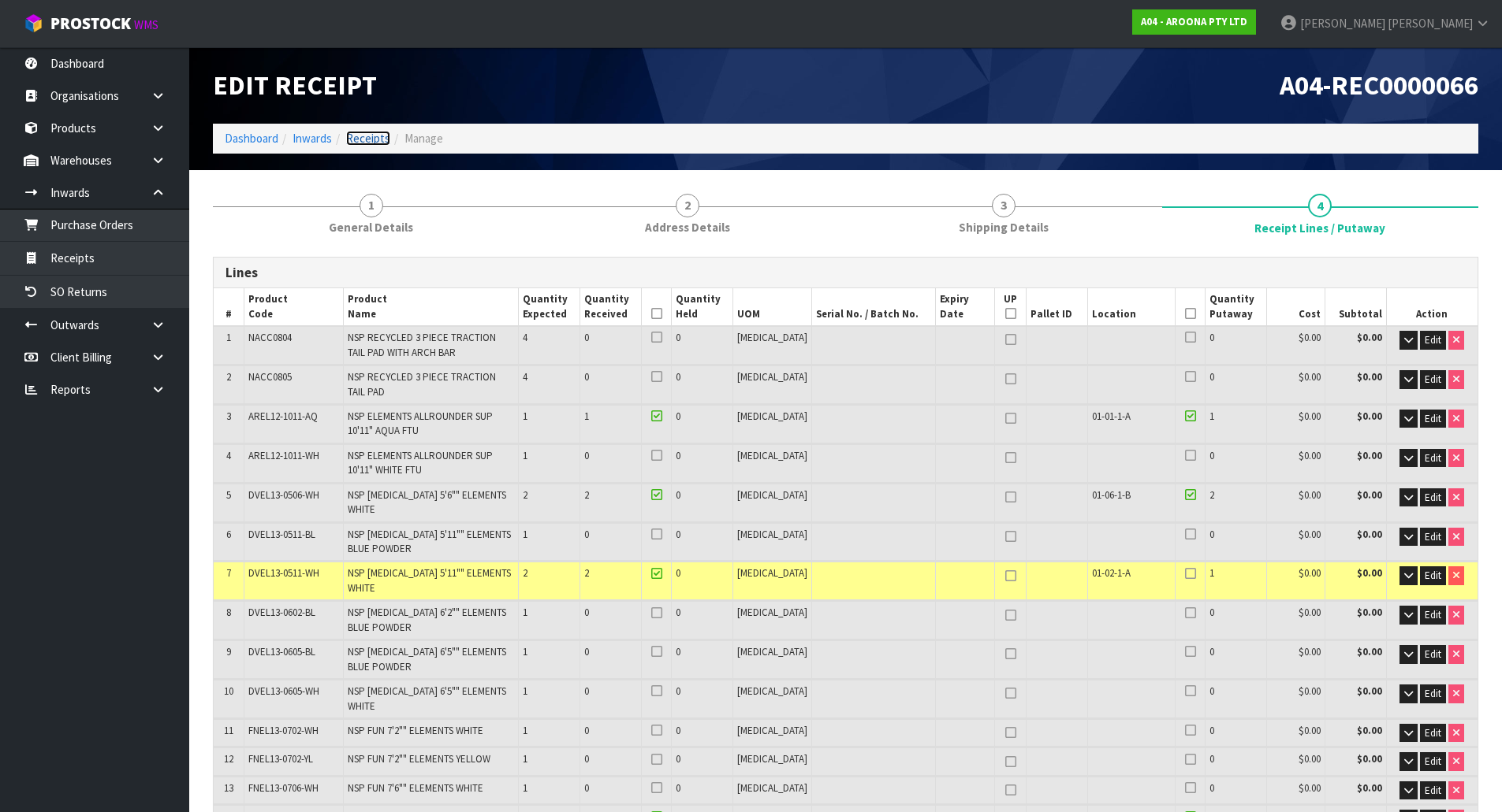
click at [358, 145] on link "Receipts" at bounding box center [368, 138] width 44 height 15
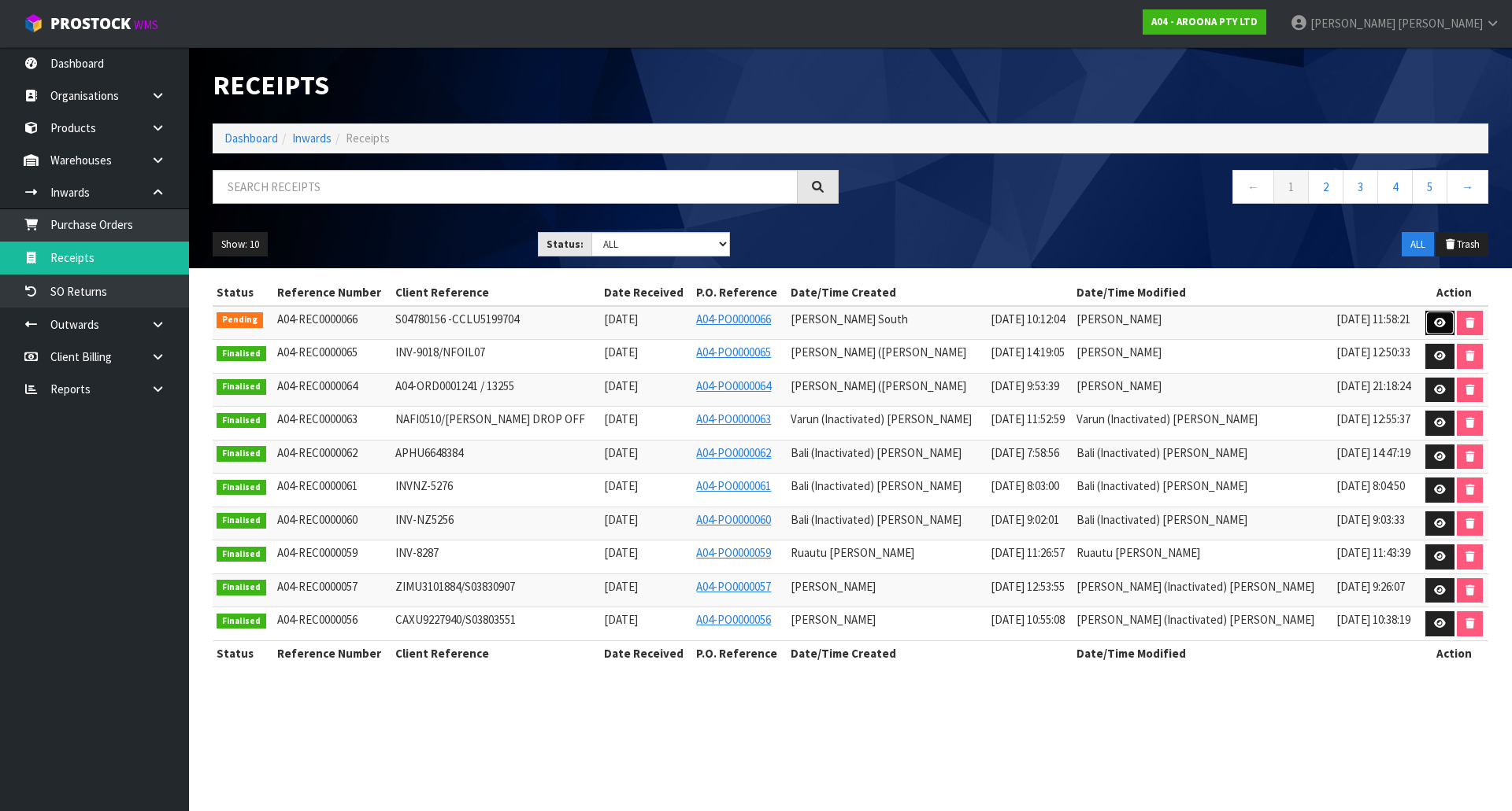
click at [1426, 326] on link at bounding box center [1439, 323] width 29 height 25
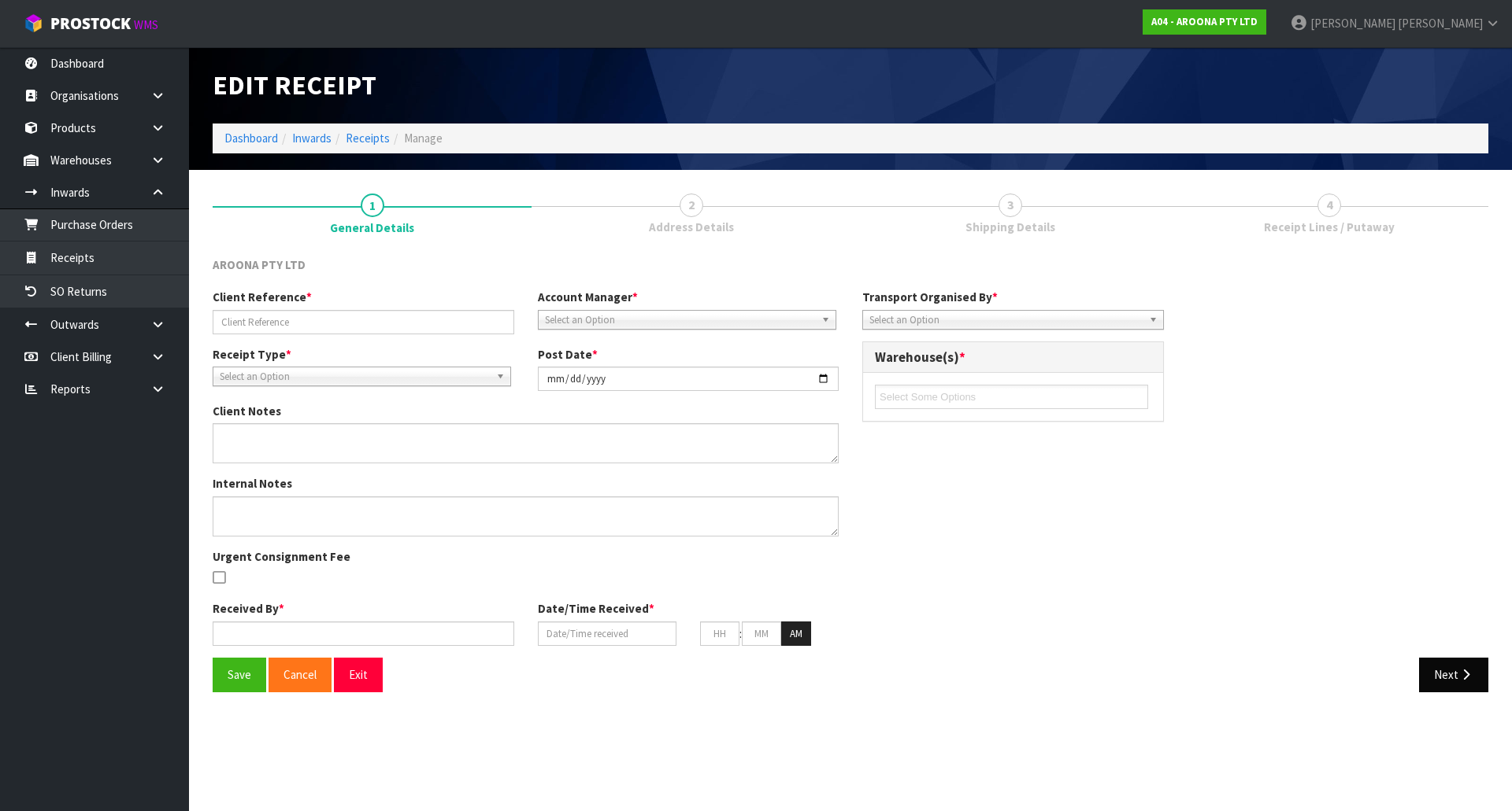
type input "S04780156 -CCLU5199704"
type input "[DATE]"
type textarea "NEW CODES"
type input "[PERSON_NAME] South"
type input "[DATE]"
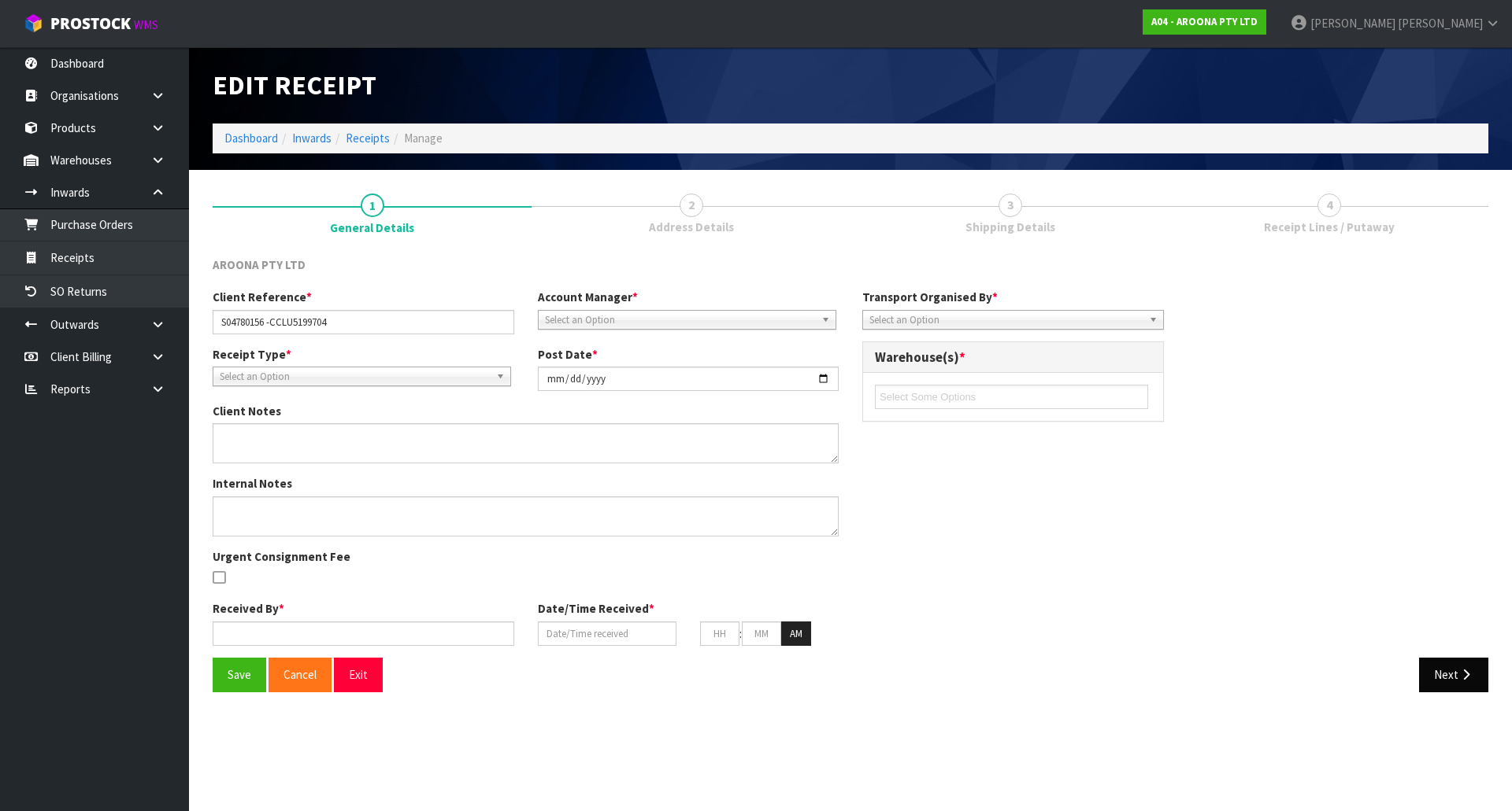
type input "07"
type input "30"
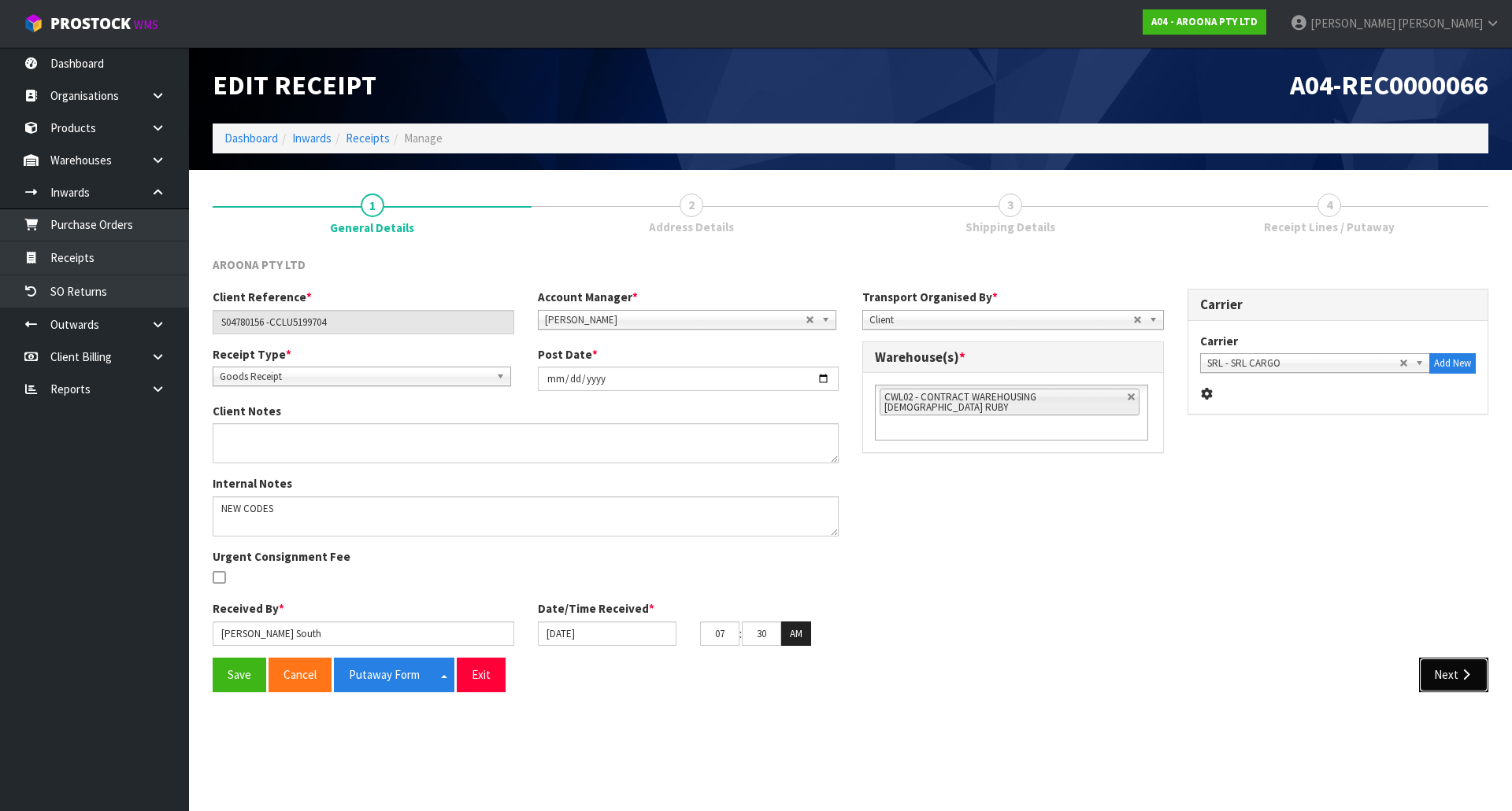
click at [1465, 662] on button "Next" at bounding box center [1454, 675] width 69 height 34
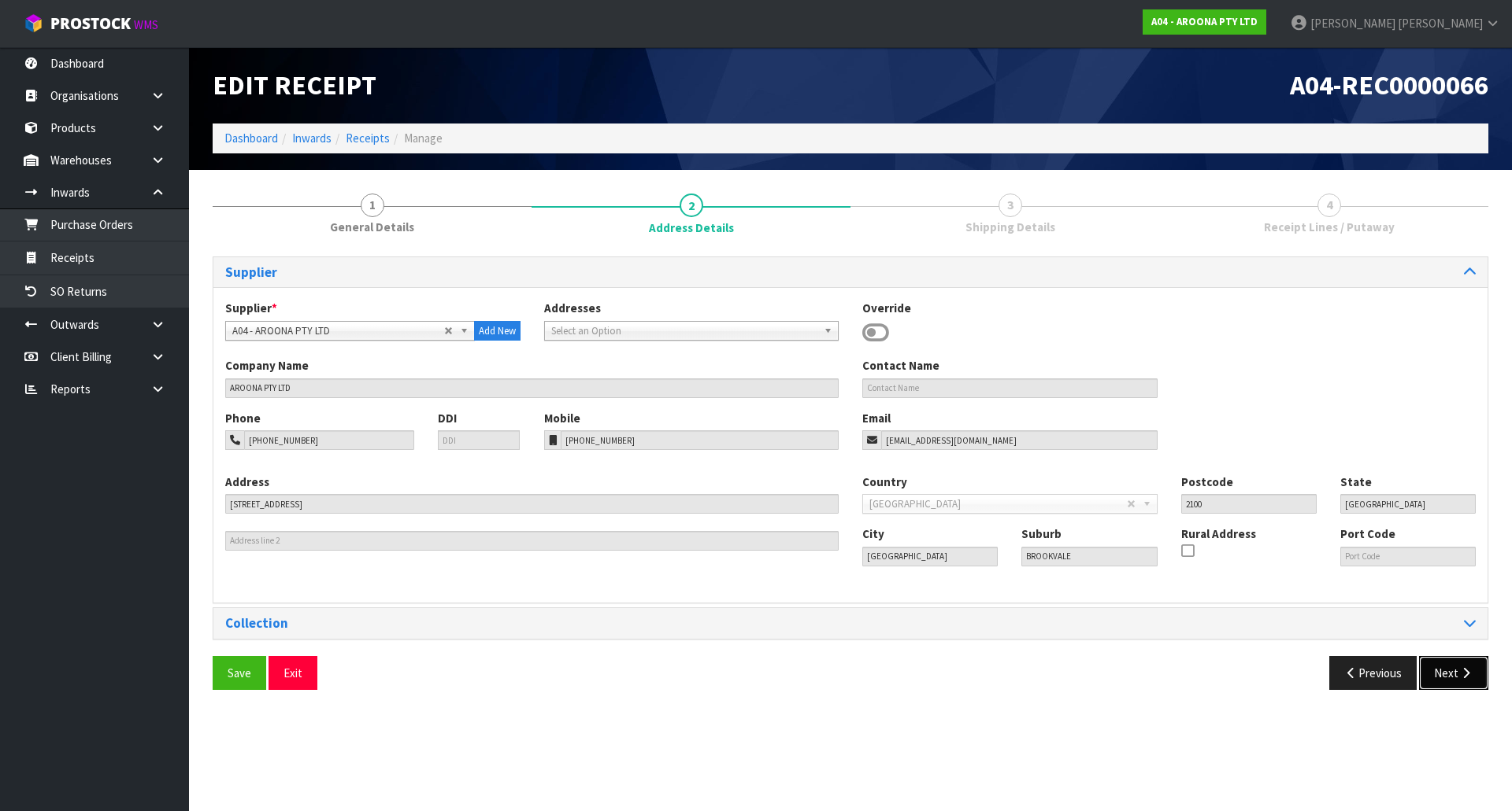
click at [1449, 672] on button "Next" at bounding box center [1454, 673] width 69 height 34
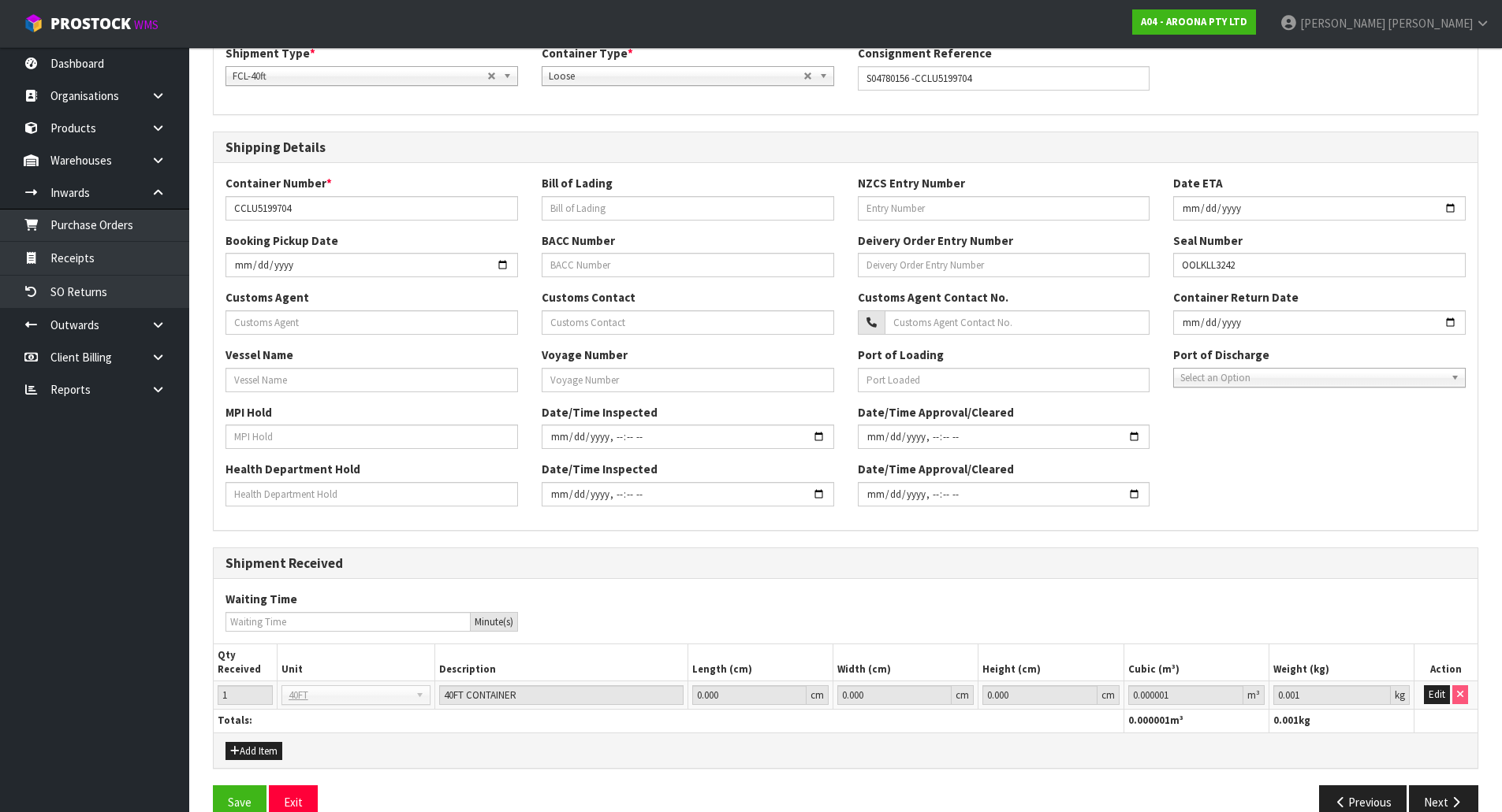
scroll to position [286, 0]
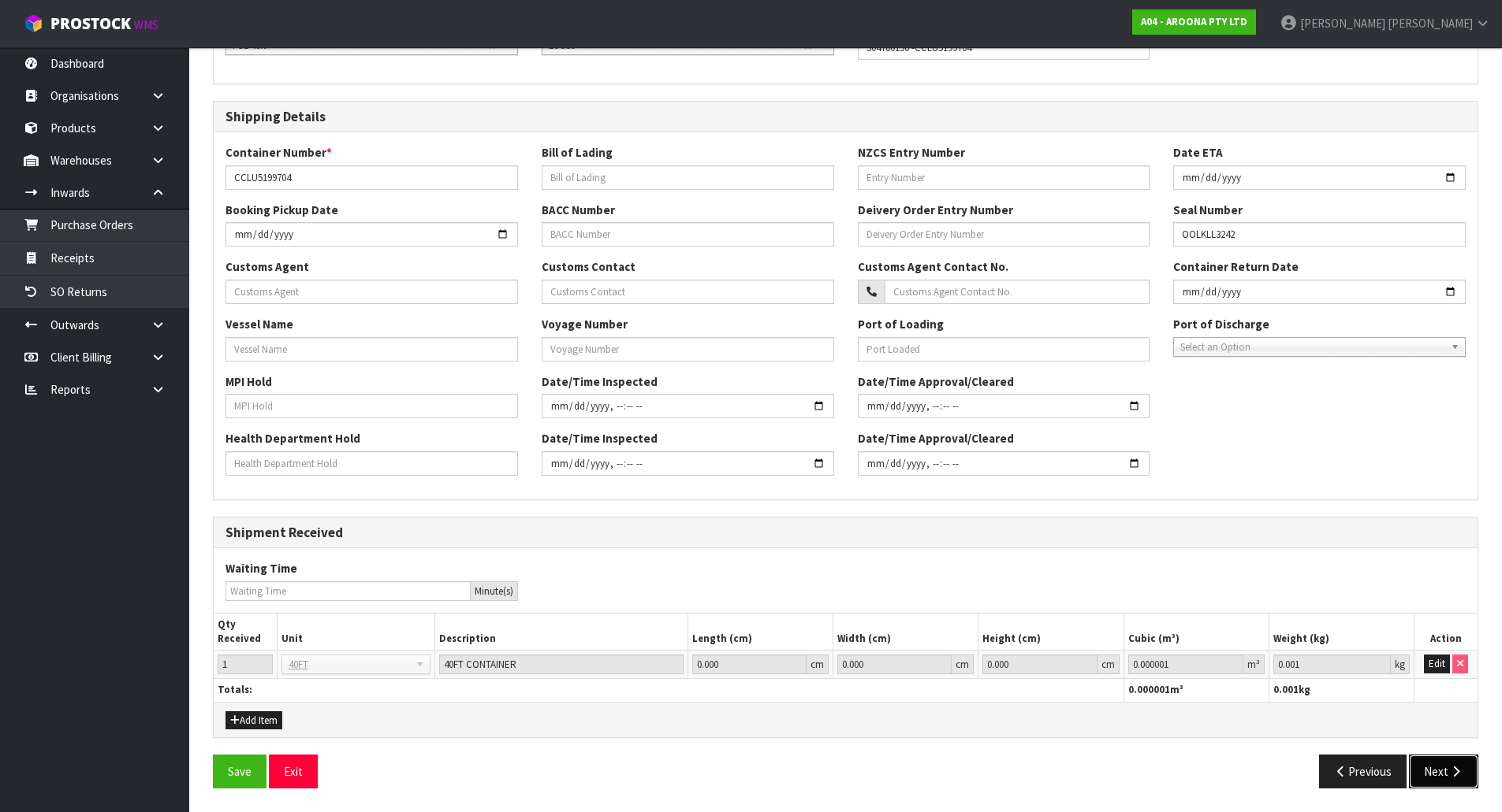
click at [1447, 781] on button "Next" at bounding box center [1443, 771] width 70 height 34
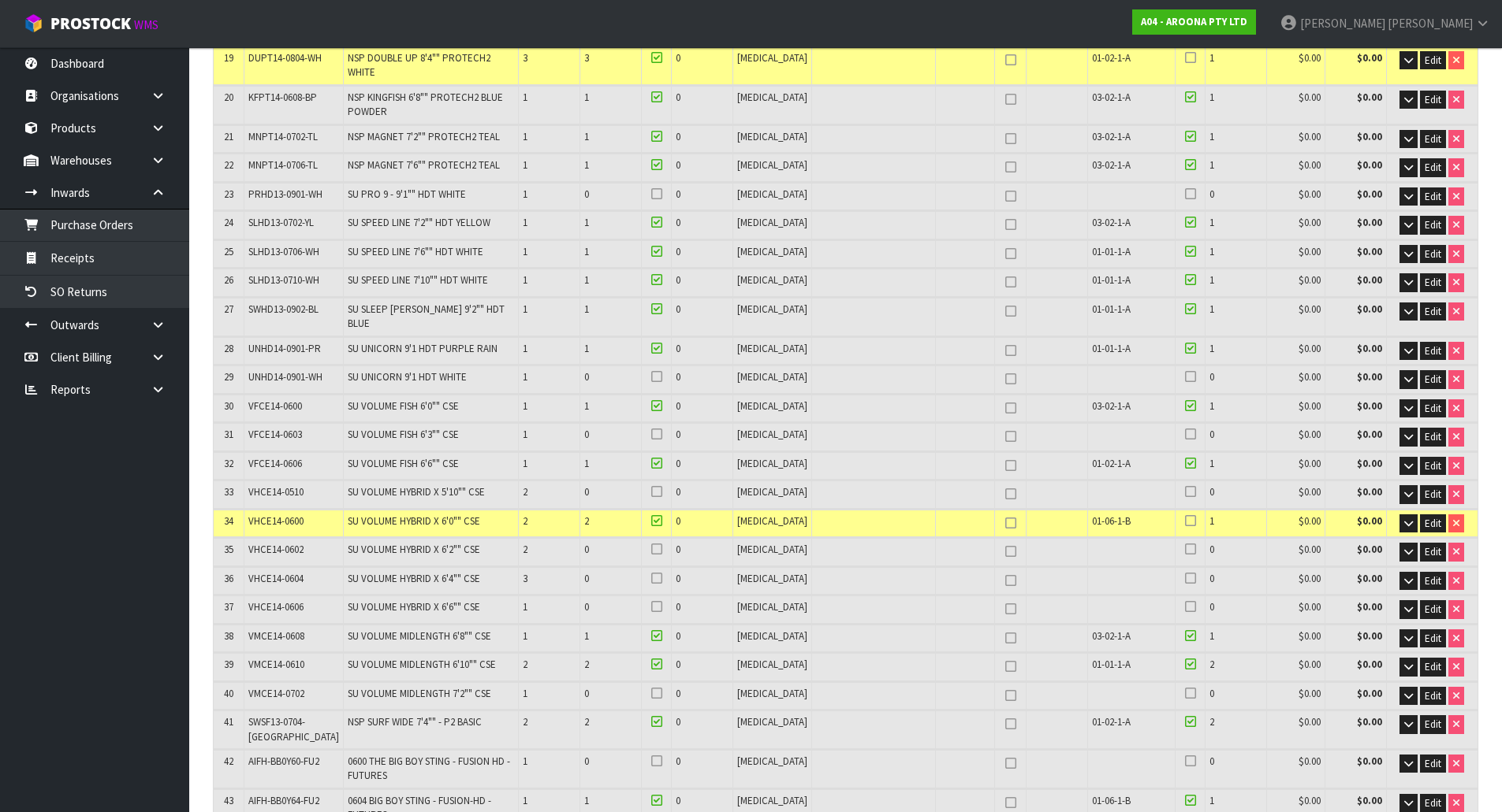
scroll to position [1059, 0]
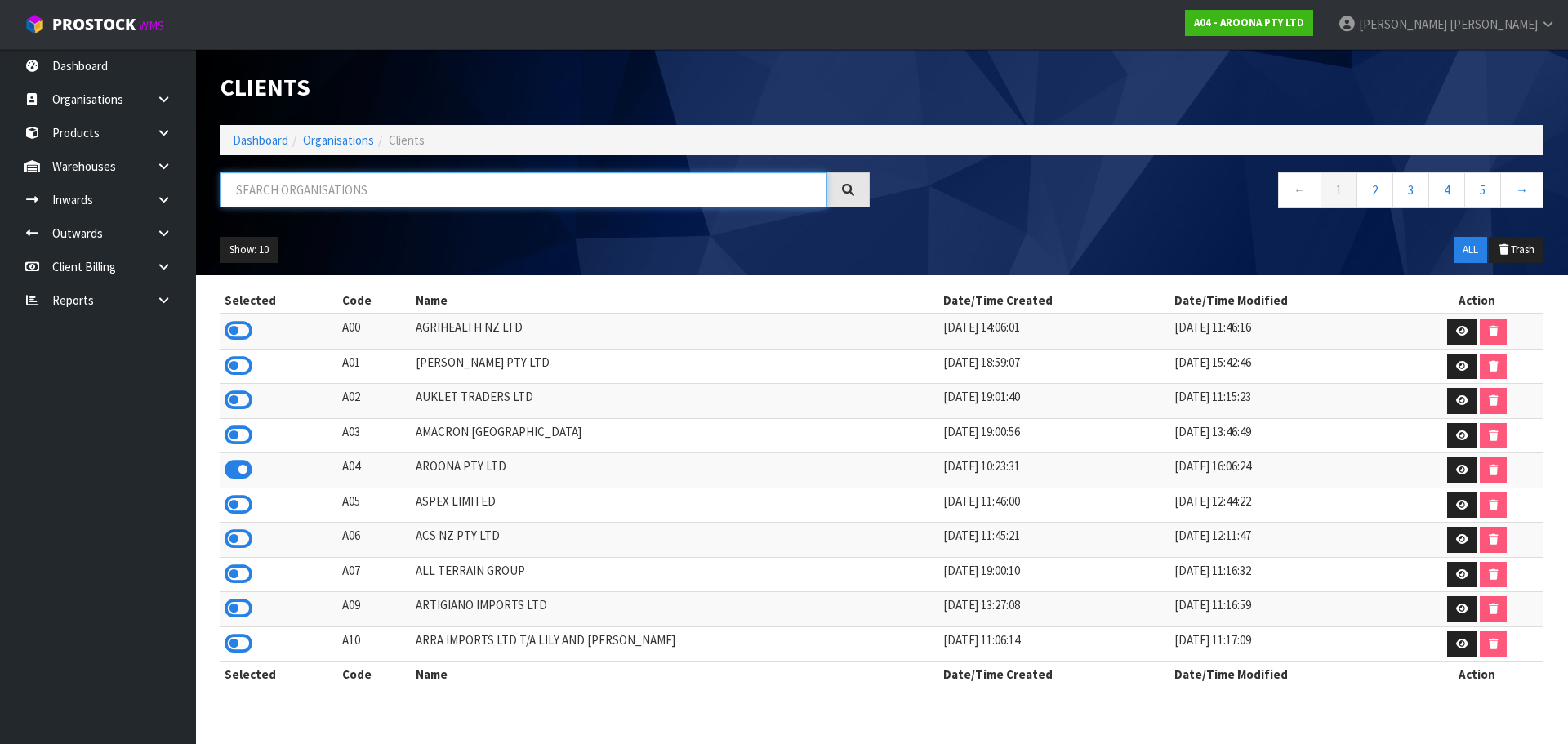
click at [677, 206] on input "text" at bounding box center [524, 190] width 607 height 35
click at [1092, 198] on nav "← 1 2 3 4 5 →" at bounding box center [1218, 192] width 649 height 40
click at [923, 203] on nav "← 1 2 3 4 5 →" at bounding box center [1218, 192] width 649 height 40
click at [684, 271] on div "Show: 10 5 10 25 50 ALL Trash" at bounding box center [882, 250] width 1348 height 51
click at [400, 183] on input "text" at bounding box center [524, 190] width 607 height 35
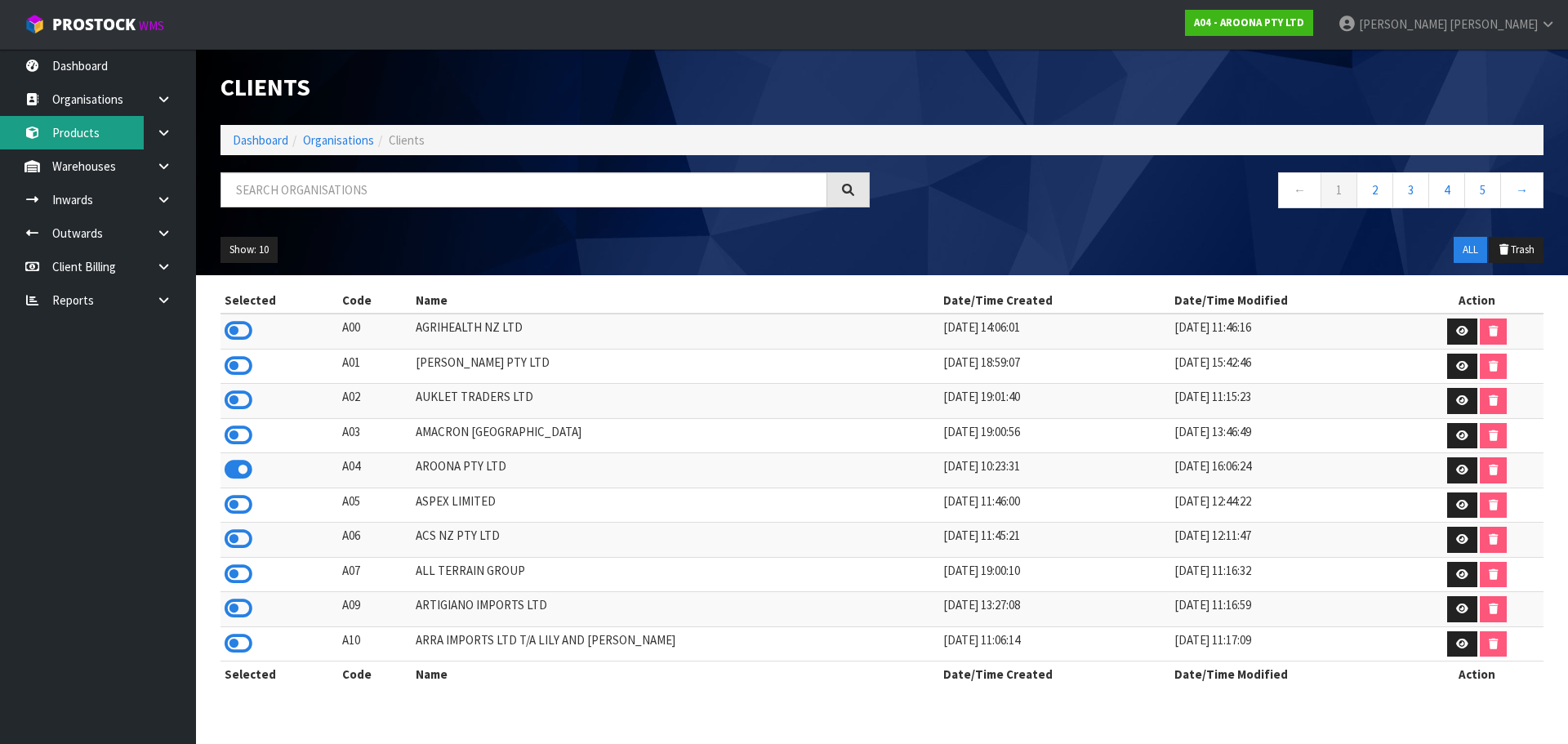
click at [112, 136] on link "Products" at bounding box center [98, 133] width 196 height 33
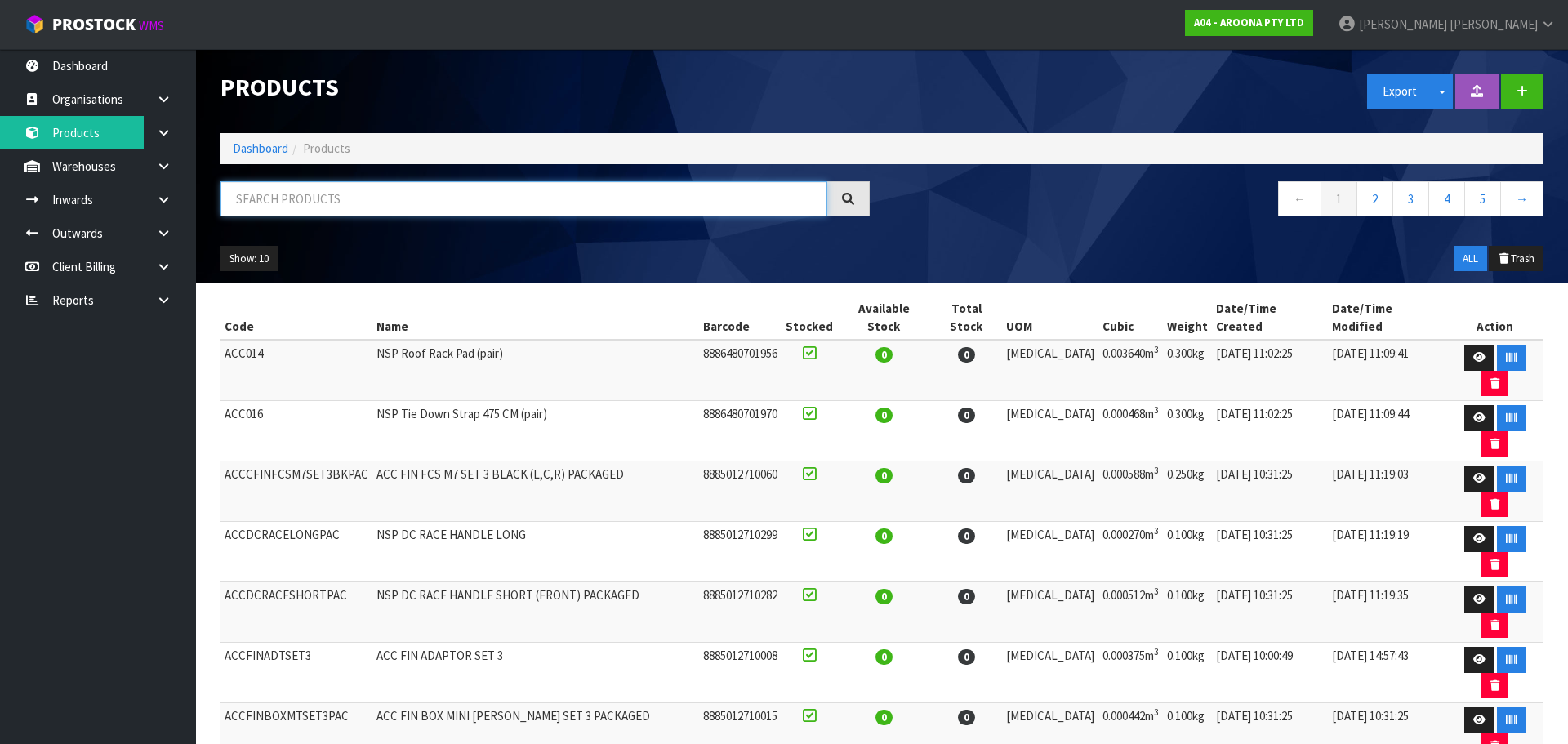
click at [346, 198] on input "text" at bounding box center [524, 199] width 607 height 35
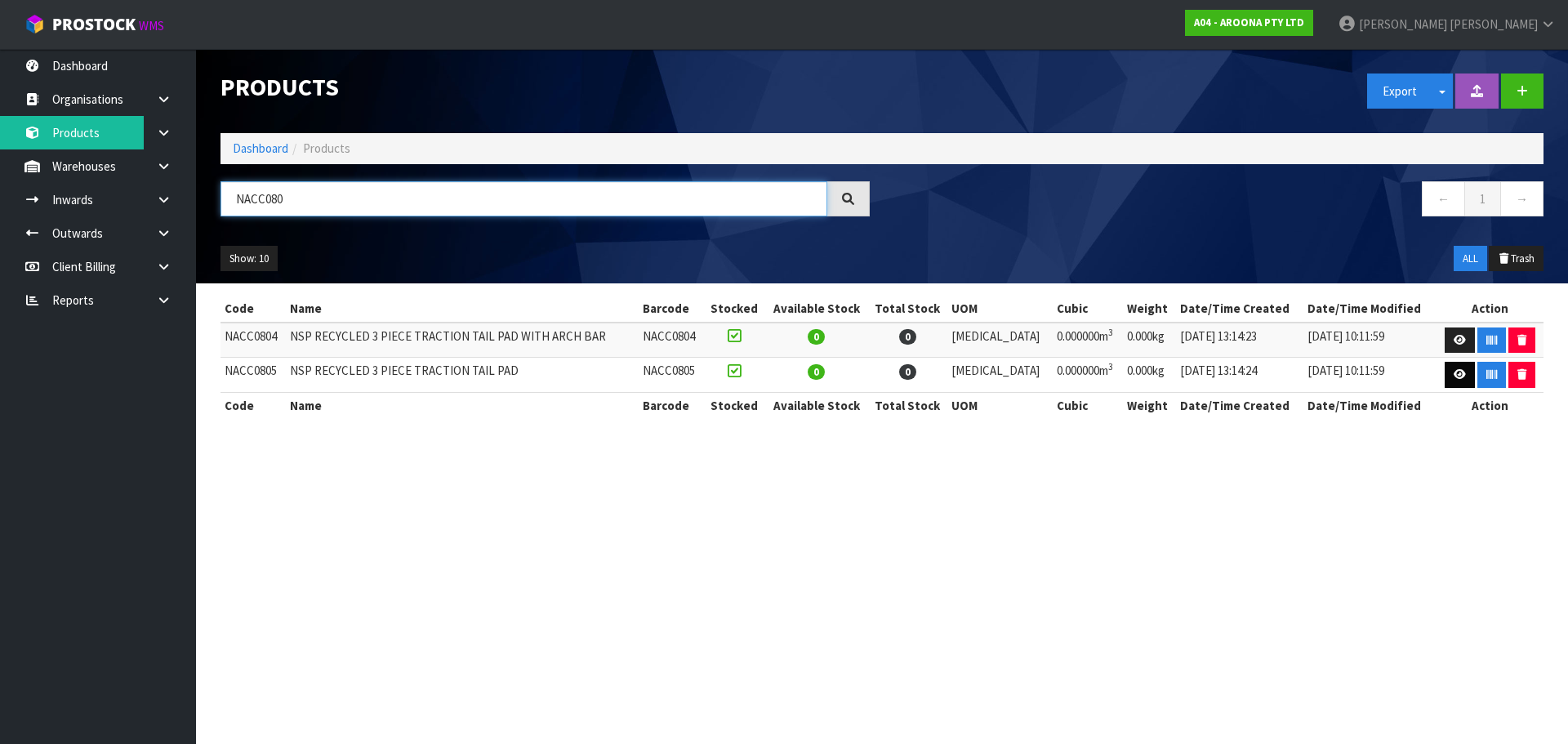
type input "NACC080"
click at [1445, 375] on link at bounding box center [1459, 375] width 30 height 26
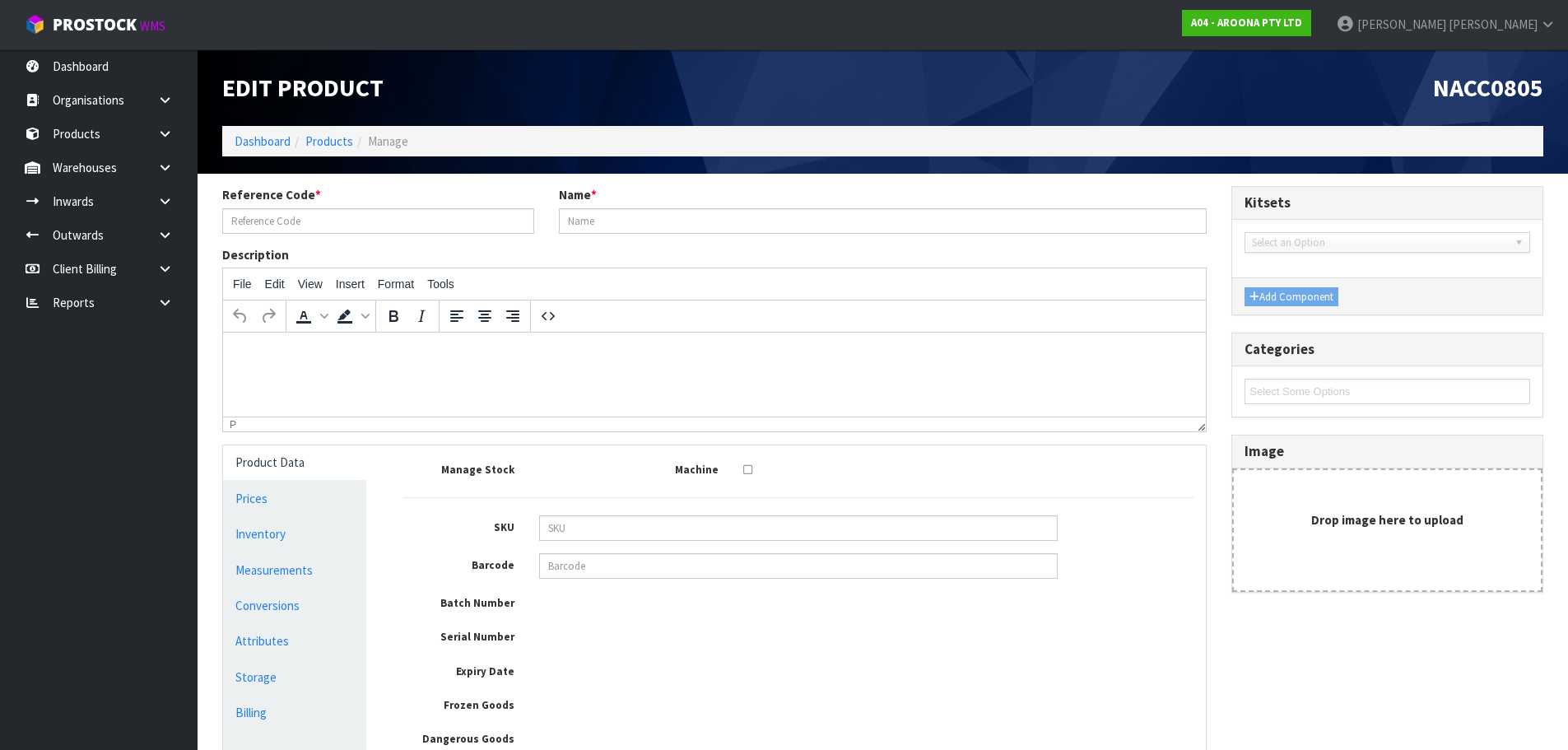
type input "NACC0805"
type input "NSP RECYCLED 3 PIECE TRACTION TAIL PAD"
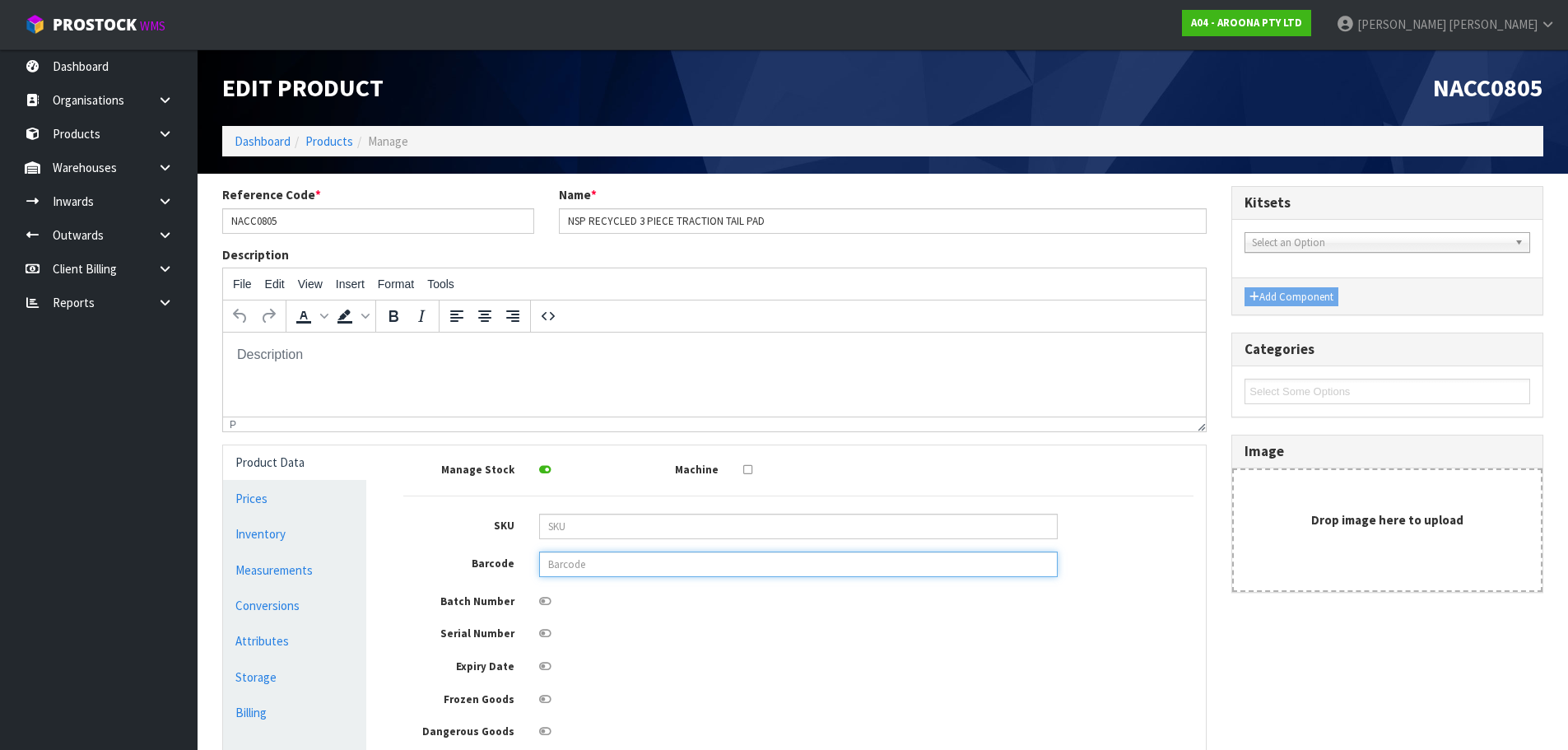
click at [676, 558] on input "text" at bounding box center [799, 564] width 519 height 26
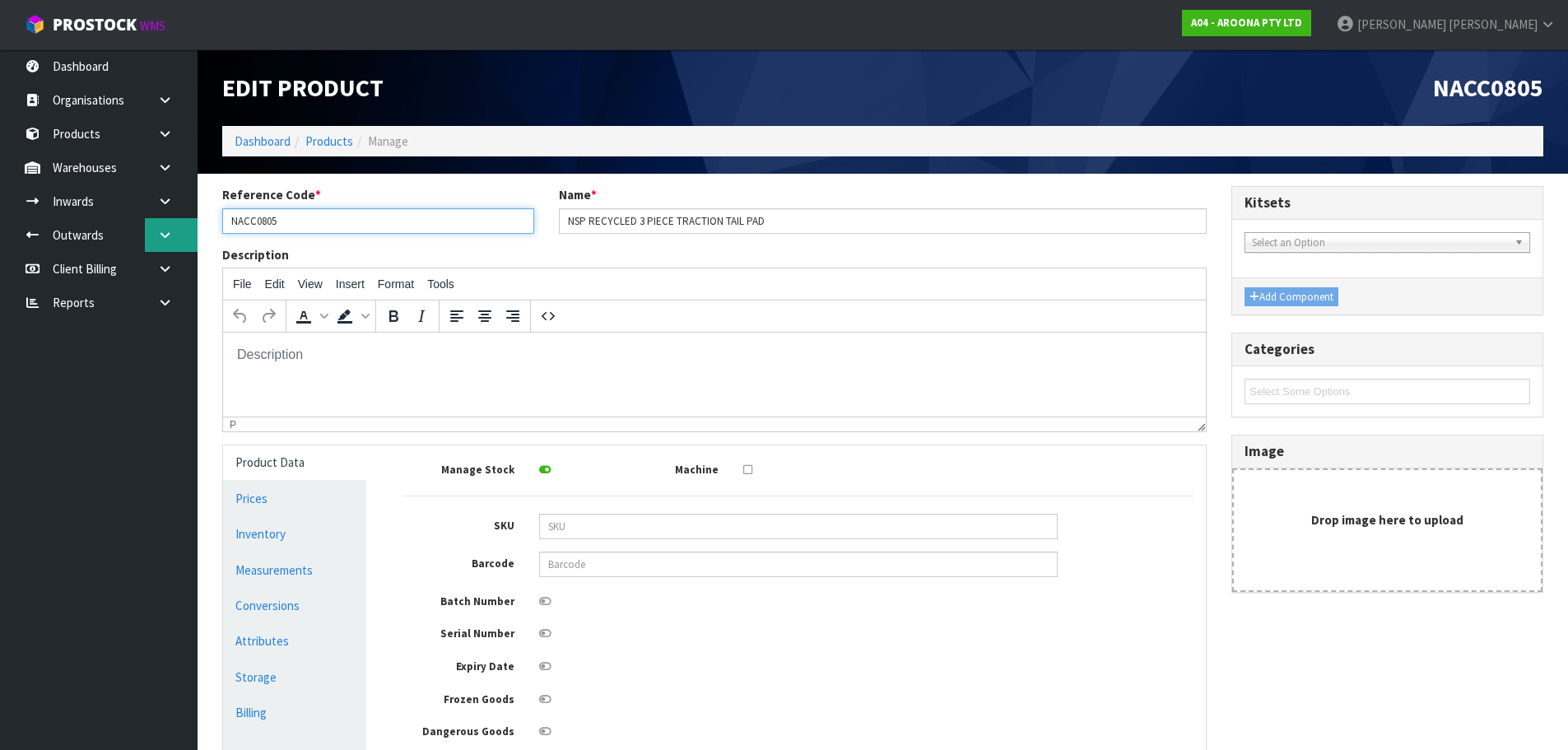
drag, startPoint x: 294, startPoint y: 214, endPoint x: 192, endPoint y: 231, distance: 103.4
click at [174, 220] on body "Toggle navigation ProStock WMS A04 - AROONA PTY LTD James Luff Logout Dashboard…" at bounding box center [784, 375] width 1568 height 750
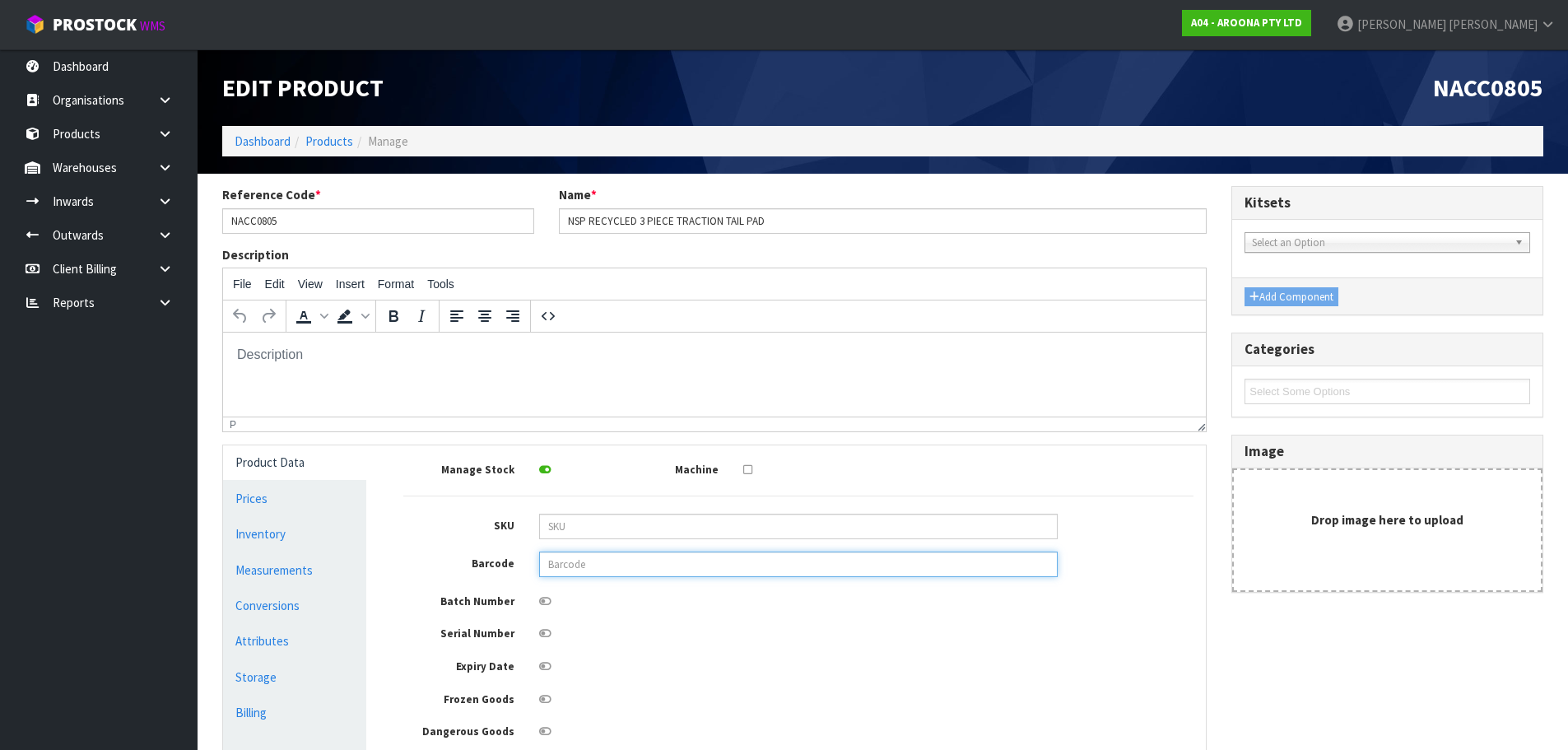
click at [577, 559] on input "text" at bounding box center [799, 564] width 519 height 26
paste input "NACC0805"
type input "NACC0805"
click at [335, 562] on link "Measurements" at bounding box center [295, 570] width 143 height 34
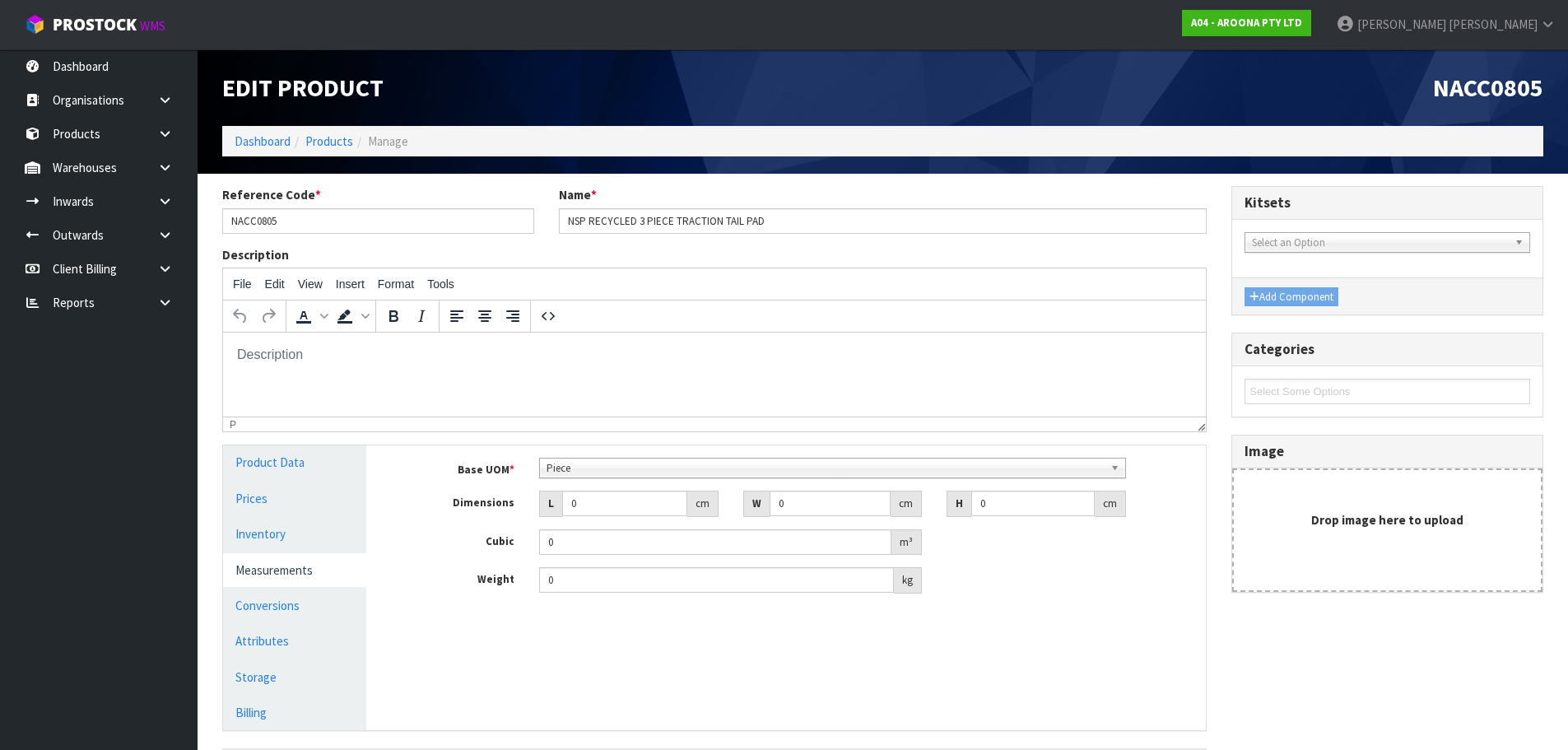
click at [599, 470] on span "Piece" at bounding box center [824, 468] width 557 height 19
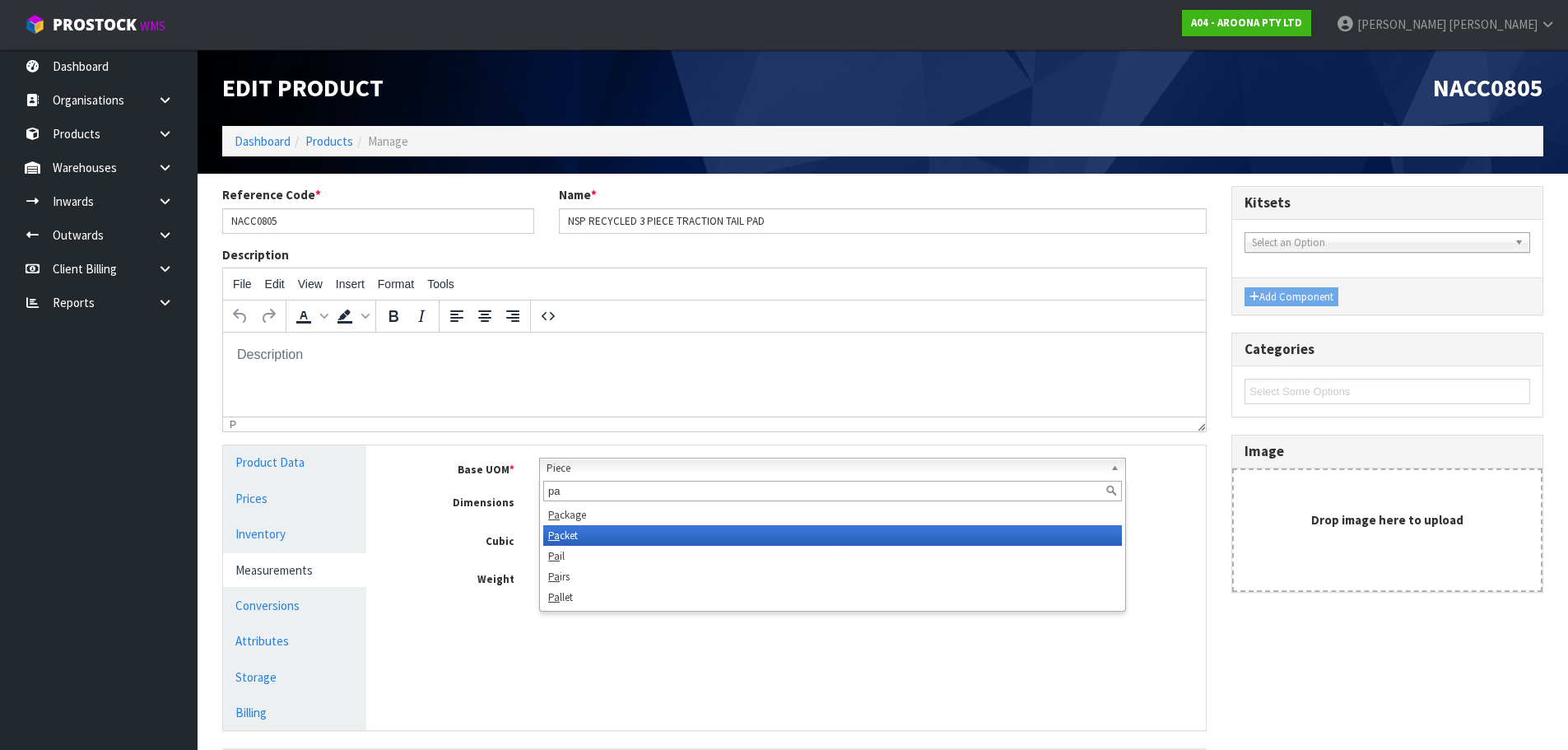
type input "pa"
click at [567, 529] on li "Pa cket" at bounding box center [831, 535] width 578 height 20
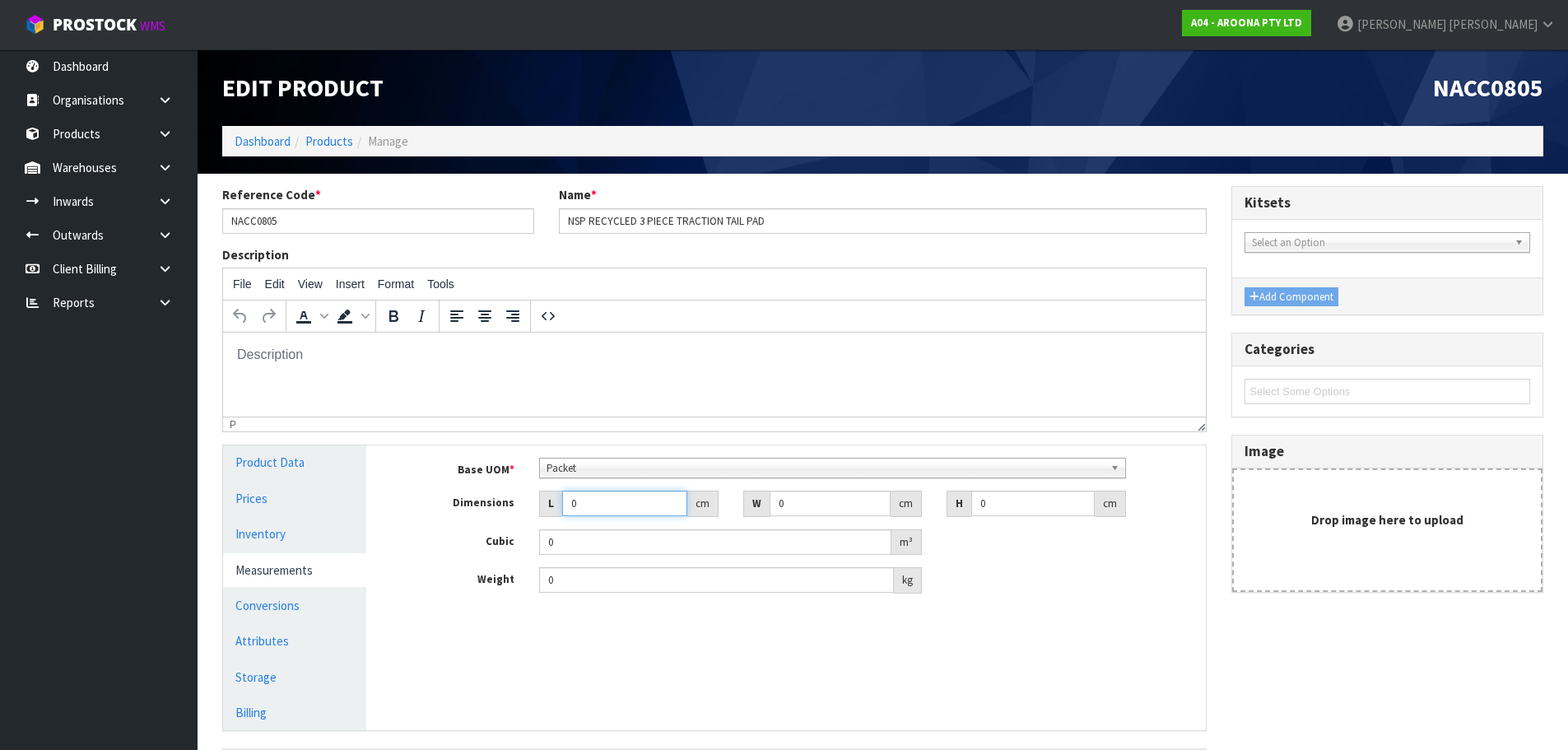
drag, startPoint x: 614, startPoint y: 491, endPoint x: 377, endPoint y: 522, distance: 239.0
click at [377, 522] on div "Product Data Prices Inventory Measurements Conversions Attributes Storage Billi…" at bounding box center [714, 587] width 1008 height 284
drag, startPoint x: 1006, startPoint y: 501, endPoint x: 896, endPoint y: 511, distance: 110.5
click at [893, 511] on div "Dimensions L 0 cm W 0 cm H 0 cm" at bounding box center [798, 504] width 815 height 27
type input "3"
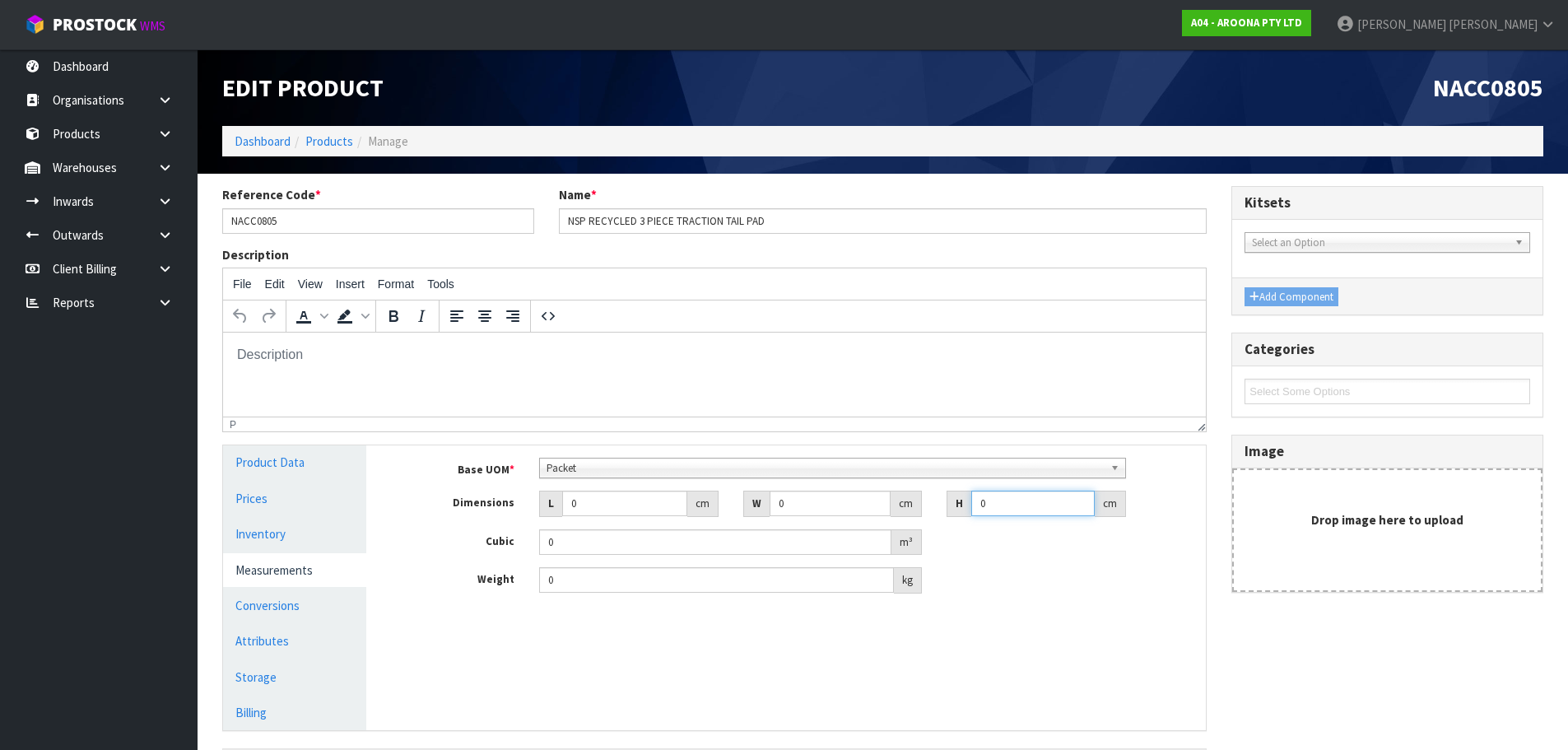
type input "0.000001"
type input "37"
drag, startPoint x: 846, startPoint y: 514, endPoint x: 669, endPoint y: 541, distance: 179.0
click at [669, 541] on div "Base UOM * Bag Bar Basket Bin Bottle Box Bundle Cabinet Cage Carton Case Coil C…" at bounding box center [798, 525] width 790 height 135
type input "25"
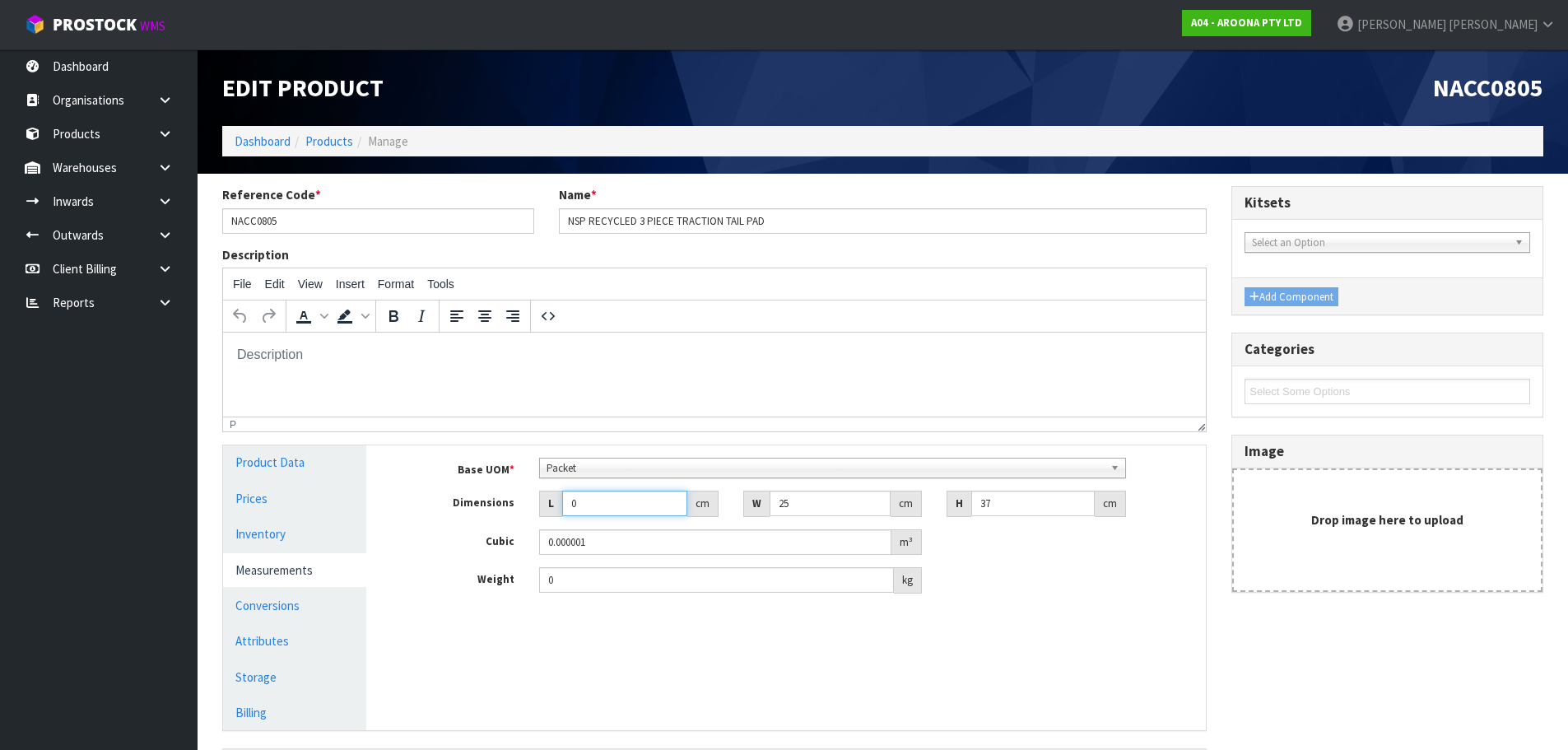
drag, startPoint x: 593, startPoint y: 504, endPoint x: 491, endPoint y: 499, distance: 102.1
click at [490, 498] on div "Dimensions L 0 cm W 25 cm H 37 cm" at bounding box center [798, 504] width 815 height 27
type input "2"
type input "0.00185"
type input "2"
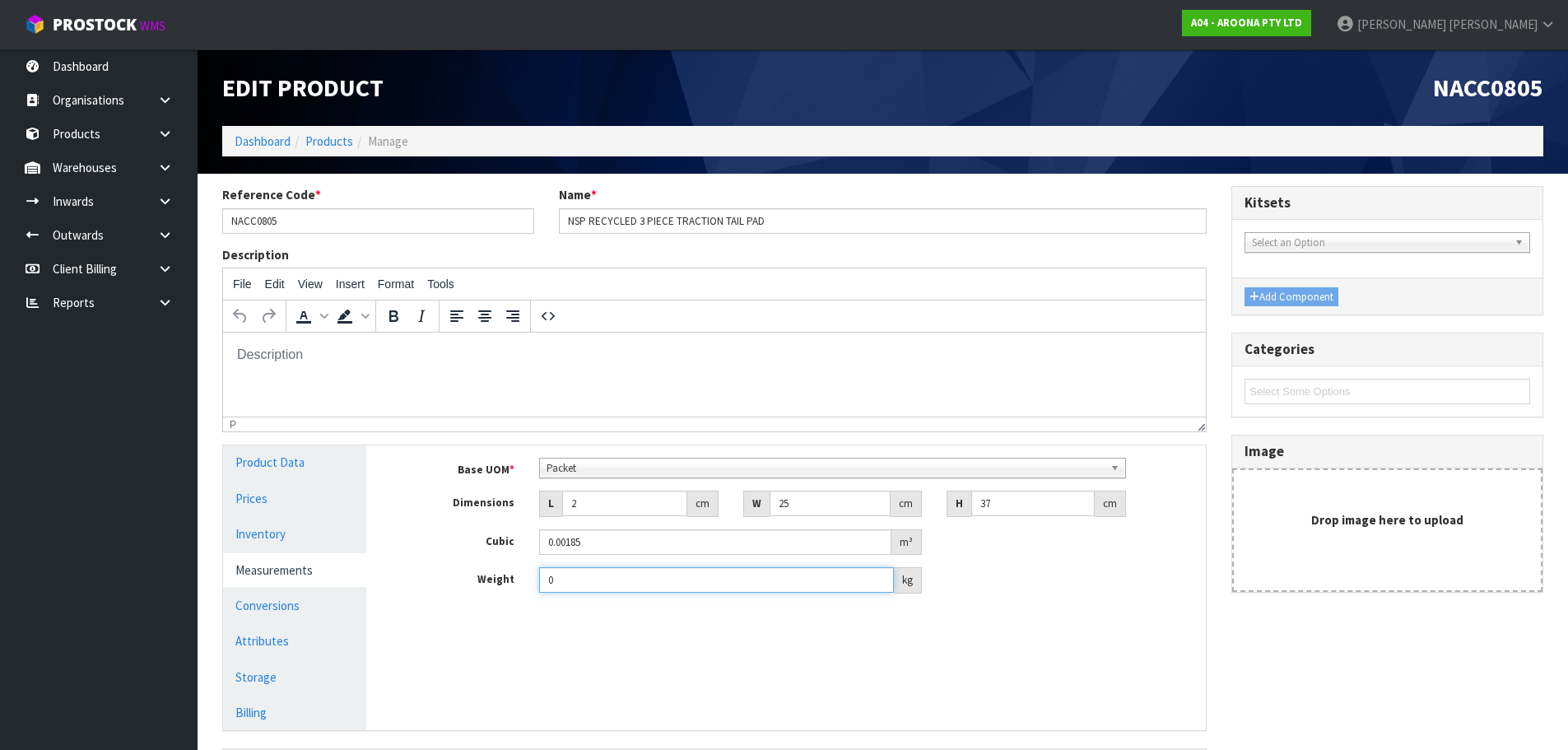
drag, startPoint x: 599, startPoint y: 579, endPoint x: 510, endPoint y: 609, distance: 93.9
click at [513, 609] on div "Base UOM * Bag Bar Basket Bin Bottle Box Bundle Cabinet Cage Carton Case Coil C…" at bounding box center [798, 531] width 815 height 173
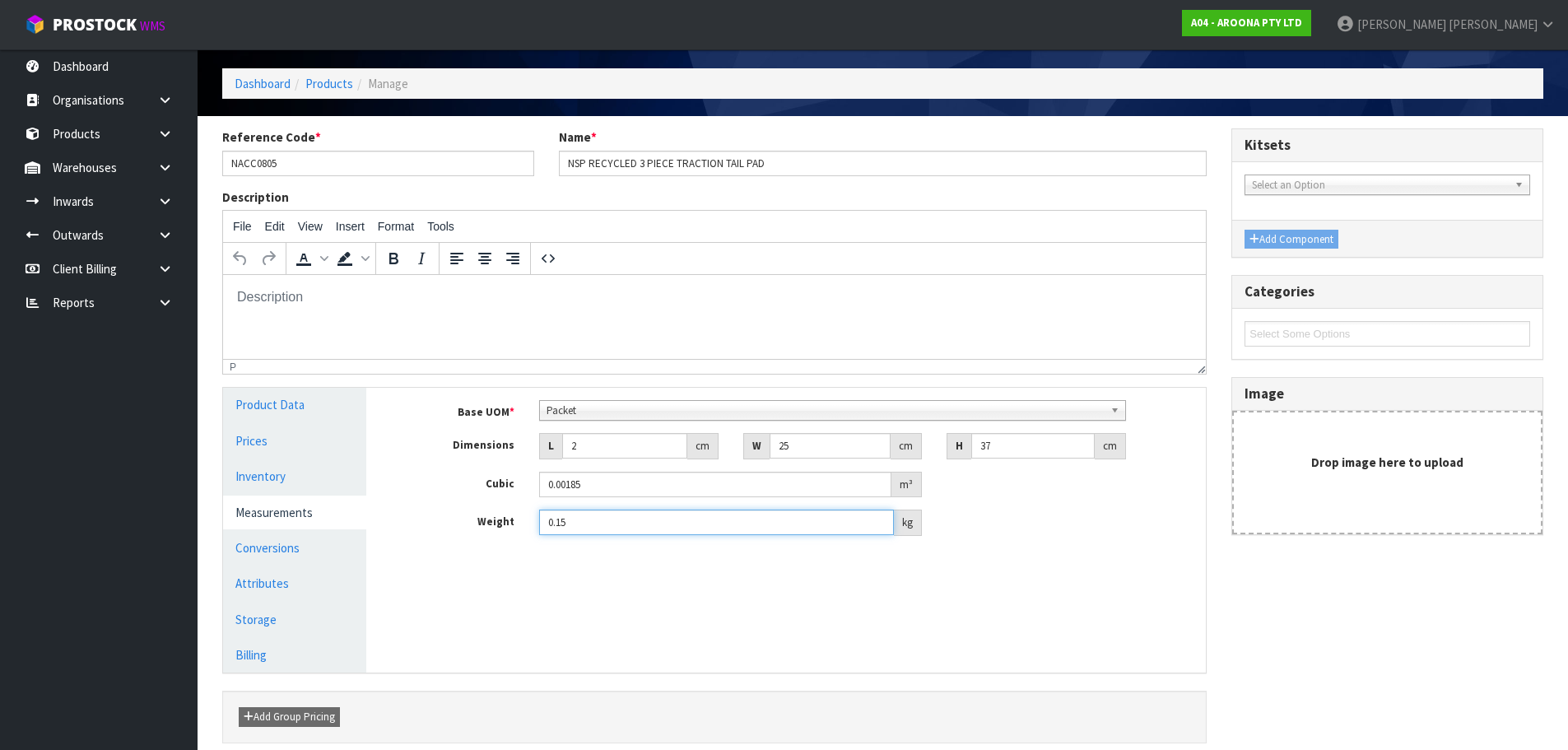
scroll to position [128, 0]
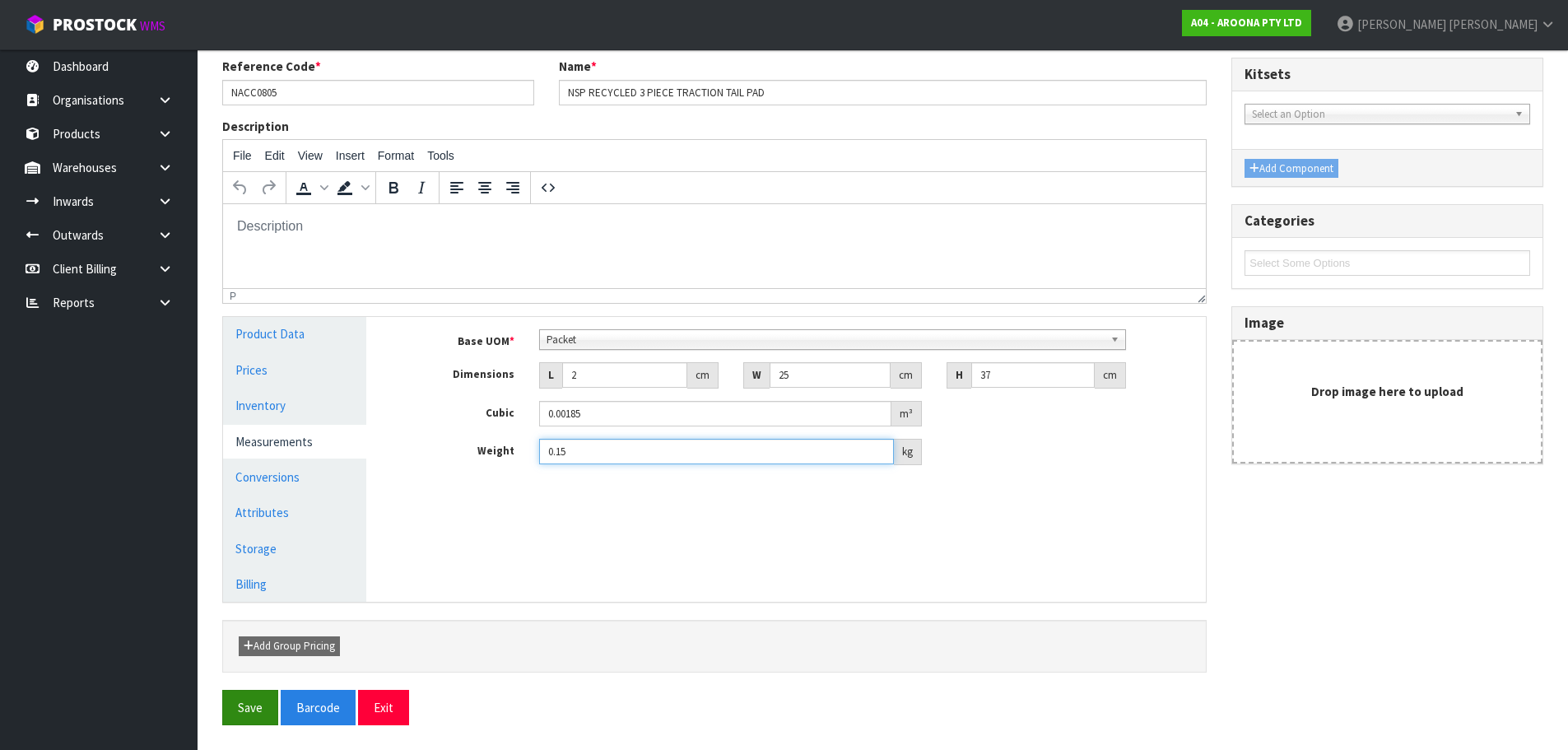
type input "0.15"
click at [266, 706] on button "Save" at bounding box center [250, 707] width 56 height 35
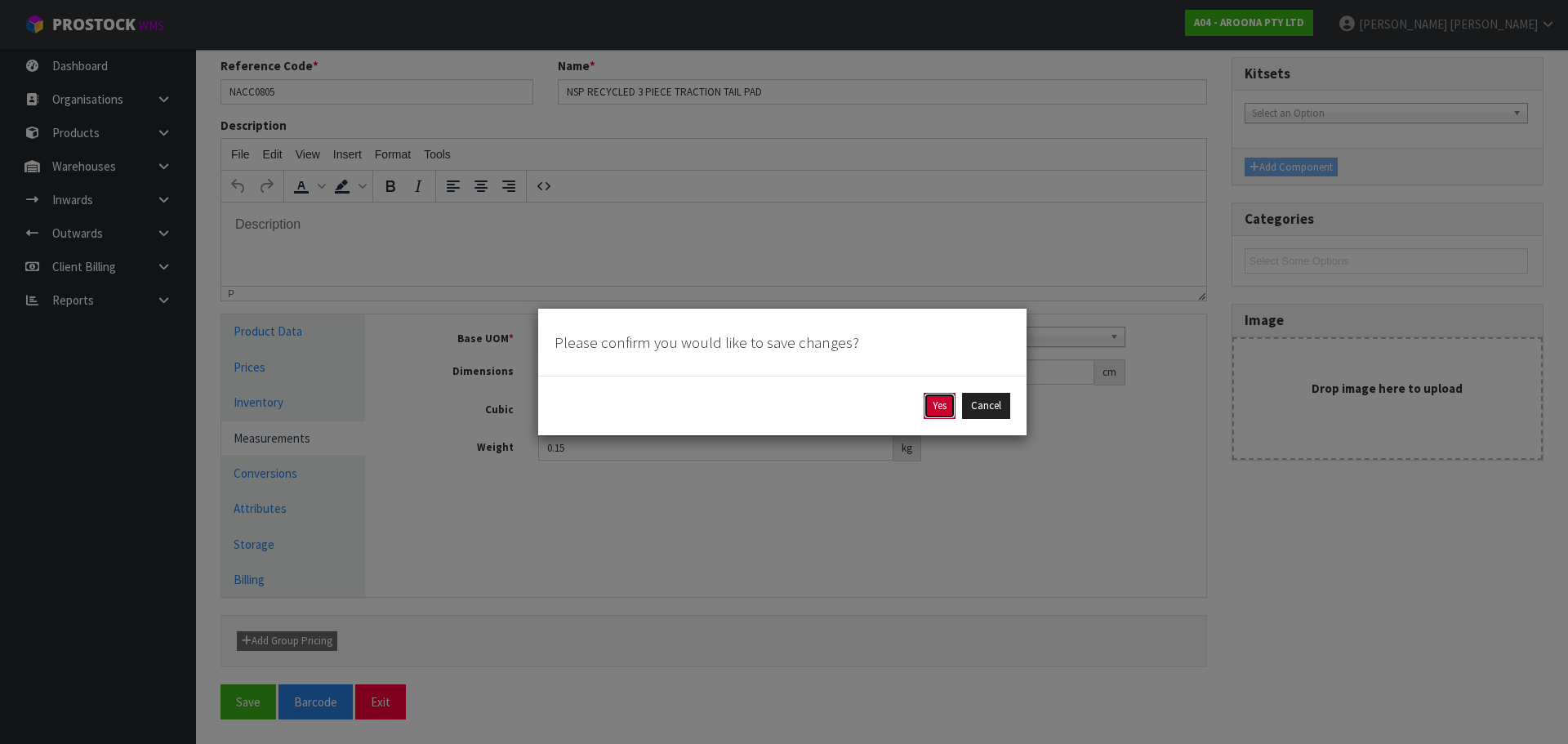
click at [936, 411] on button "Yes" at bounding box center [939, 406] width 32 height 26
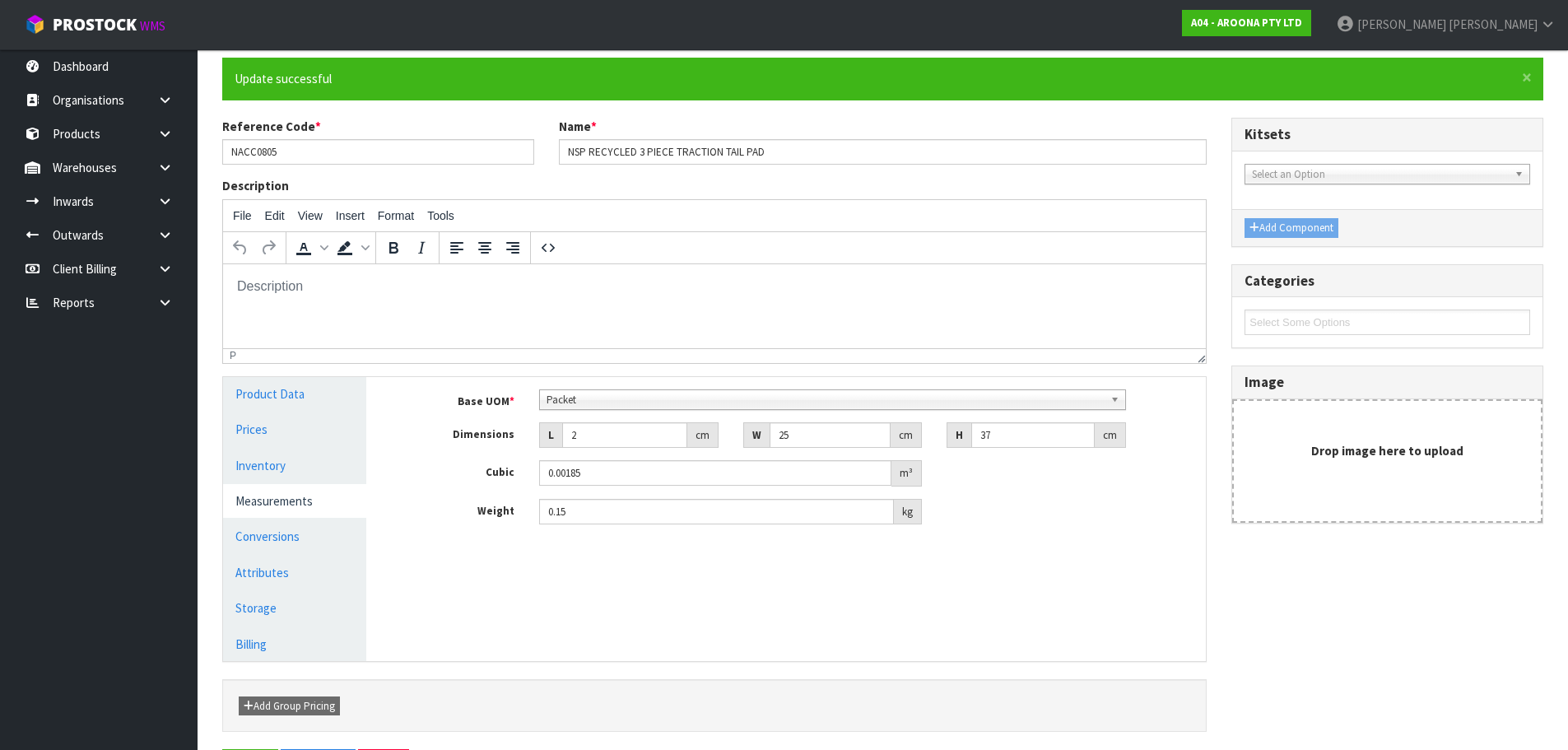
scroll to position [0, 0]
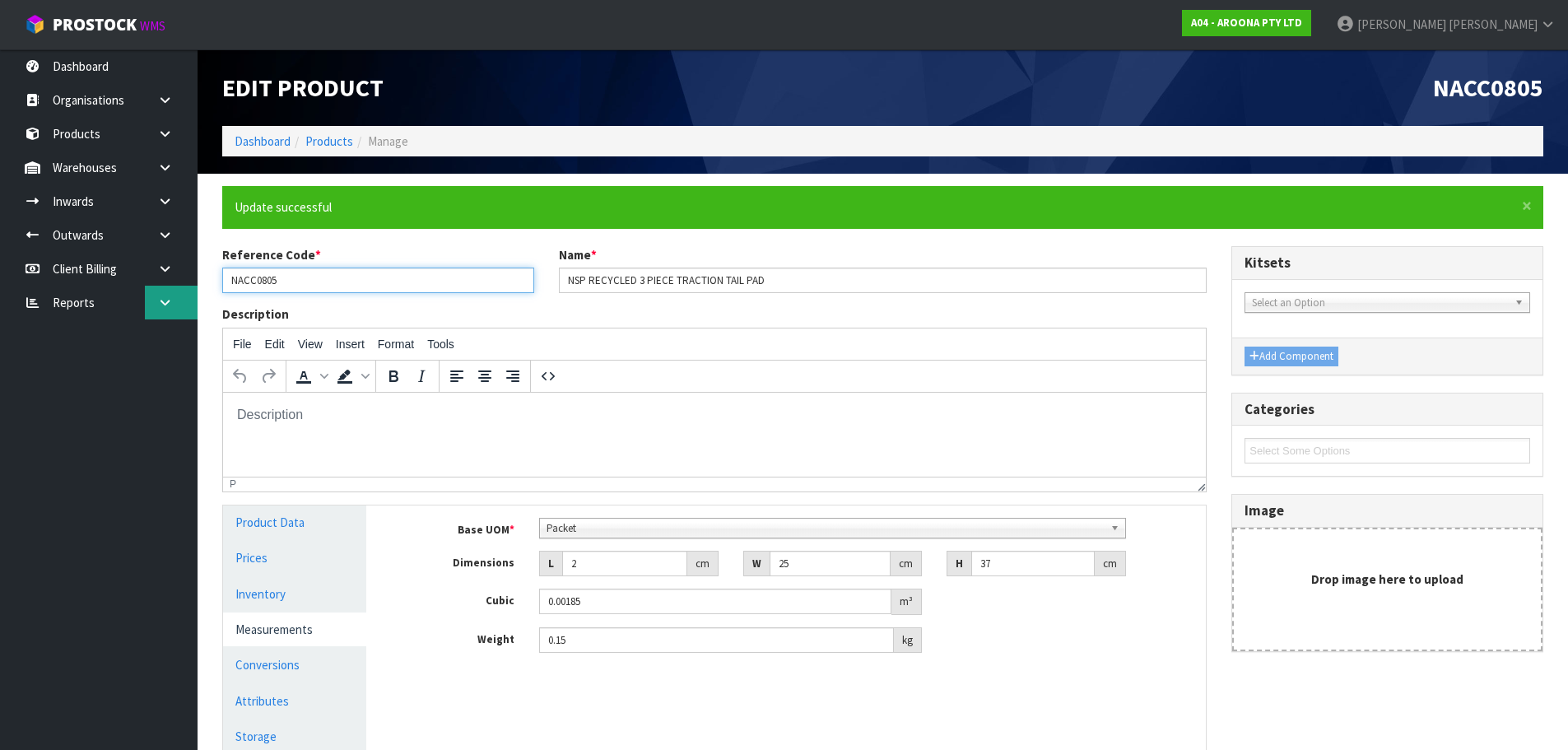
drag, startPoint x: 269, startPoint y: 278, endPoint x: 184, endPoint y: 309, distance: 90.5
click at [184, 309] on body "Toggle navigation ProStock WMS A04 - AROONA PTY LTD James Luff Logout Dashboard…" at bounding box center [784, 375] width 1568 height 750
click at [301, 274] on input "NACC0805" at bounding box center [378, 280] width 312 height 26
click at [332, 139] on link "Products" at bounding box center [329, 142] width 48 height 16
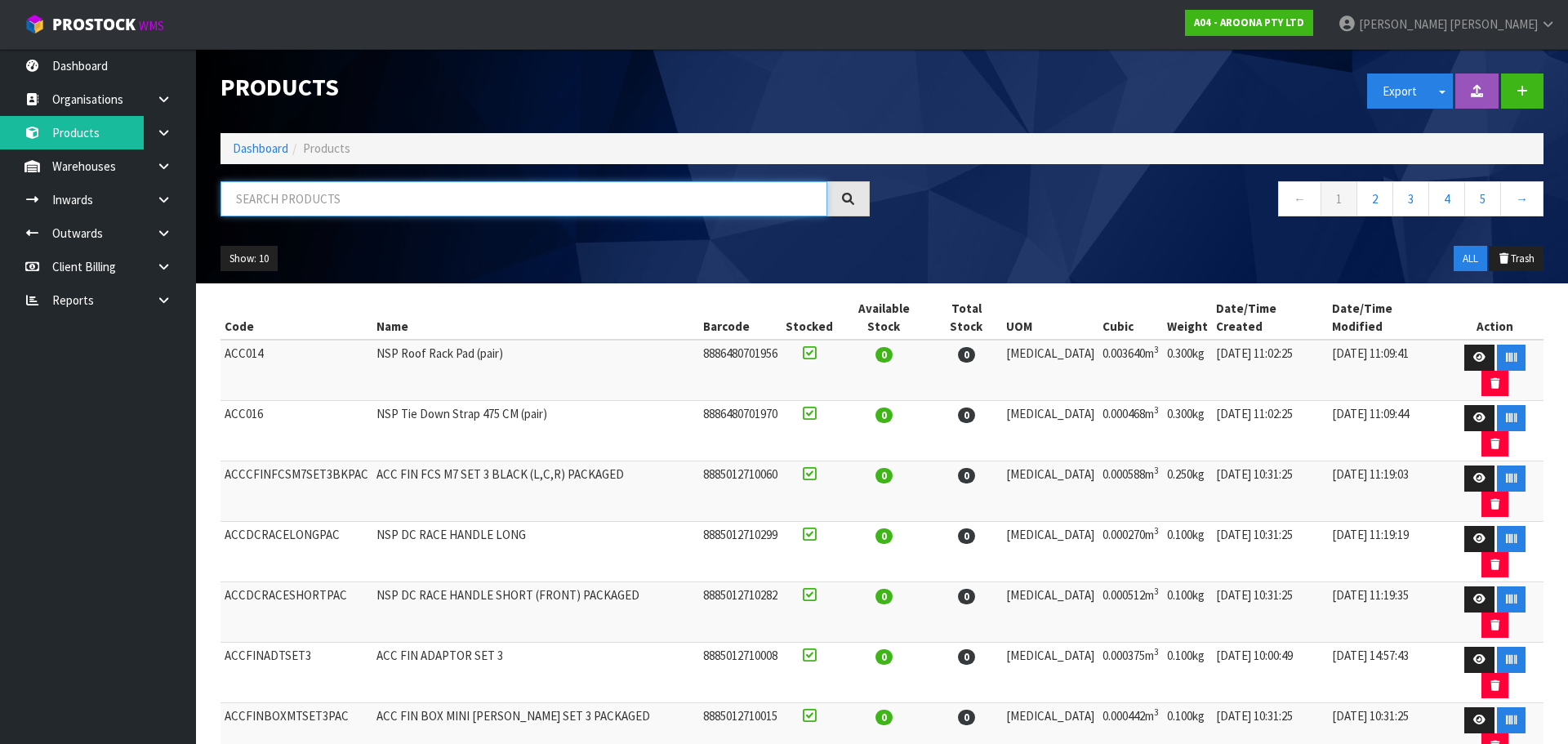
click at [438, 204] on input "text" at bounding box center [524, 199] width 607 height 35
paste input "NACC080"
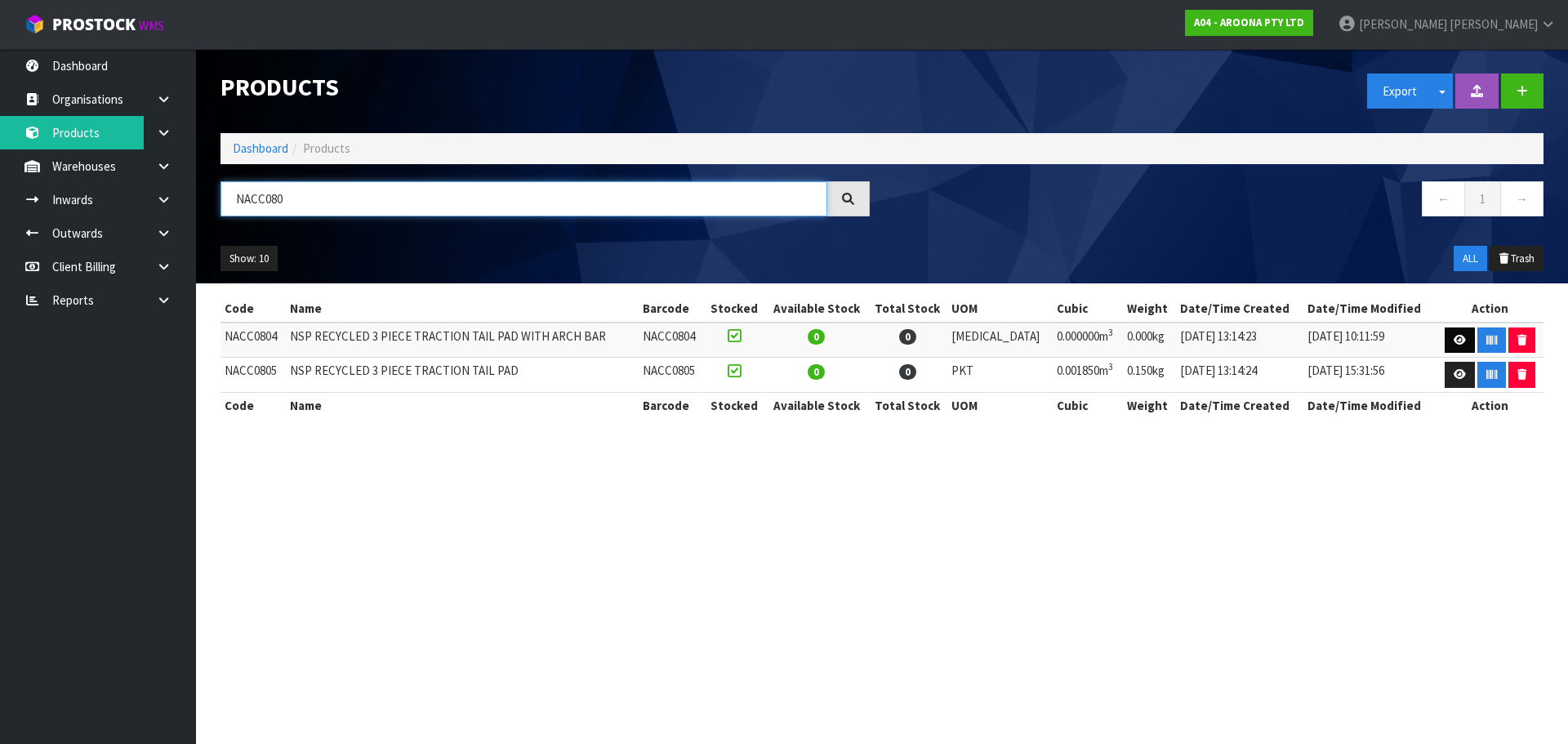
type input "NACC080"
click at [1446, 343] on link at bounding box center [1459, 341] width 30 height 26
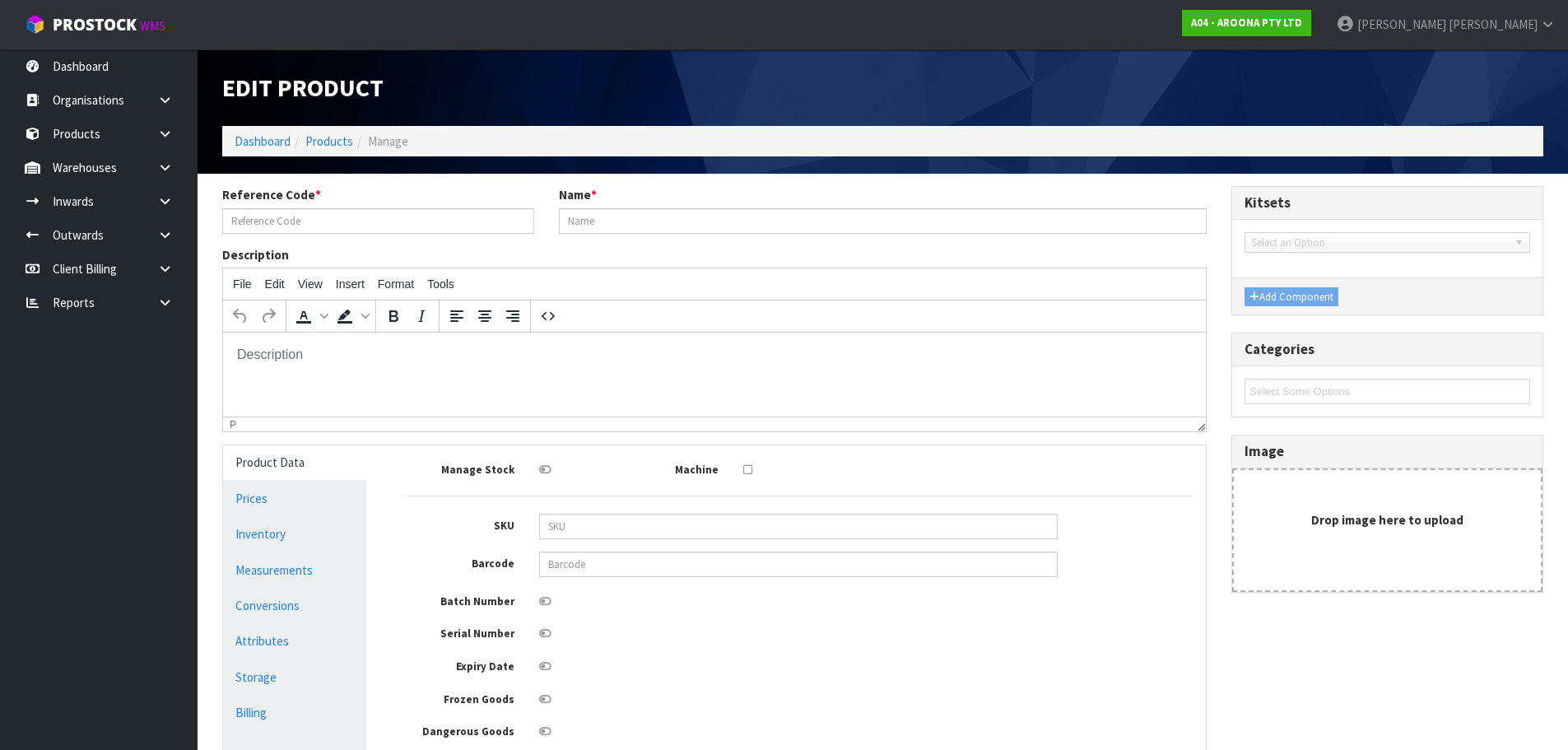
type input "NACC0804"
type input "NSP RECYCLED 3 PIECE TRACTION TAIL PAD WITH ARCH BAR"
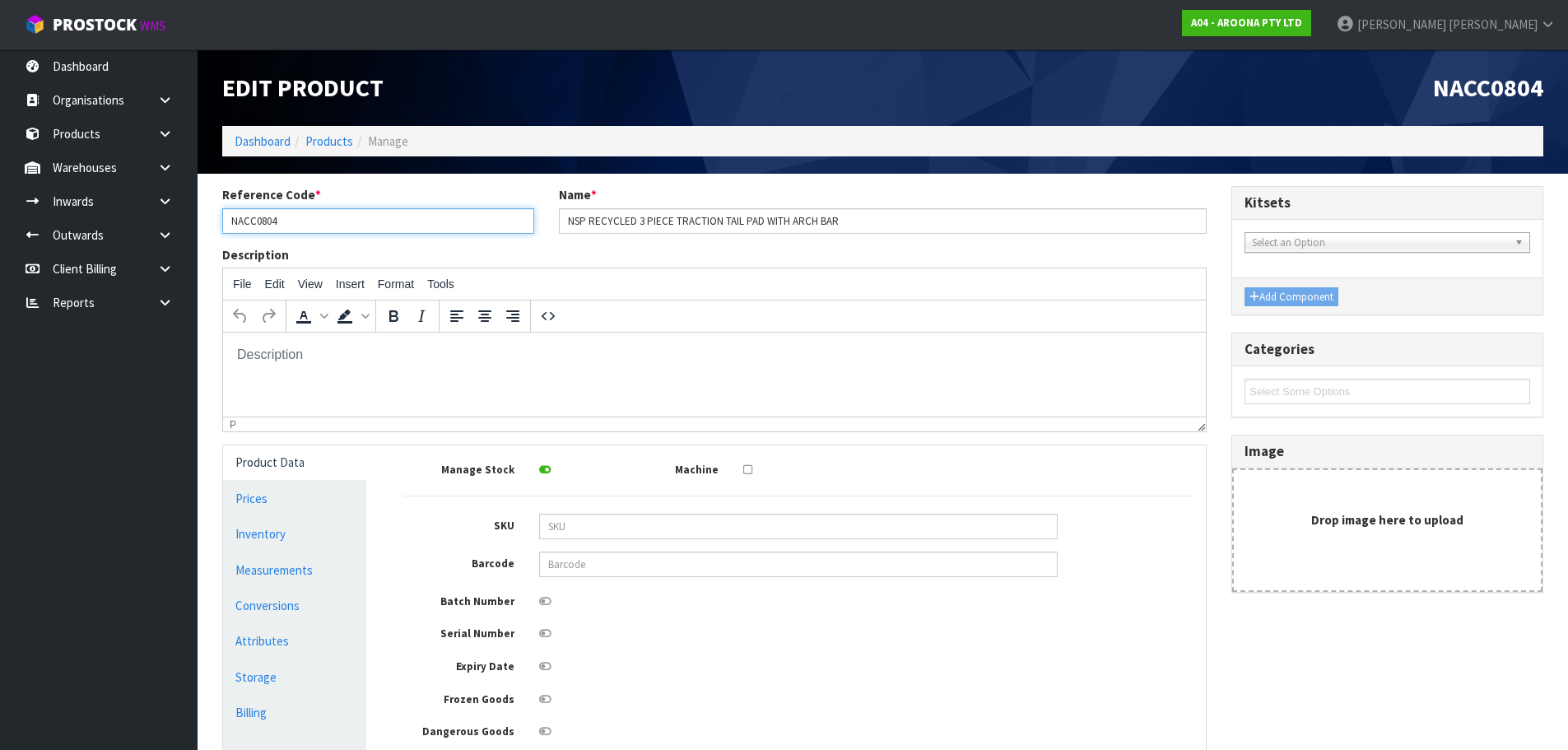
drag, startPoint x: 312, startPoint y: 226, endPoint x: 231, endPoint y: 244, distance: 83.0
click at [231, 244] on div "Reference Code * NACC0804 Name * NSP RECYCLED 3 PIECE TRACTION TAIL PAD WITH AR…" at bounding box center [714, 215] width 1008 height 59
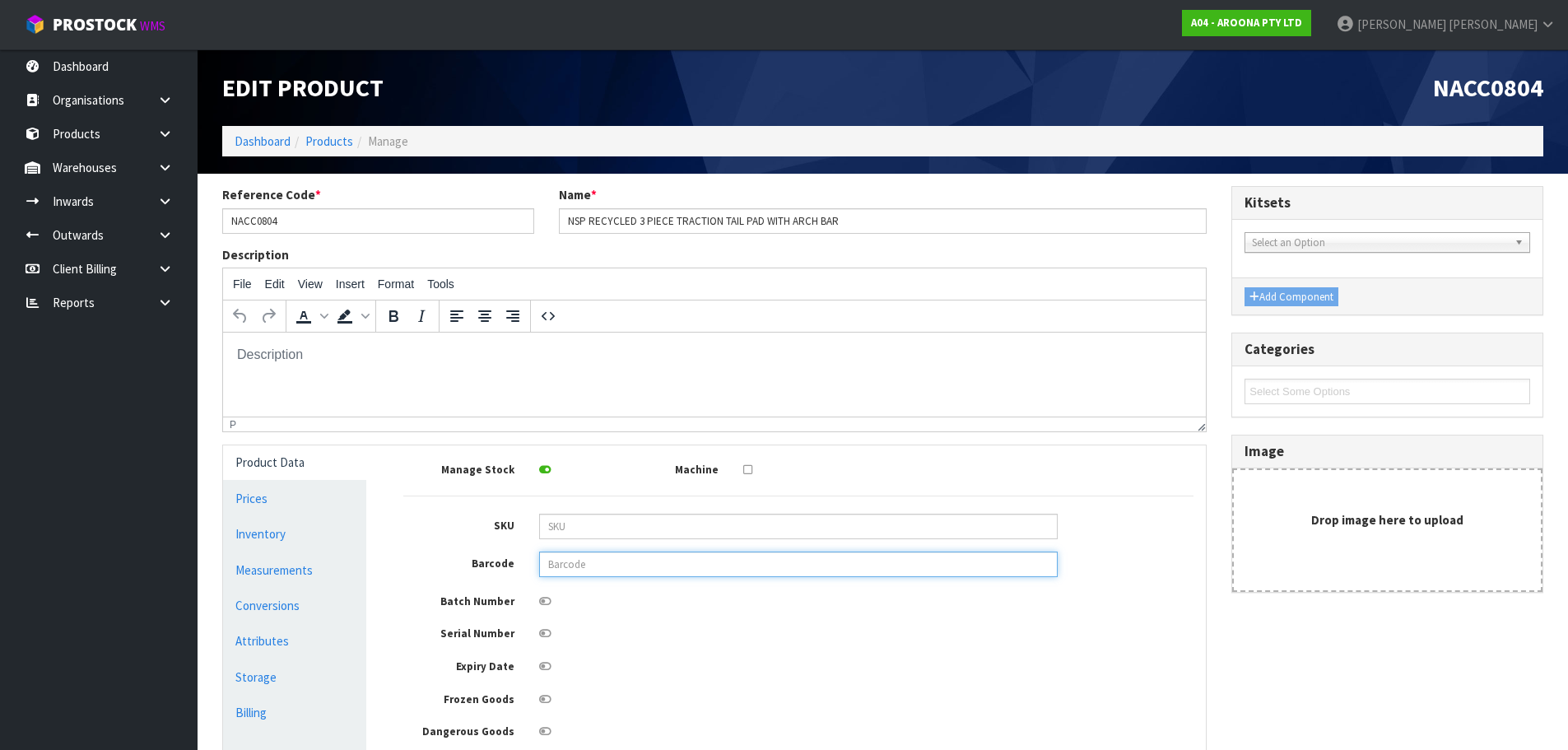
click at [580, 576] on input "text" at bounding box center [799, 564] width 519 height 26
paste input "NACC0804"
type input "NACC0804"
click at [332, 576] on link "Measurements" at bounding box center [295, 570] width 143 height 34
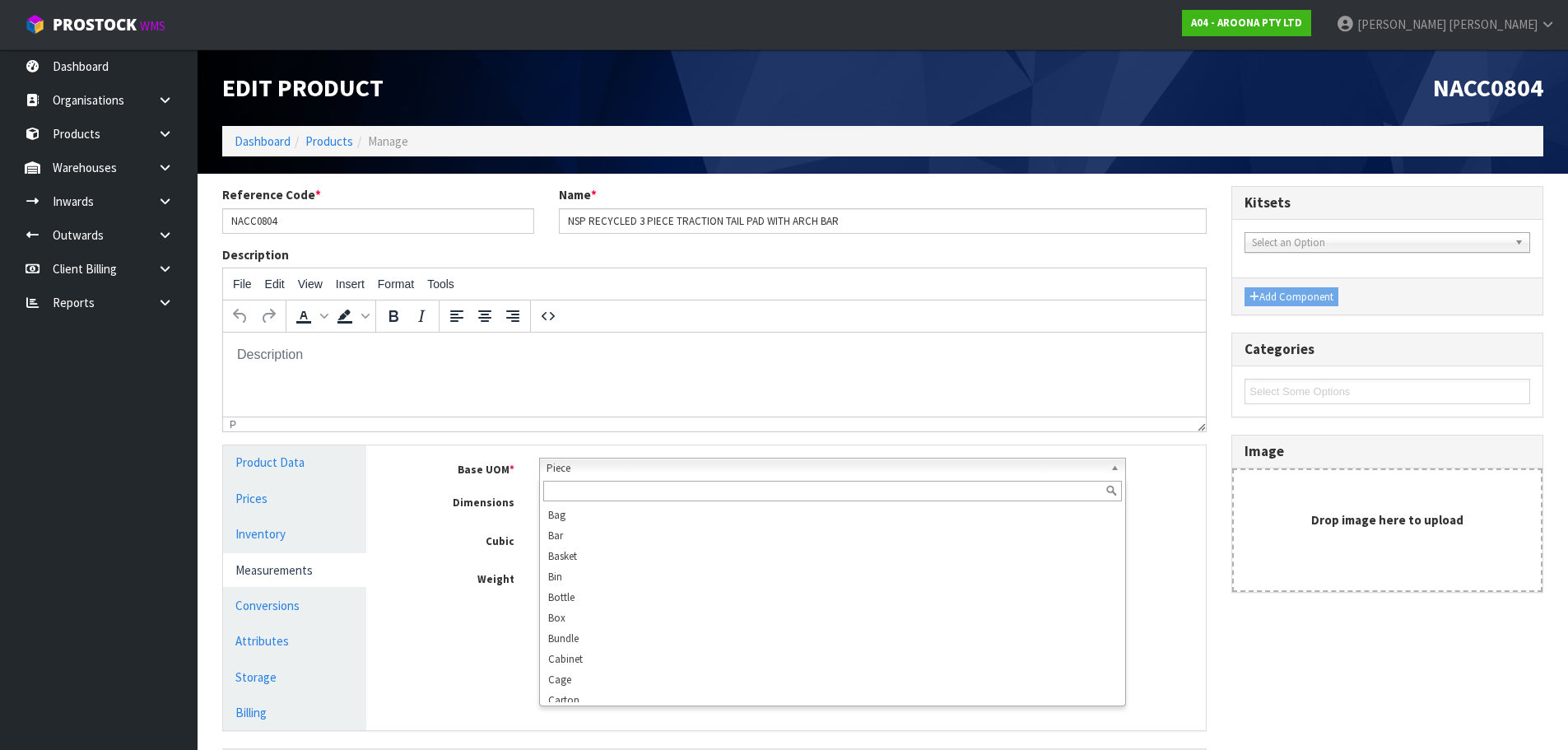
click at [583, 473] on span "Piece" at bounding box center [824, 468] width 557 height 19
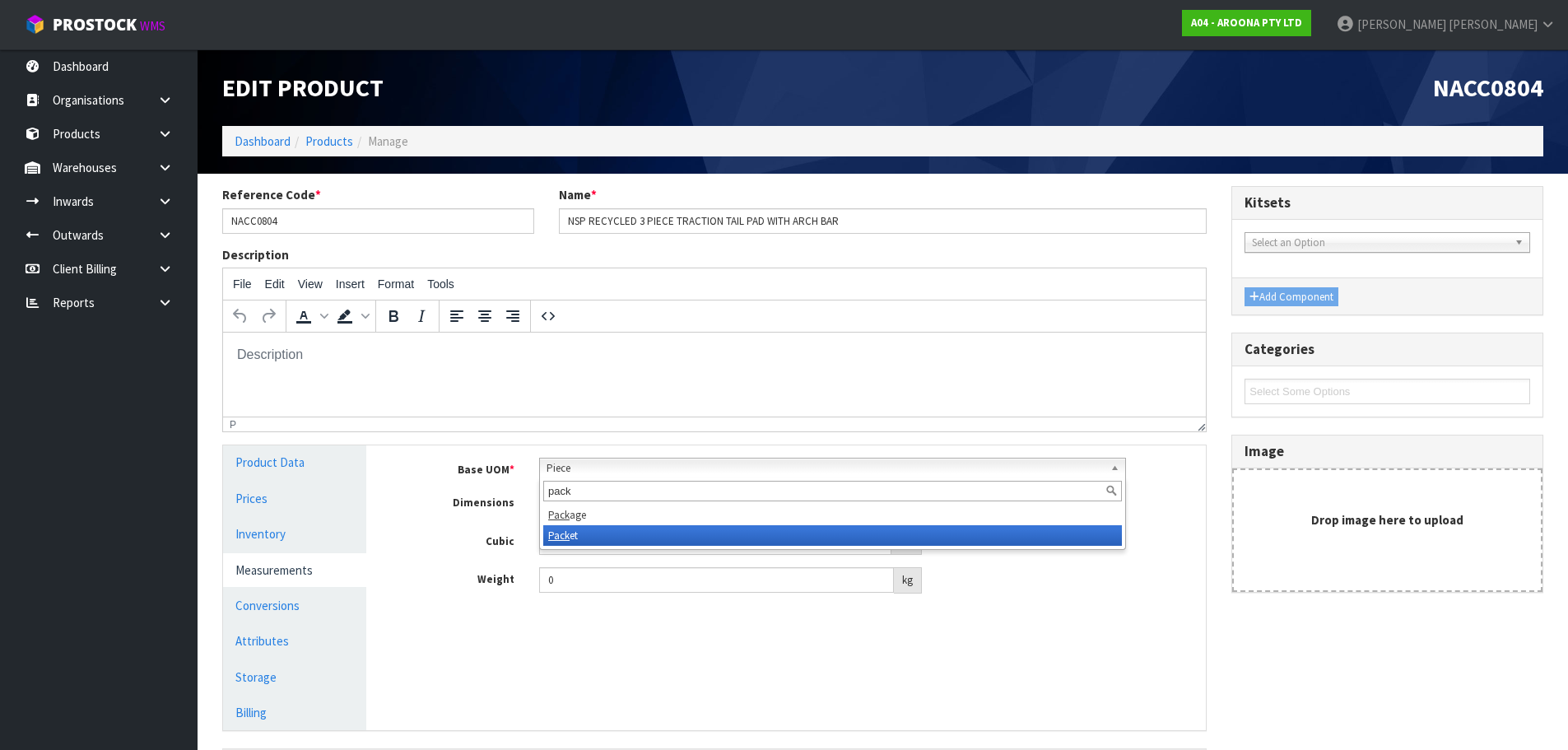
type input "pack"
click at [588, 530] on li "Pack et" at bounding box center [831, 535] width 578 height 20
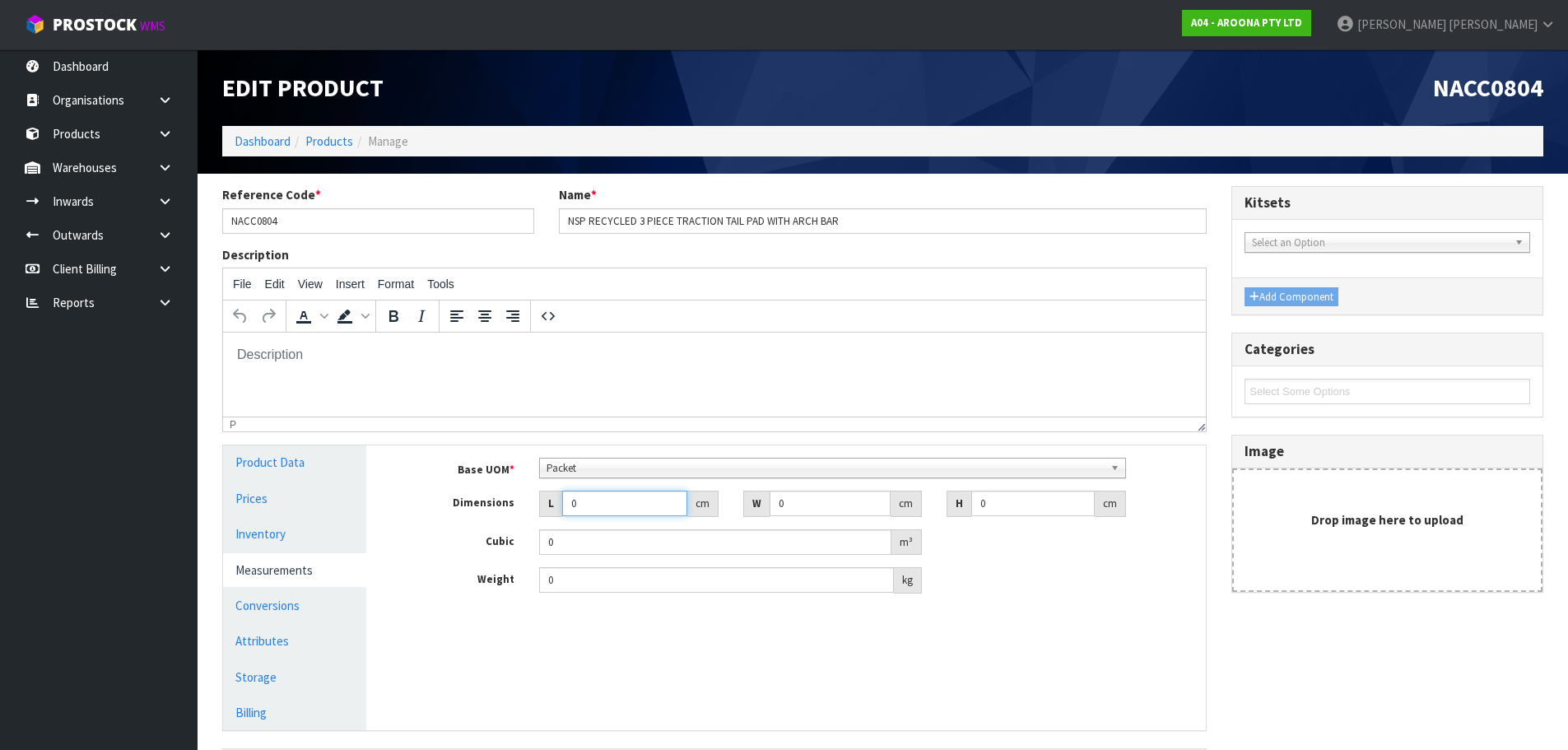
drag, startPoint x: 606, startPoint y: 501, endPoint x: 530, endPoint y: 504, distance: 76.1
click at [530, 504] on div "L 0 cm" at bounding box center [629, 504] width 205 height 27
type input "2"
type input "0.000001"
type input "2"
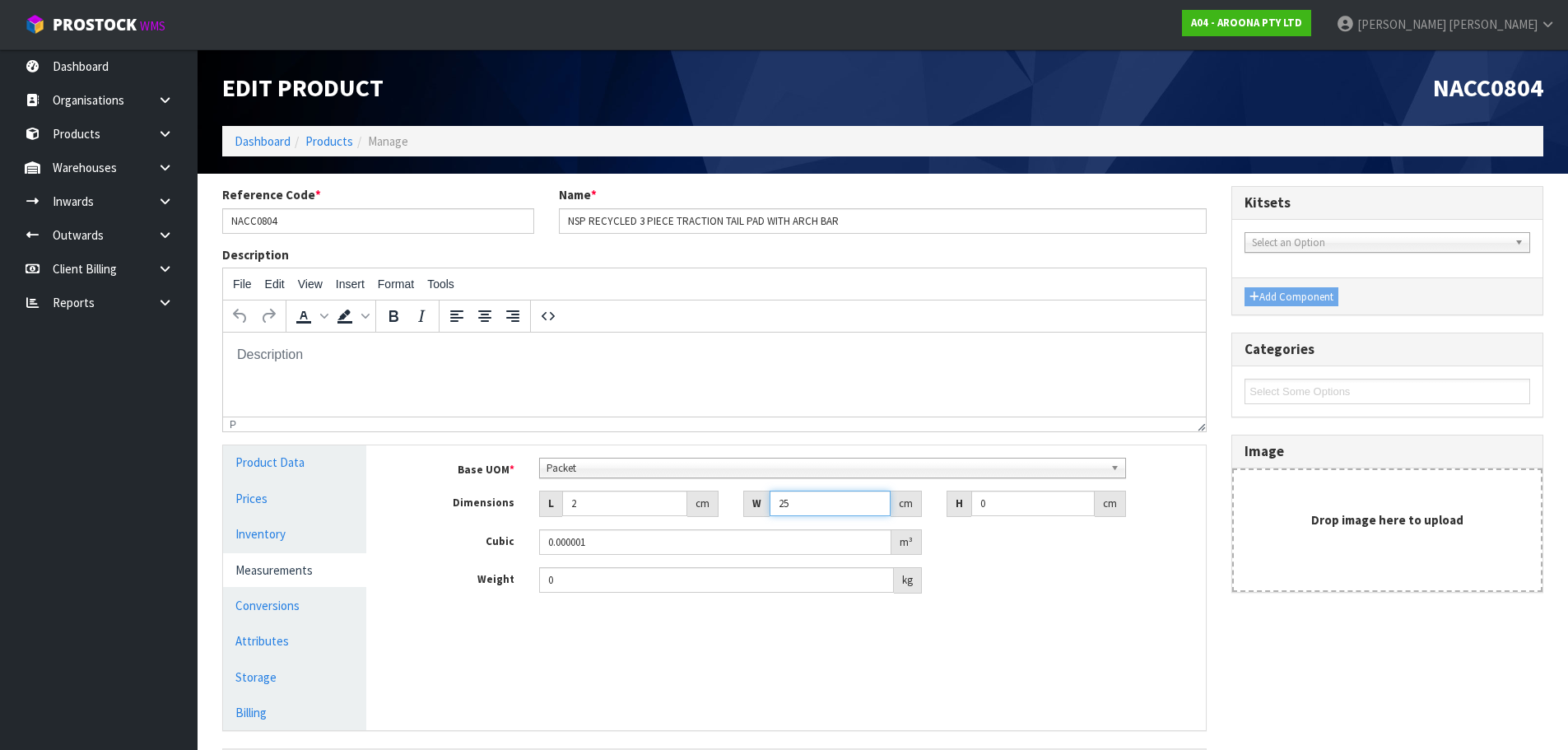
type input "25"
type input "3"
type input "0.00015"
type input "37"
type input "0.00185"
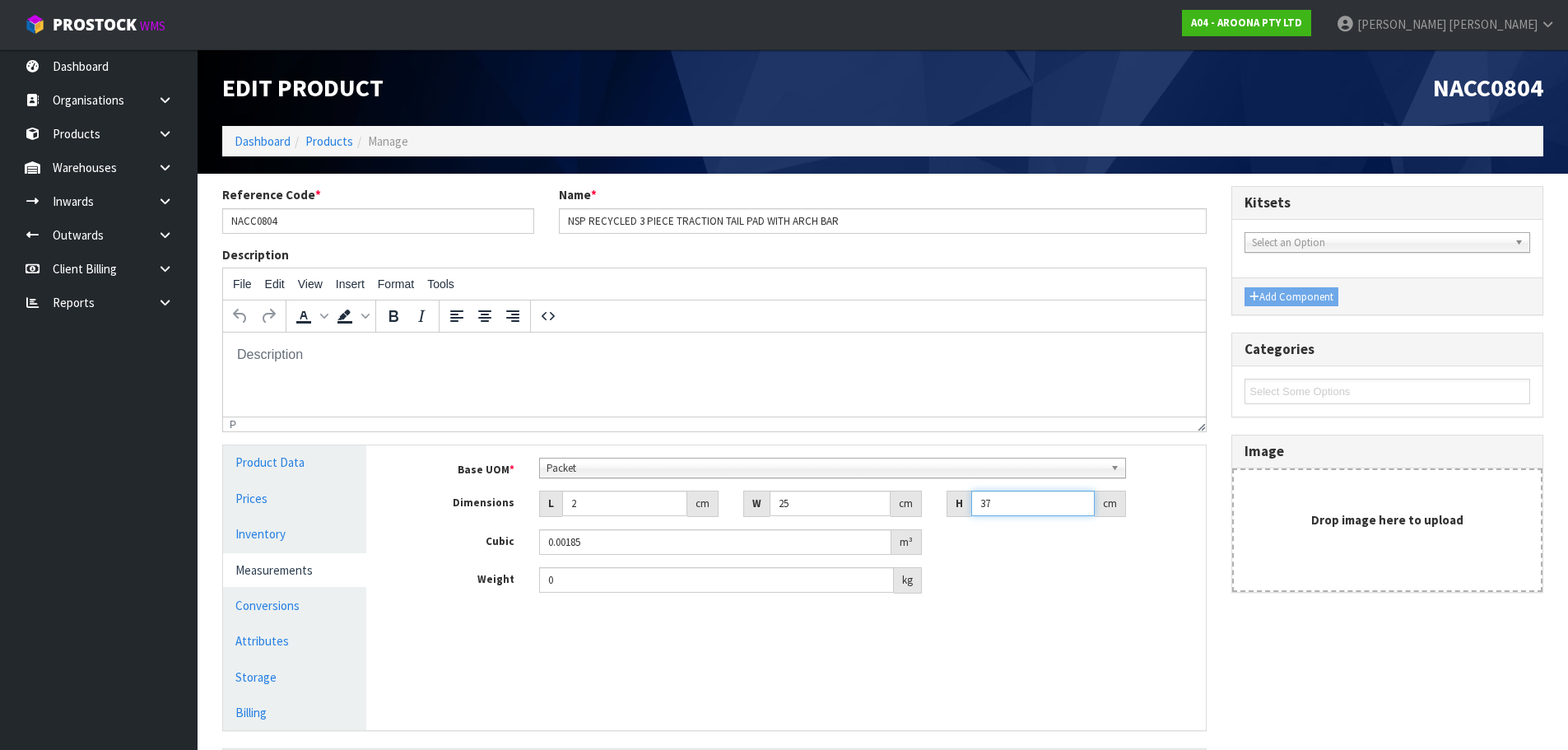
type input "37"
drag, startPoint x: 590, startPoint y: 580, endPoint x: 529, endPoint y: 599, distance: 63.9
click at [529, 599] on div "Base UOM * Bag Bar Basket Bin Bottle Box Bundle Cabinet Cage Carton Case Coil C…" at bounding box center [798, 531] width 815 height 173
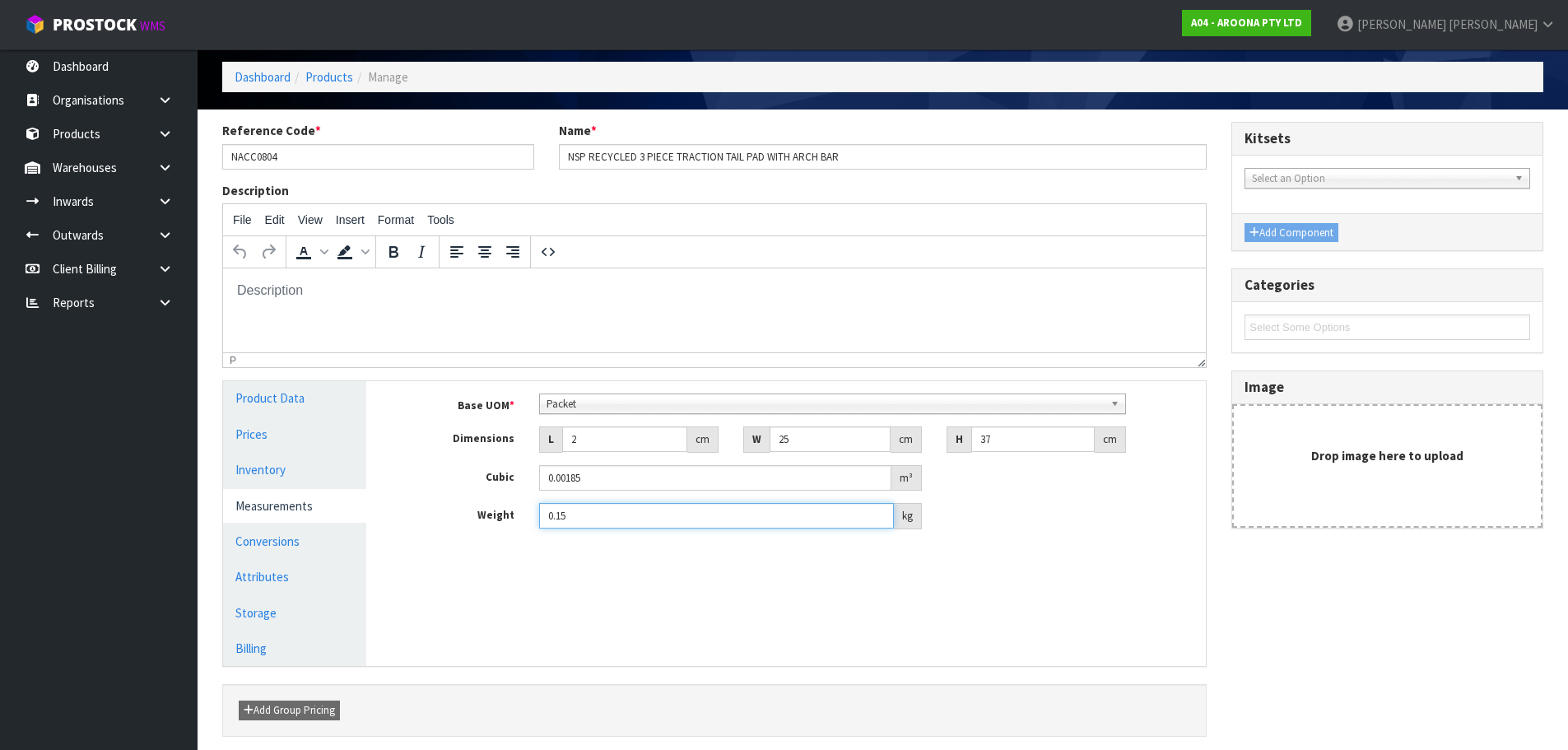
scroll to position [128, 0]
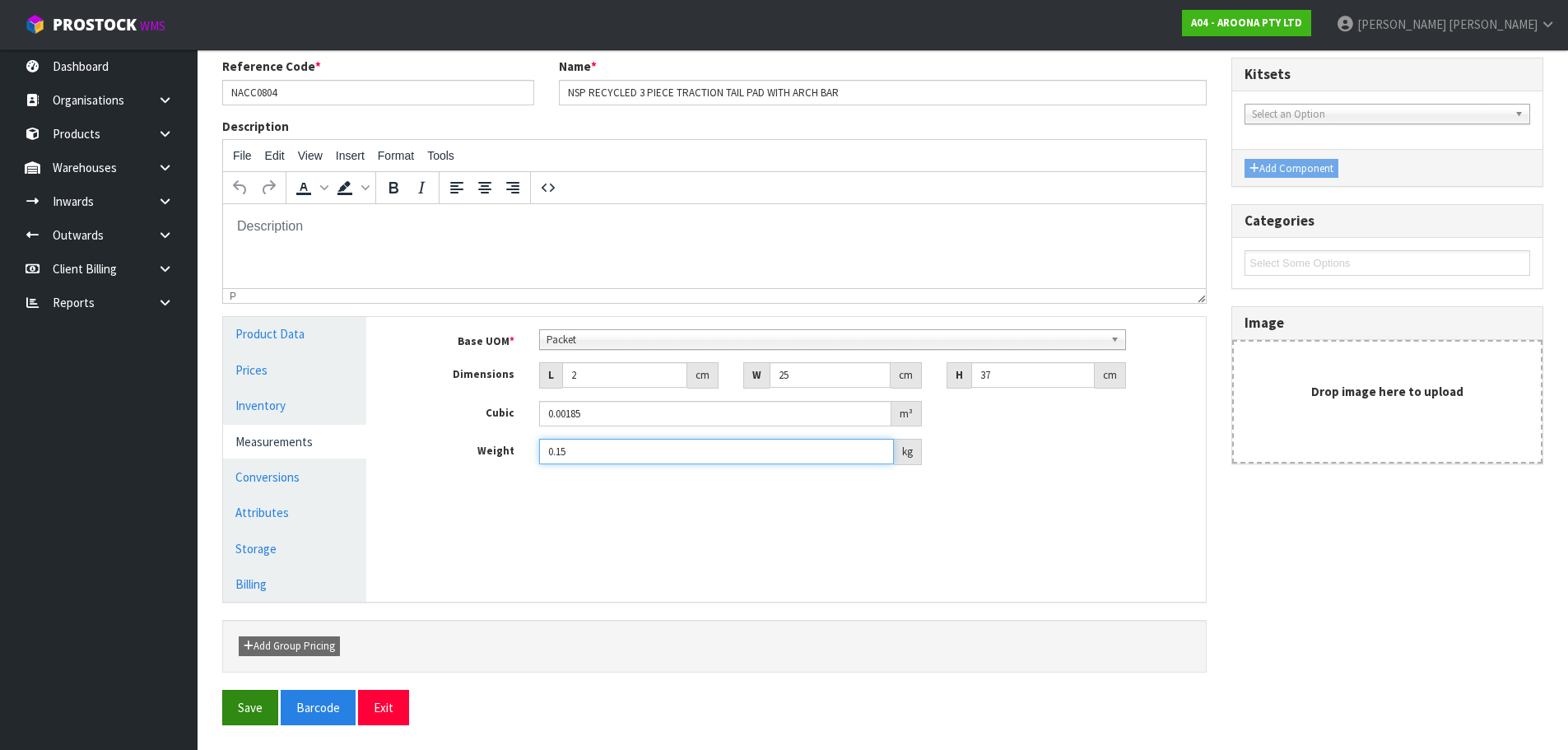
type input "0.15"
click at [248, 697] on button "Save" at bounding box center [250, 707] width 56 height 35
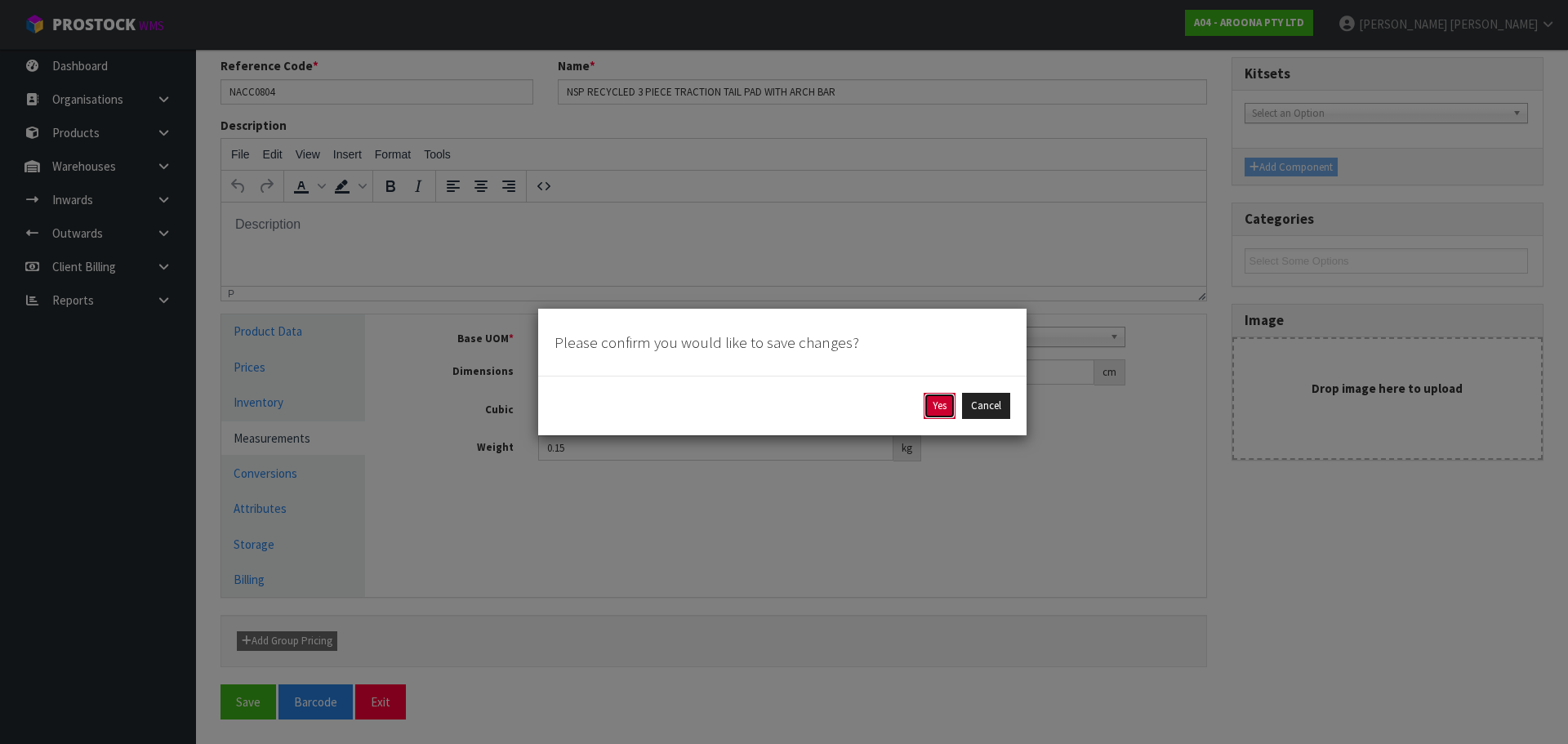
click at [928, 400] on button "Yes" at bounding box center [939, 406] width 32 height 26
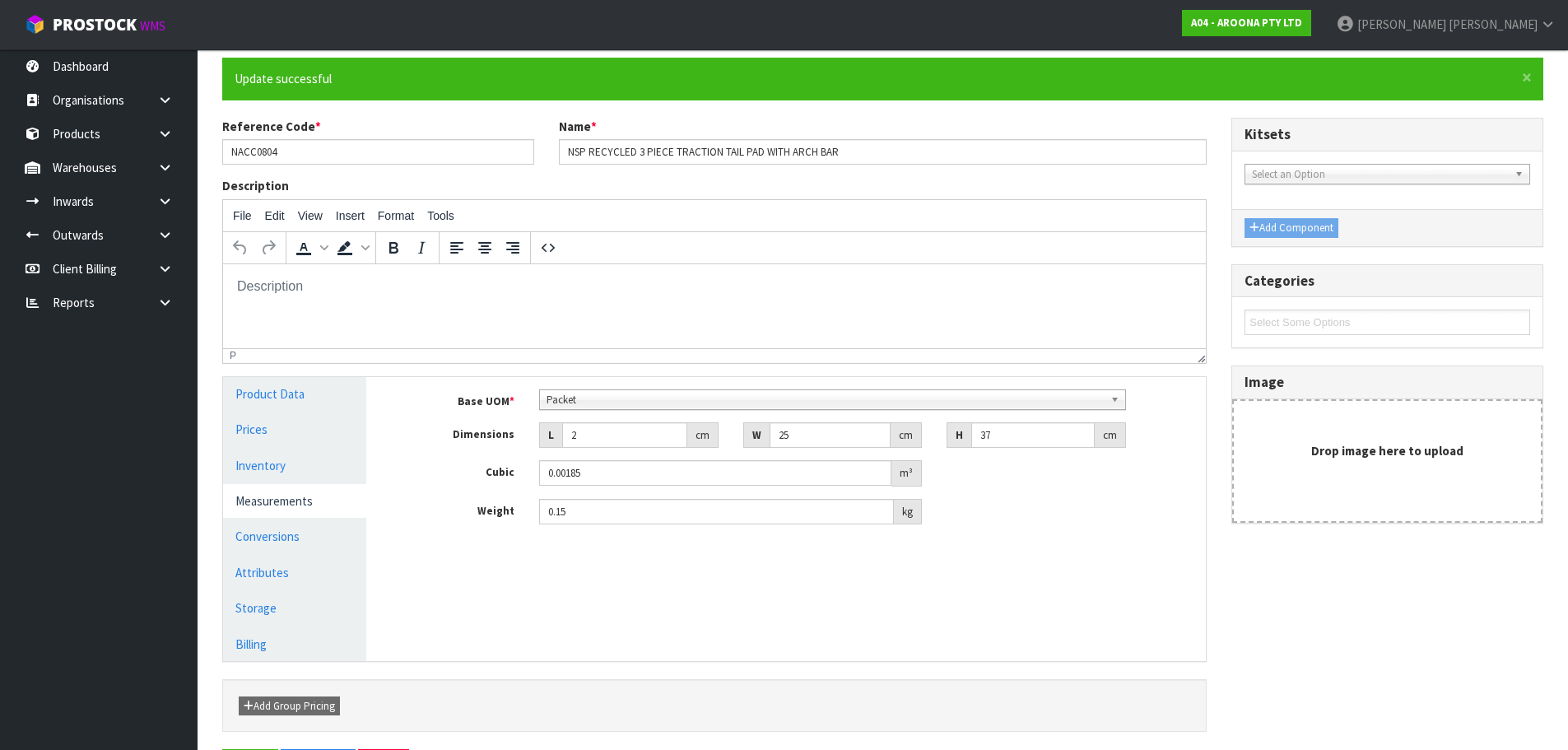
scroll to position [0, 0]
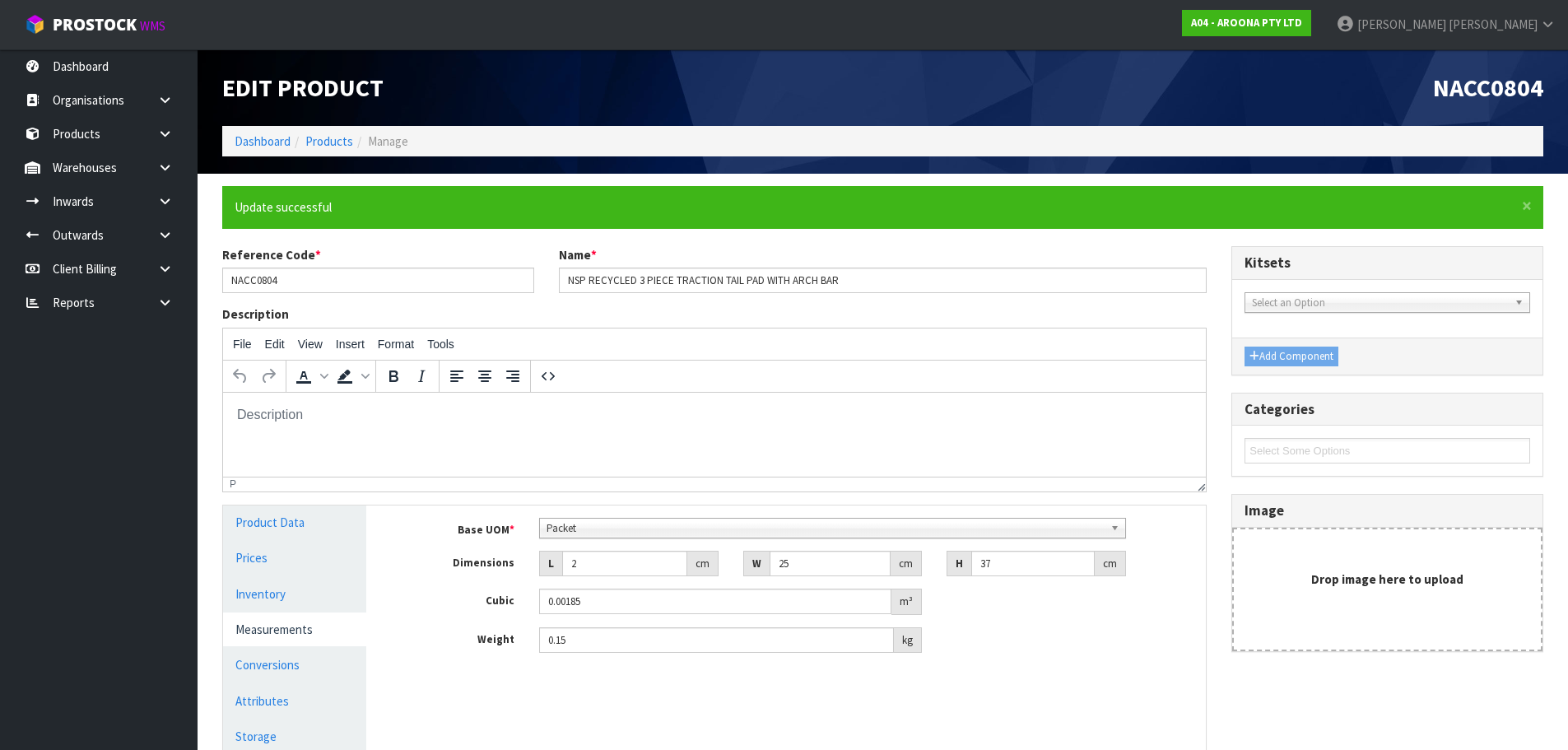
click at [1145, 600] on div "Cubic 0.00185 m³" at bounding box center [798, 602] width 815 height 27
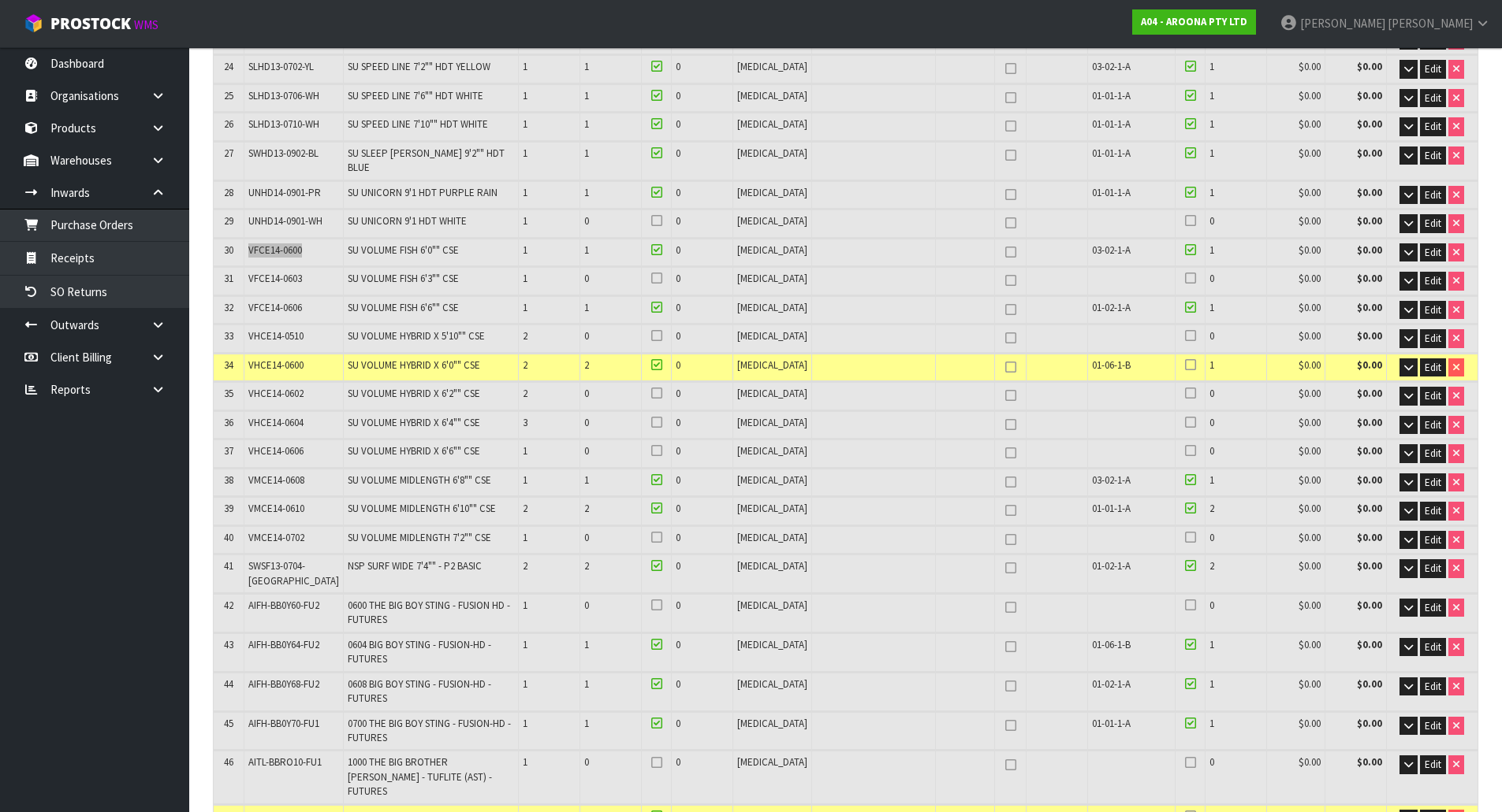
scroll to position [1059, 0]
click at [64, 137] on link "Products" at bounding box center [94, 128] width 189 height 32
